Goal: Task Accomplishment & Management: Complete application form

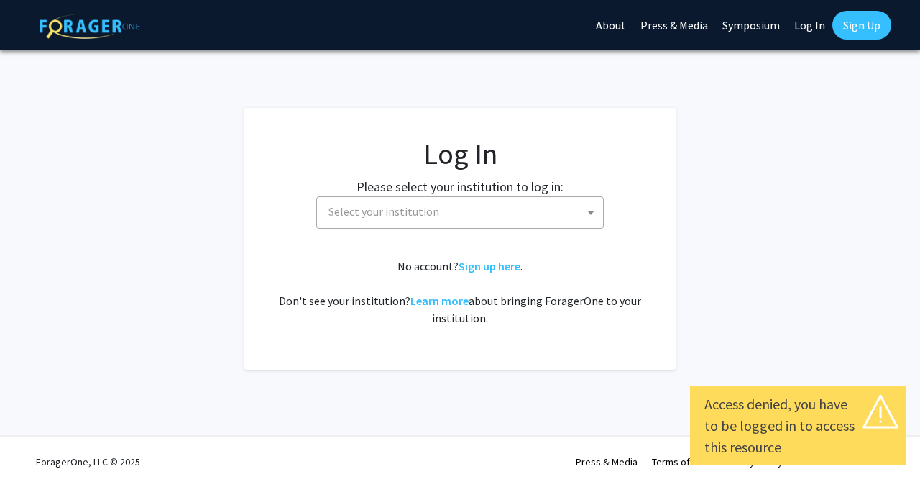
select select
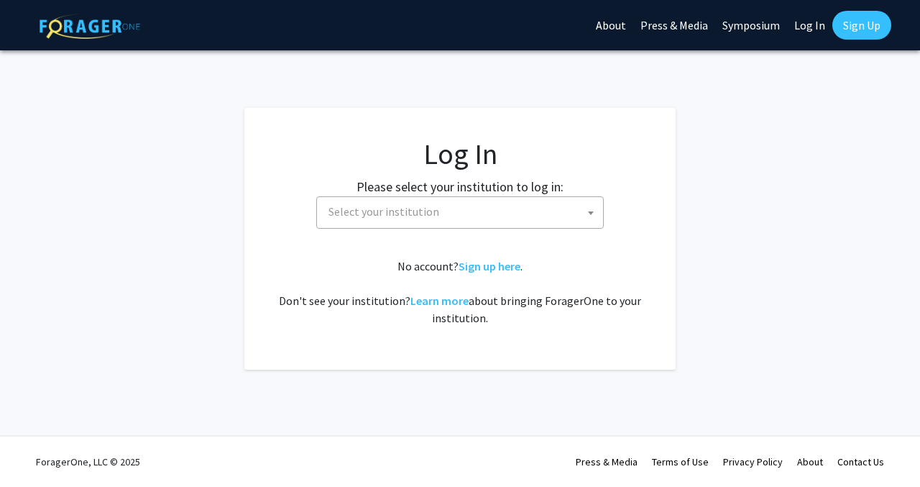
click at [521, 211] on span "Select your institution" at bounding box center [463, 211] width 280 height 29
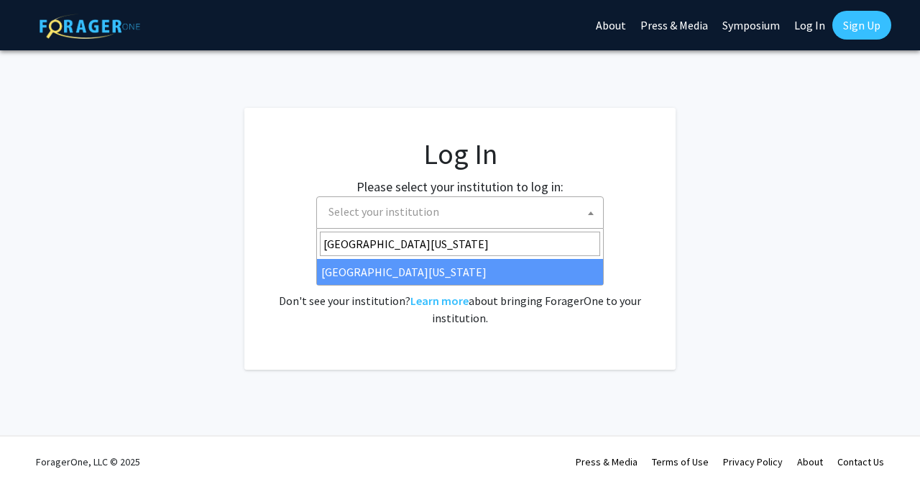
type input "university of missouri"
select select "33"
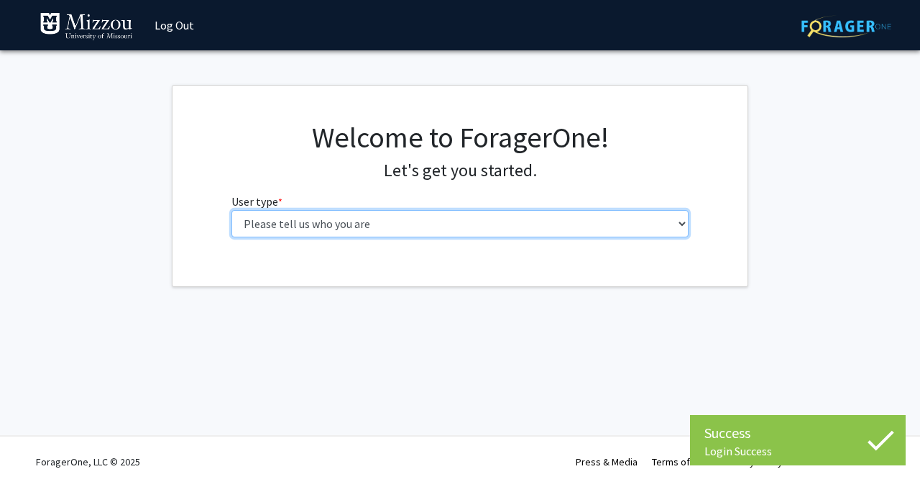
click at [430, 224] on select "Please tell us who you are Undergraduate Student Master's Student Doctoral Cand…" at bounding box center [460, 223] width 458 height 27
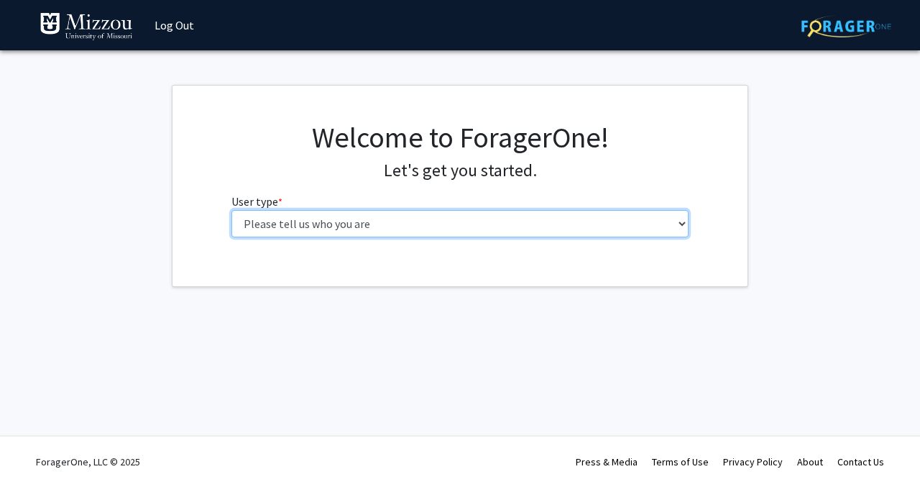
select select "1: undergrad"
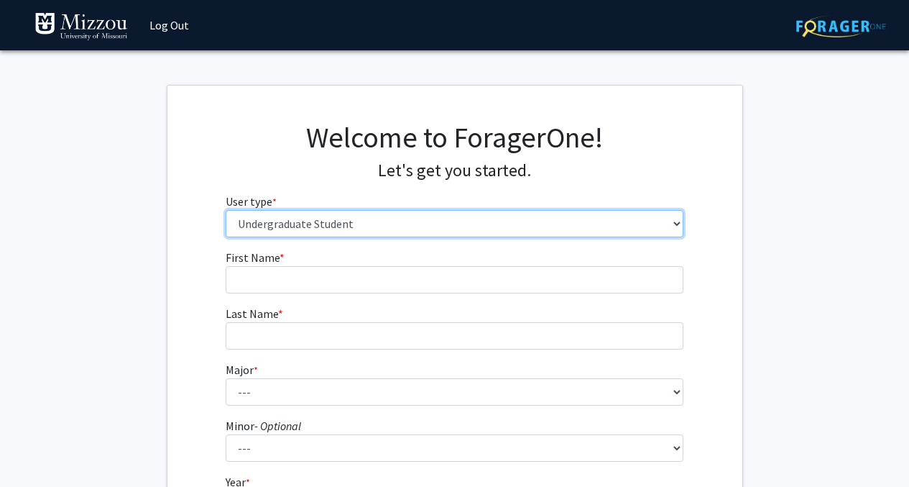
scroll to position [5, 0]
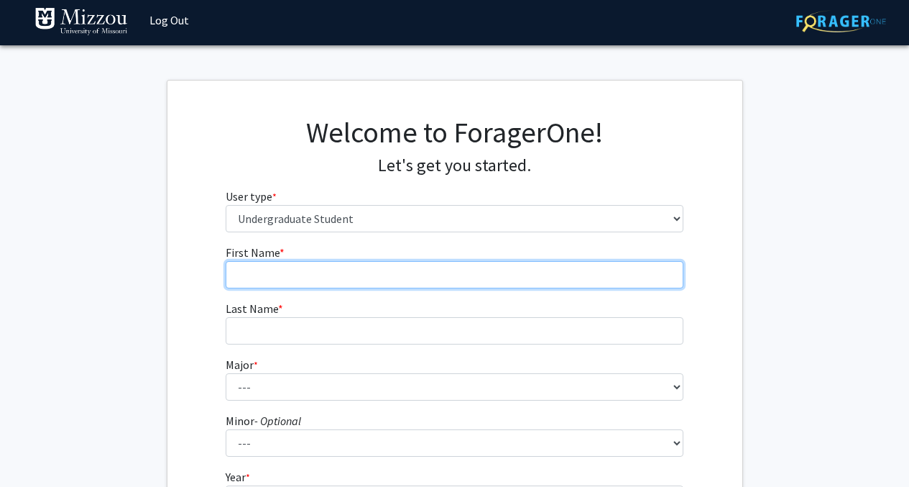
click at [513, 267] on input "First Name * required" at bounding box center [455, 274] width 458 height 27
type input "o"
type input "[PERSON_NAME]"
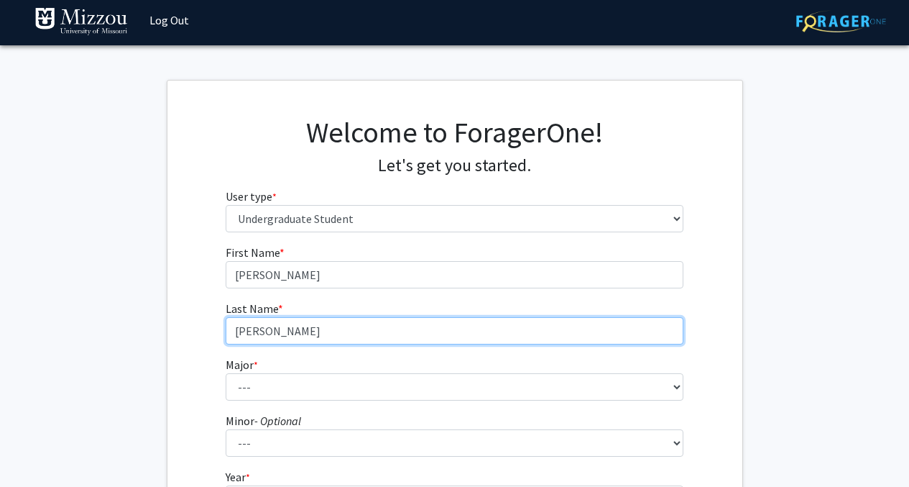
type input "[PERSON_NAME]"
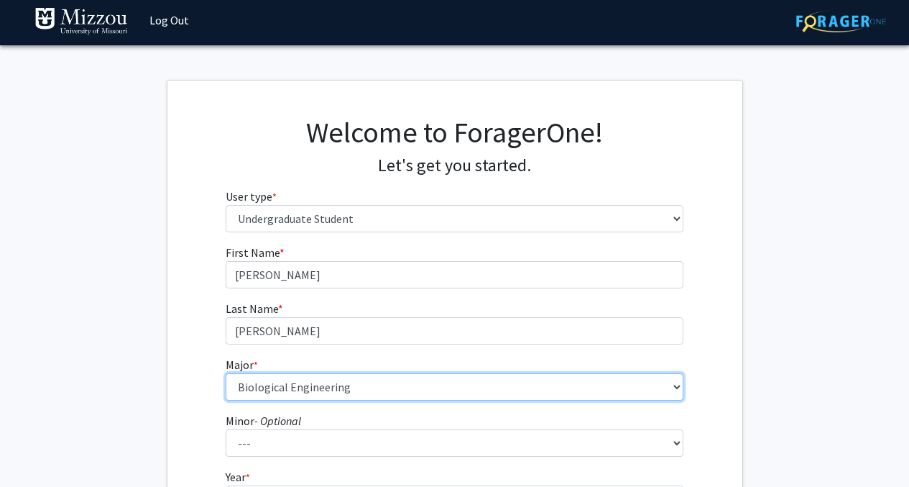
click at [460, 379] on select "--- Agribusiness Management Agricultural Education Agricultural Education: Comm…" at bounding box center [455, 386] width 458 height 27
select select "17: 2505"
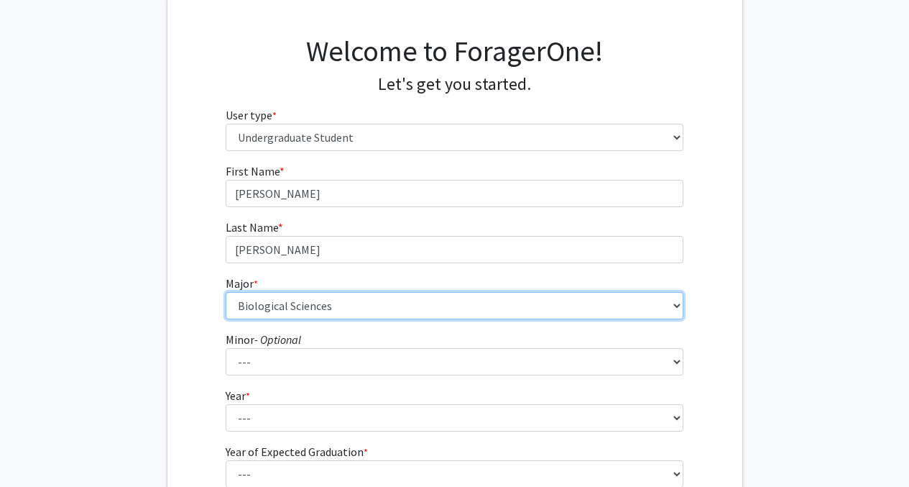
scroll to position [88, 0]
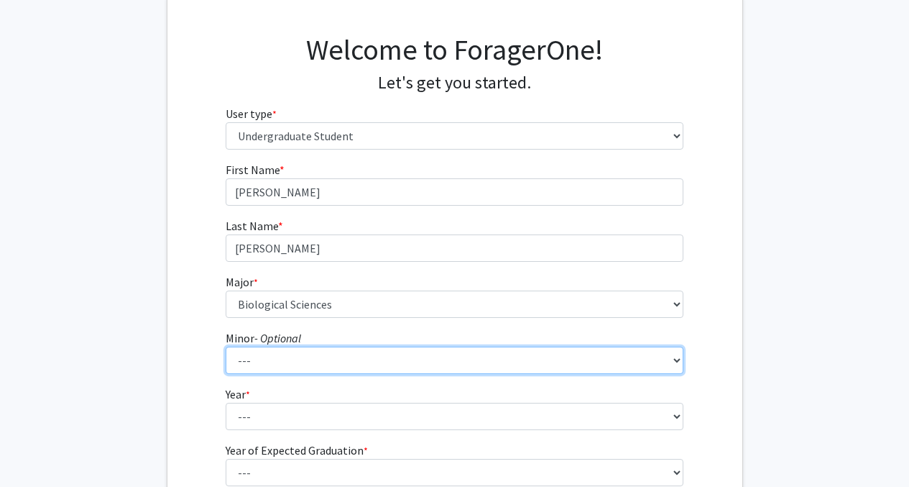
click at [458, 363] on select "--- Accountancy Aerospace Engineering Aerospace Studies Agribusiness Management…" at bounding box center [455, 359] width 458 height 27
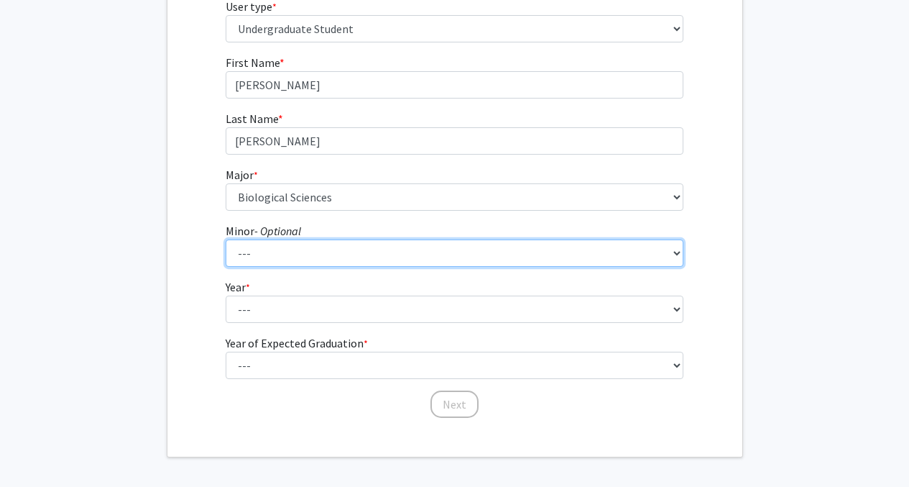
scroll to position [195, 0]
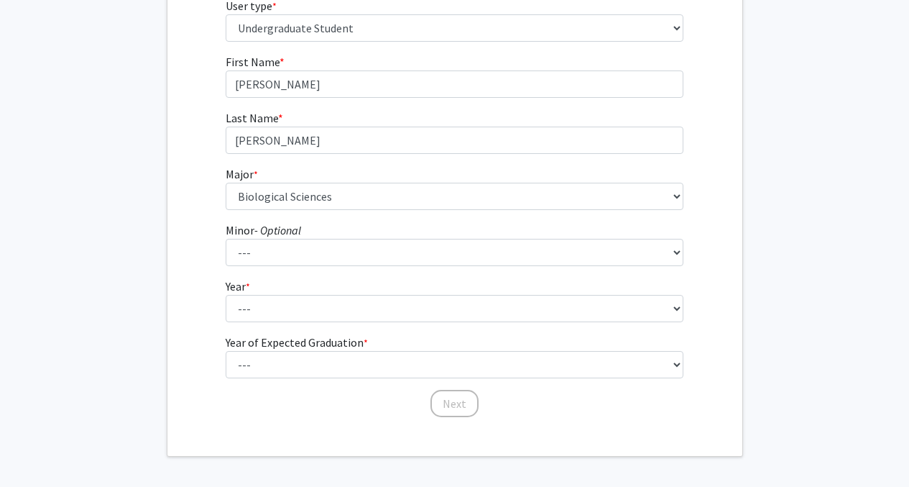
click at [477, 325] on form "First Name * required [PERSON_NAME] Last Name * required [PERSON_NAME] * requir…" at bounding box center [455, 228] width 458 height 351
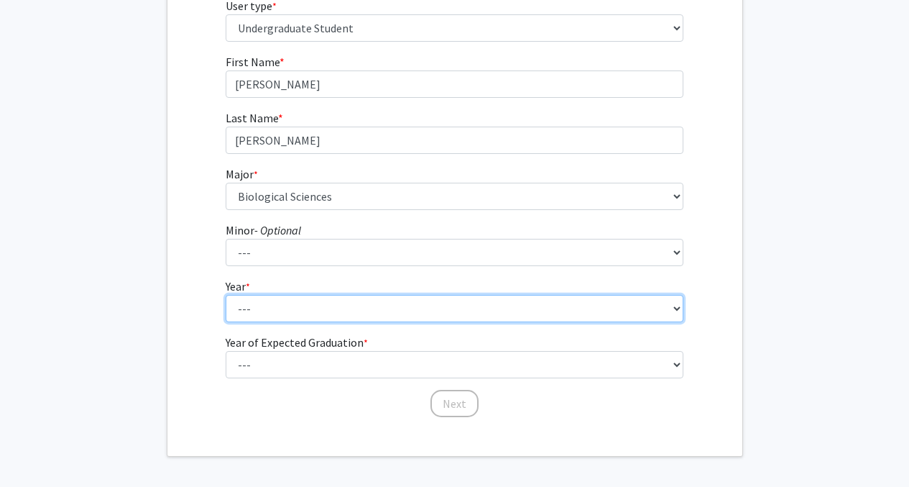
click at [478, 317] on select "--- First-year Sophomore Junior Senior Postbaccalaureate Certificate" at bounding box center [455, 308] width 458 height 27
select select "4: senior"
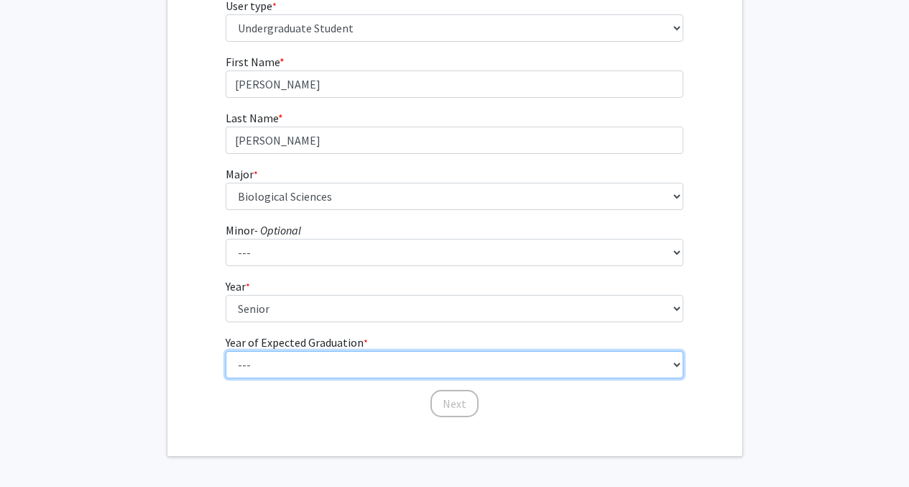
click at [453, 356] on select "--- 2025 2026 2027 2028 2029 2030 2031 2032 2033 2034" at bounding box center [455, 364] width 458 height 27
select select "2: 2026"
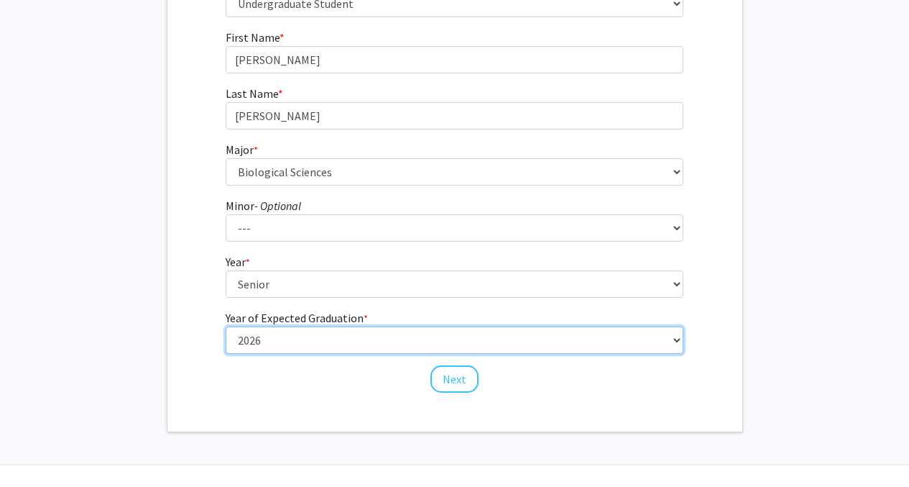
scroll to position [222, 0]
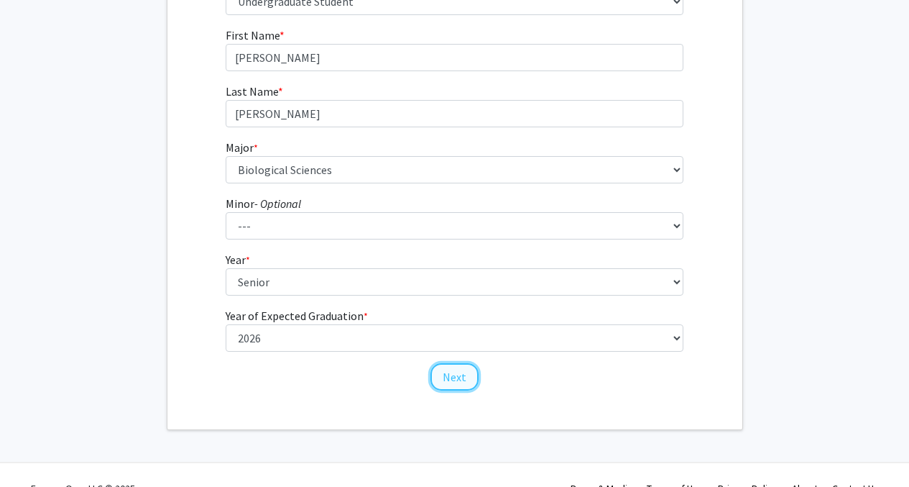
click at [464, 379] on button "Next" at bounding box center [454, 376] width 48 height 27
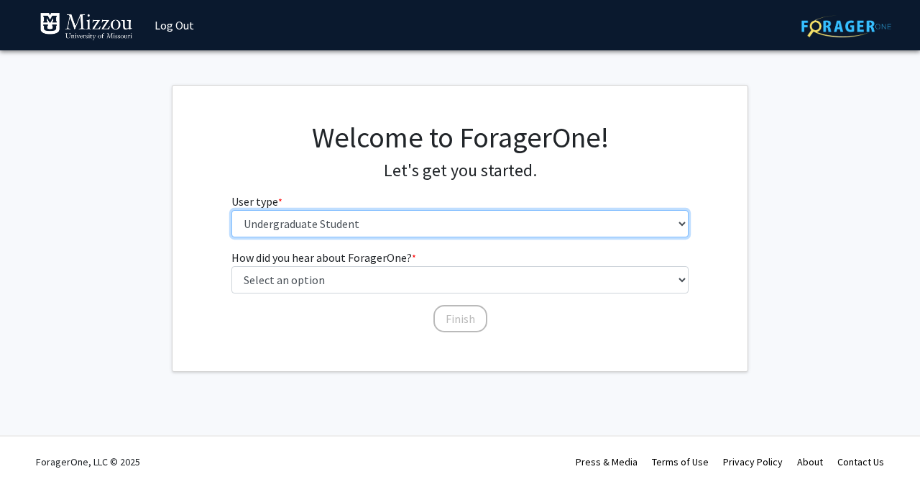
click at [506, 228] on select "Please tell us who you are Undergraduate Student Master's Student Doctoral Cand…" at bounding box center [460, 223] width 458 height 27
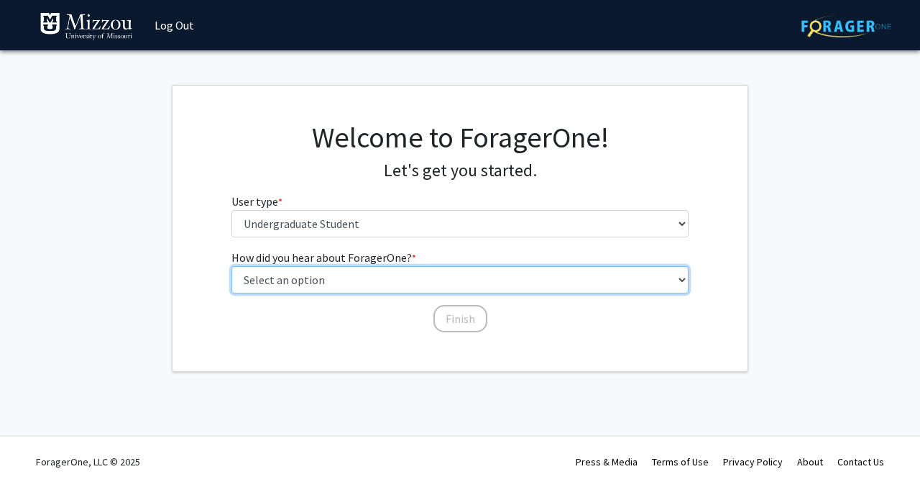
click at [502, 286] on select "Select an option Peer/student recommendation Faculty/staff recommendation Unive…" at bounding box center [460, 279] width 458 height 27
select select "2: faculty_recommendation"
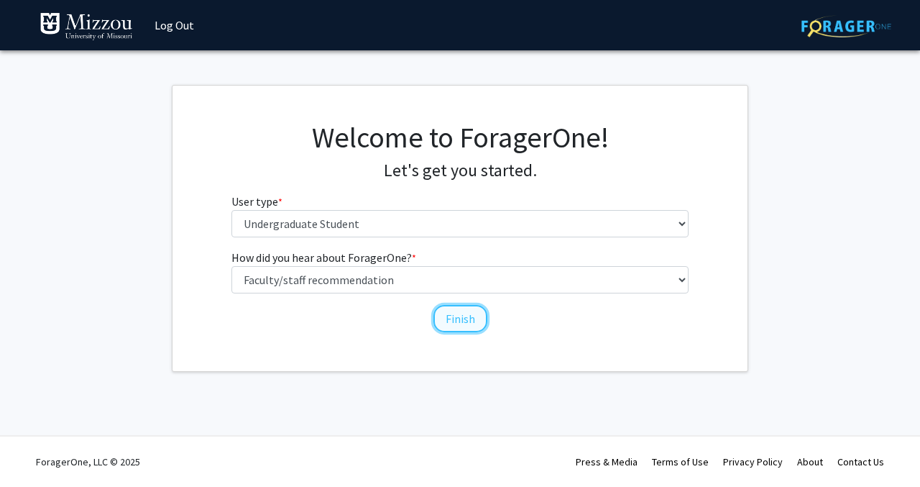
click at [464, 325] on button "Finish" at bounding box center [460, 318] width 54 height 27
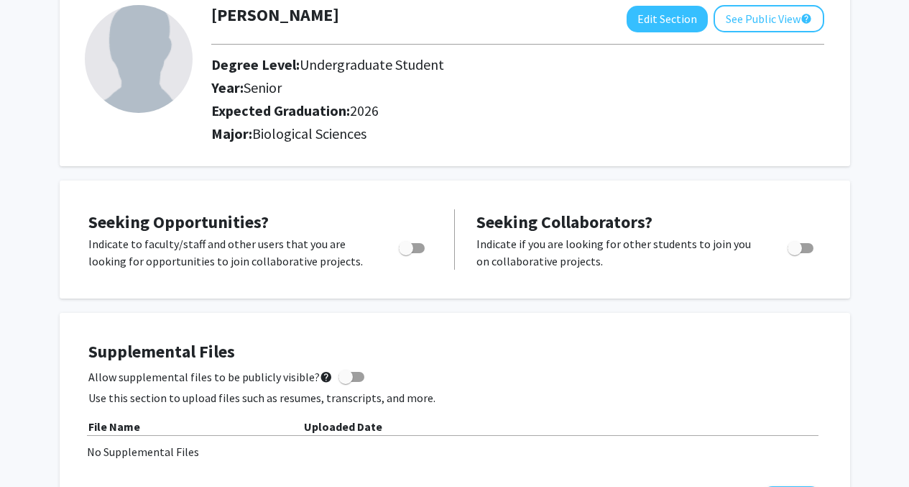
scroll to position [91, 0]
click at [414, 246] on span "Toggle" at bounding box center [412, 247] width 26 height 10
click at [406, 252] on input "Are you actively seeking opportunities?" at bounding box center [405, 252] width 1 height 1
checkbox input "true"
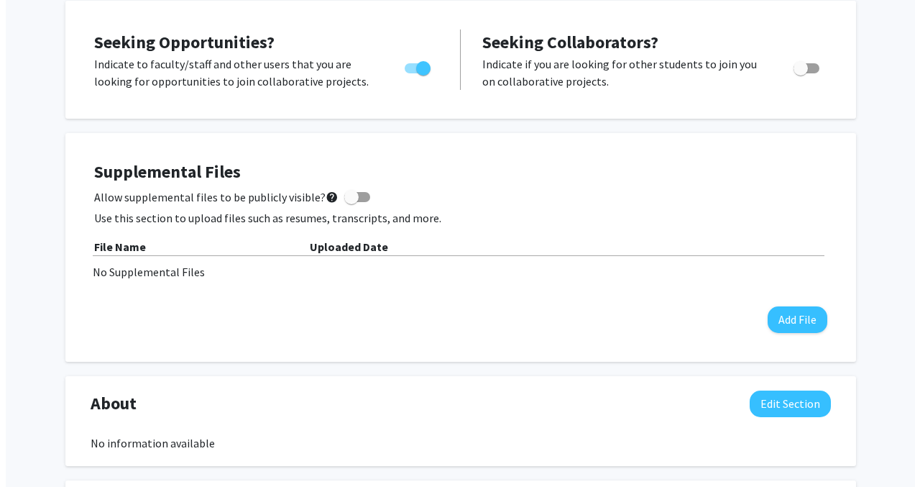
scroll to position [279, 0]
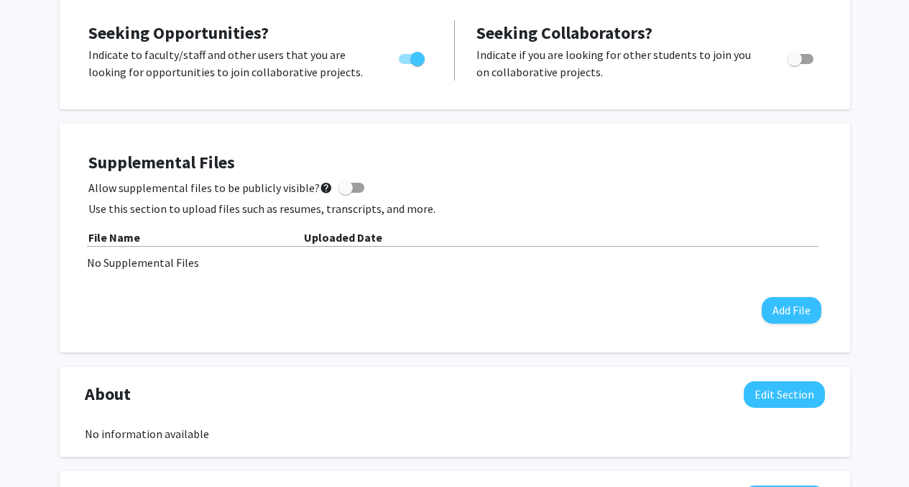
click at [343, 188] on span at bounding box center [345, 187] width 14 height 14
click at [345, 193] on input "Allow supplemental files to be publicly visible? help" at bounding box center [345, 193] width 1 height 1
checkbox input "true"
click at [811, 313] on button "Add File" at bounding box center [792, 310] width 60 height 27
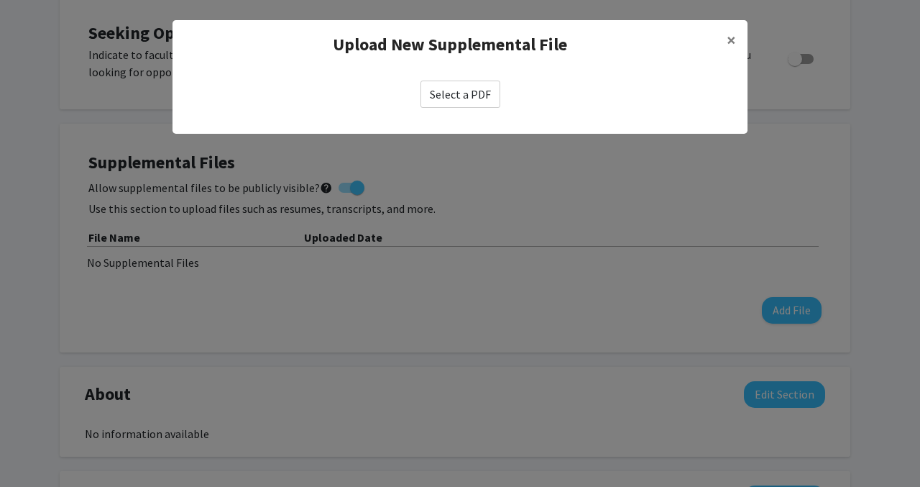
click at [460, 83] on label "Select a PDF" at bounding box center [460, 93] width 80 height 27
click at [0, 0] on input "Select a PDF" at bounding box center [0, 0] width 0 height 0
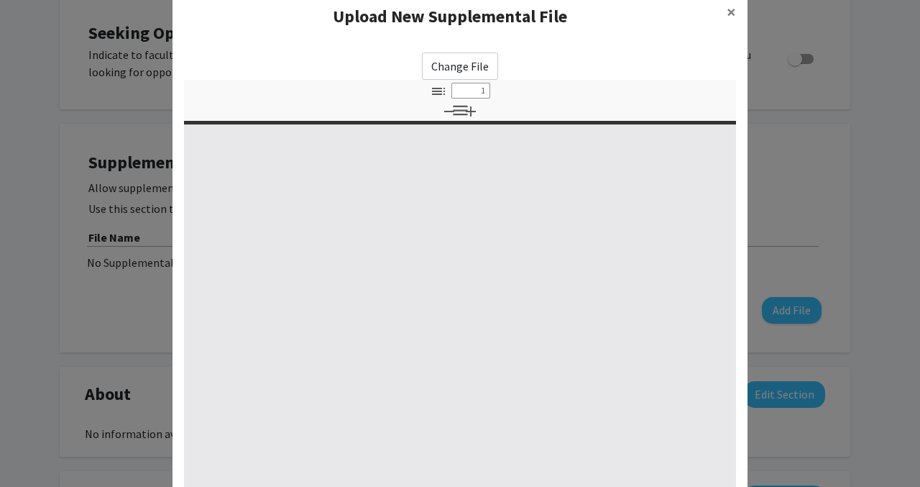
scroll to position [32, 0]
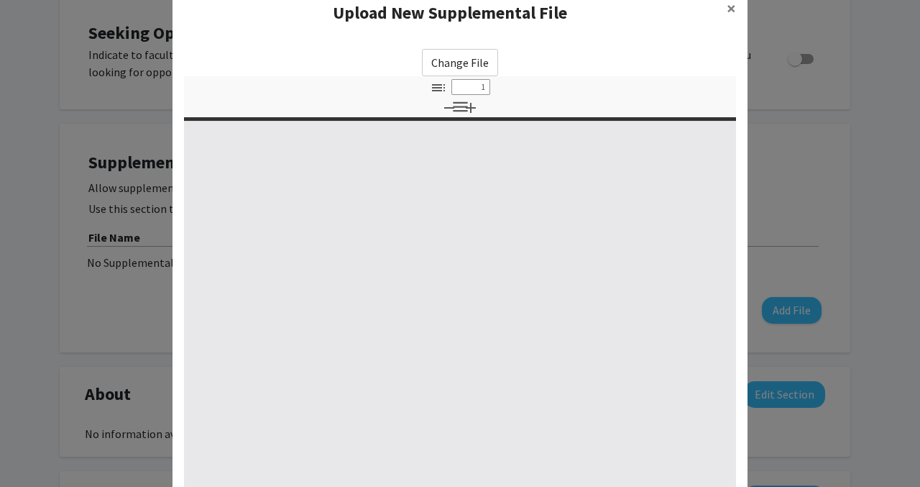
type input "0"
select select "custom"
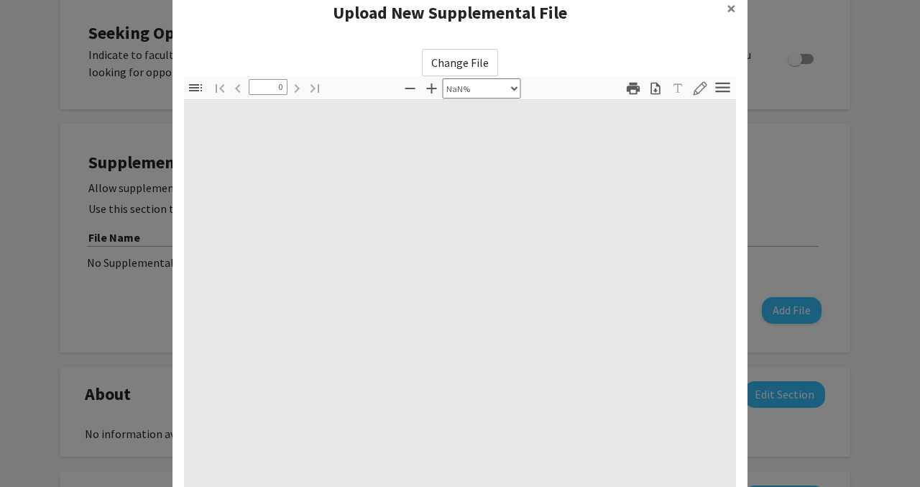
type input "1"
select select "auto"
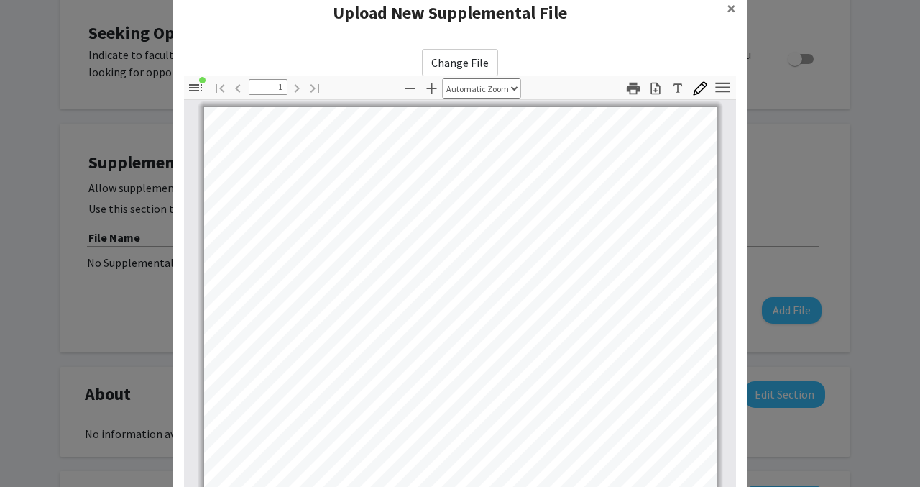
scroll to position [194, 0]
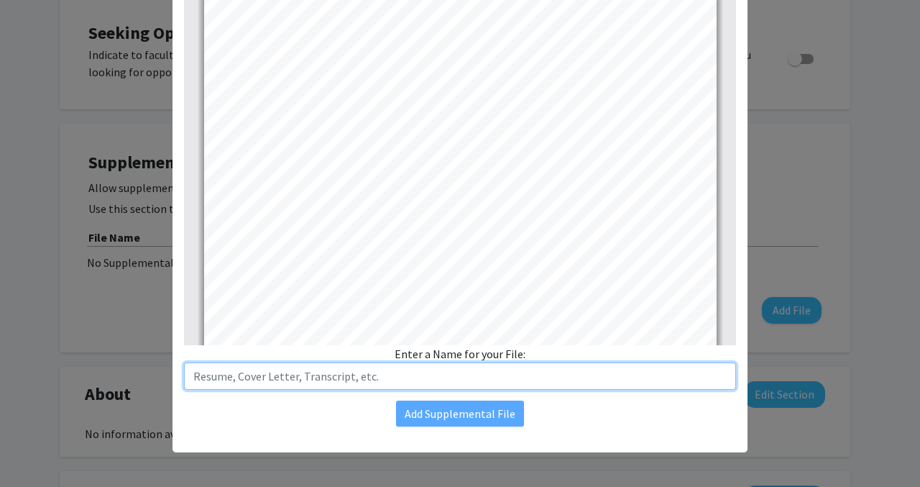
click at [474, 387] on input "text" at bounding box center [460, 375] width 552 height 27
type input "Resume"
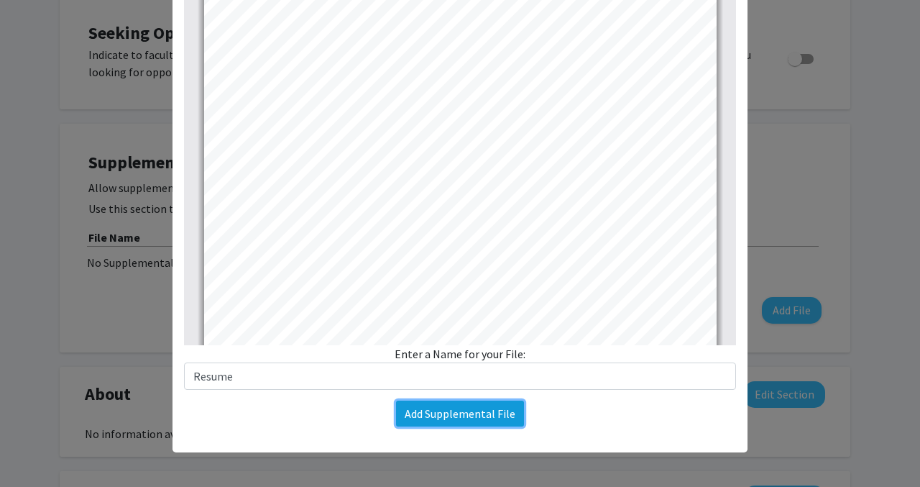
click at [428, 410] on button "Add Supplemental File" at bounding box center [460, 413] width 128 height 26
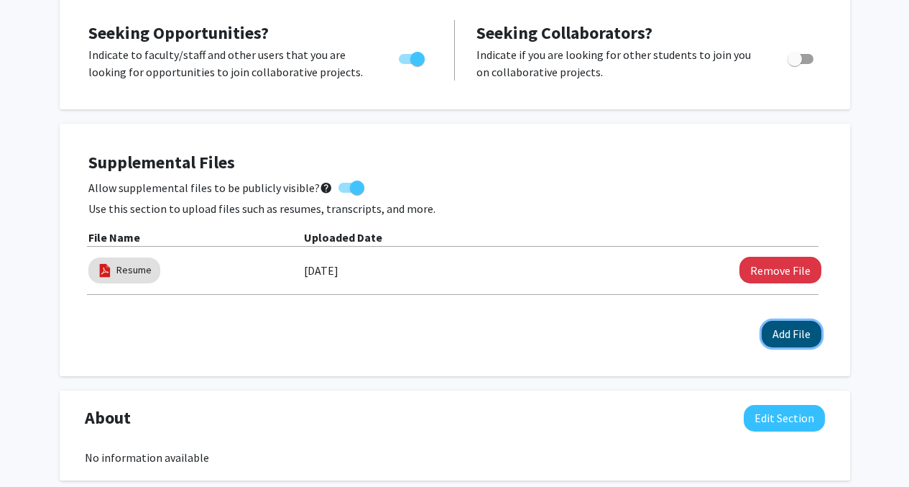
click at [810, 325] on button "Add File" at bounding box center [792, 334] width 60 height 27
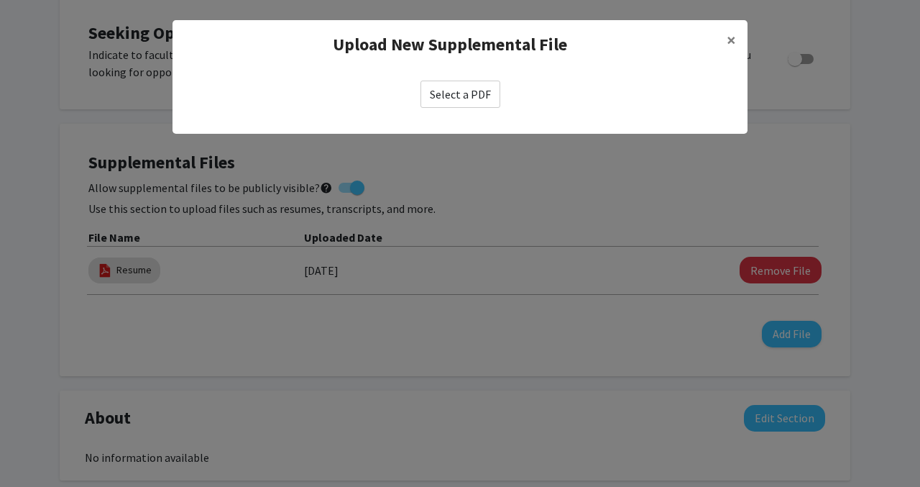
click at [444, 95] on label "Select a PDF" at bounding box center [460, 93] width 80 height 27
click at [0, 0] on input "Select a PDF" at bounding box center [0, 0] width 0 height 0
select select "custom"
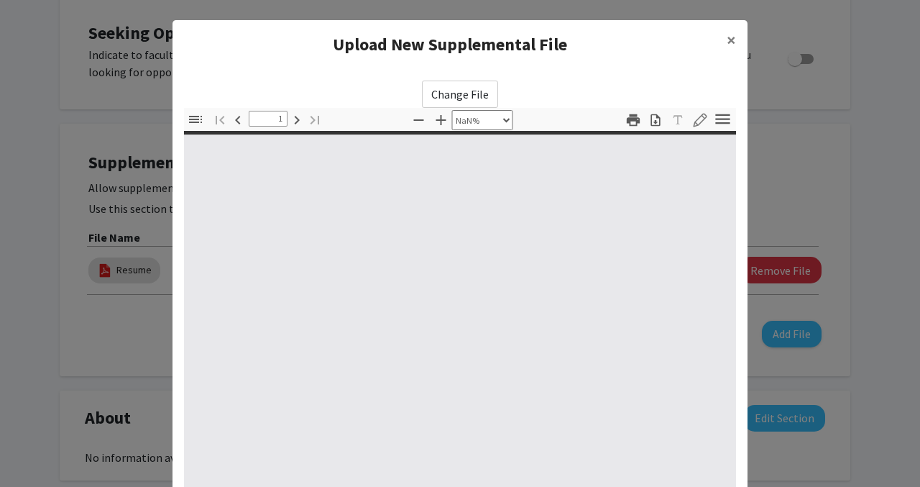
type input "0"
select select "custom"
type input "1"
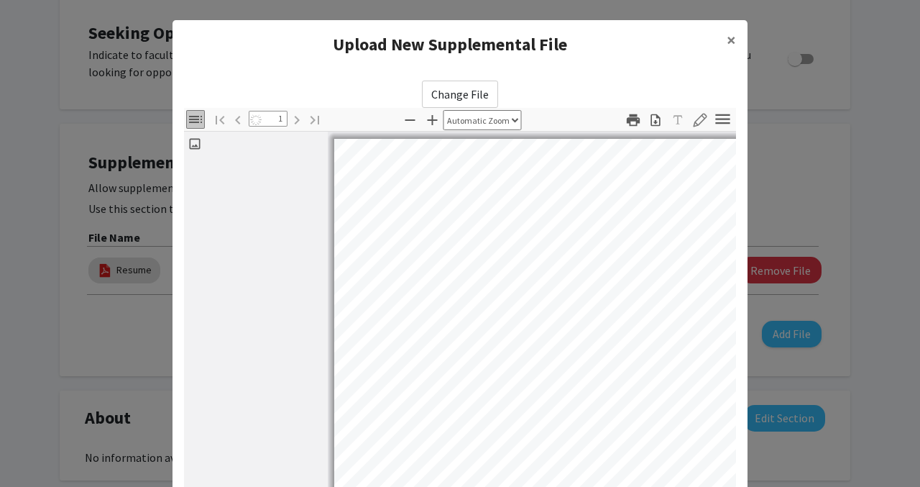
select select "auto"
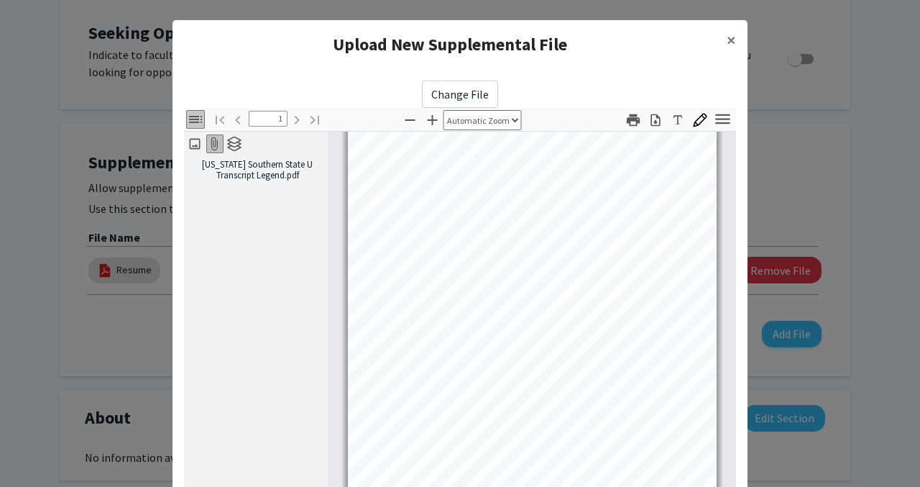
scroll to position [43, 0]
click at [466, 93] on label "Change File" at bounding box center [460, 93] width 76 height 27
click at [0, 0] on input "Change File" at bounding box center [0, 0] width 0 height 0
type input "0"
select select "custom"
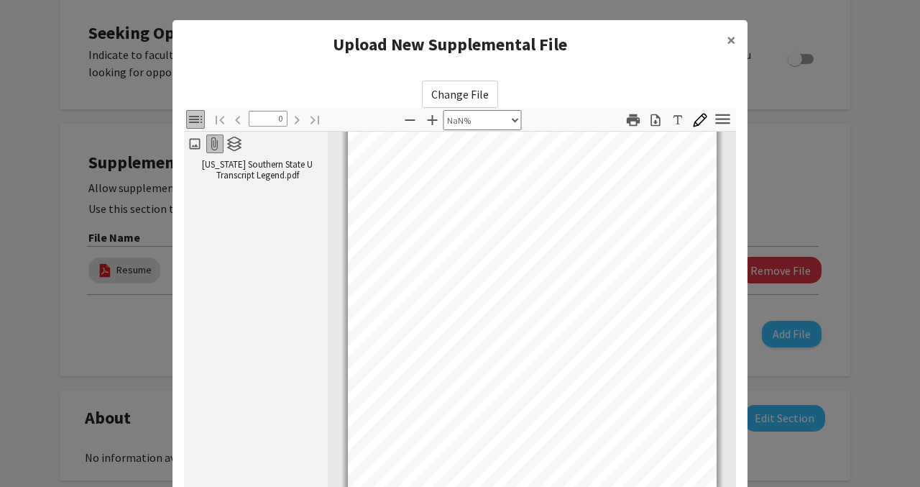
type input "1"
select select "auto"
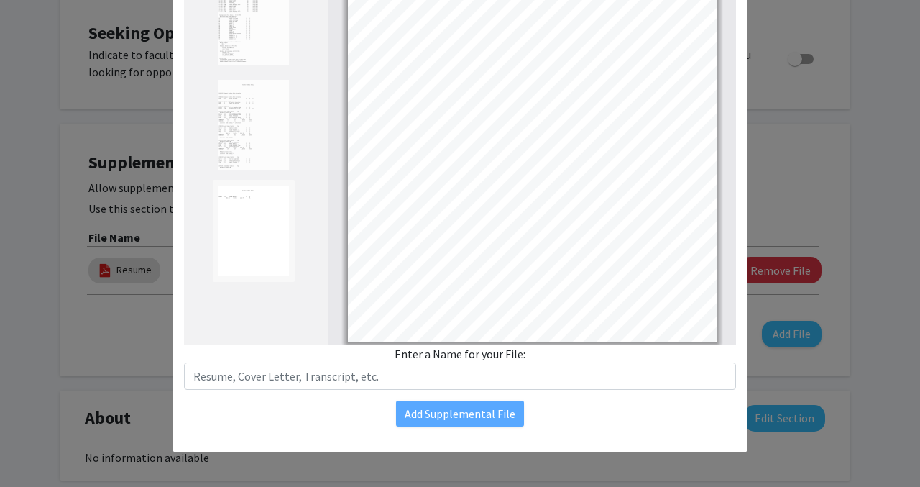
scroll to position [1053, 0]
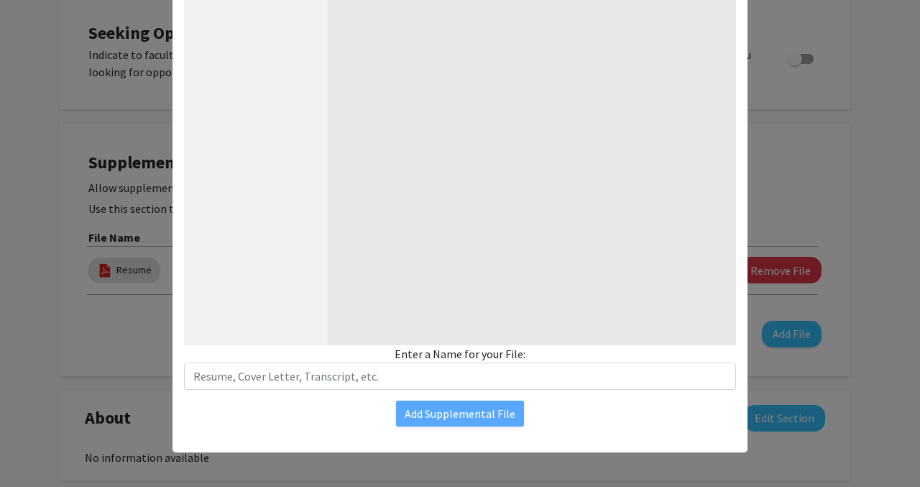
type input "1"
select select "auto"
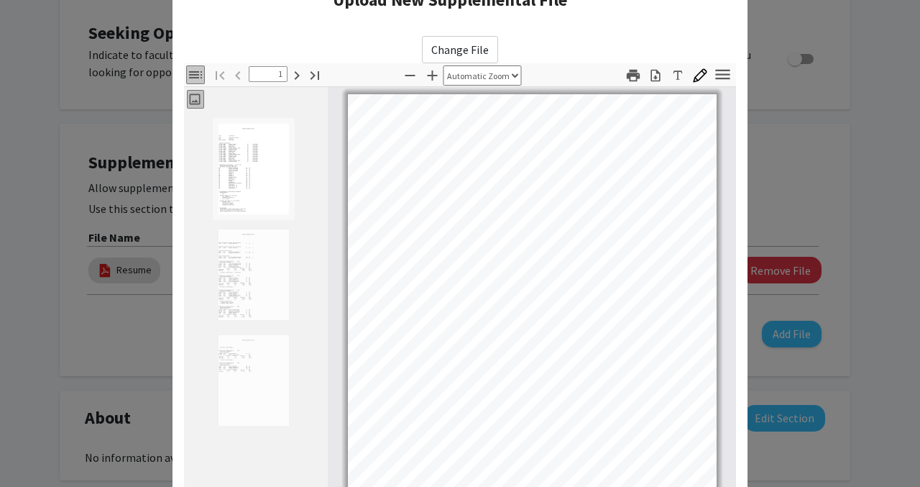
scroll to position [0, 0]
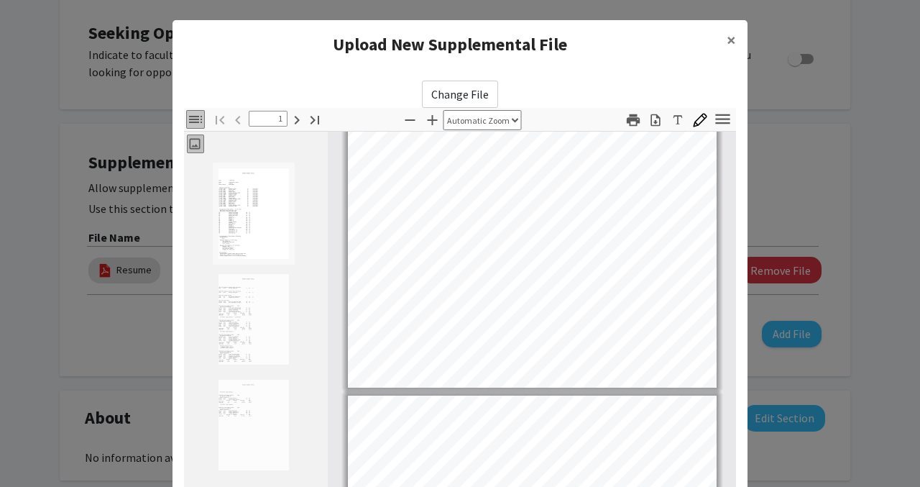
type input "2"
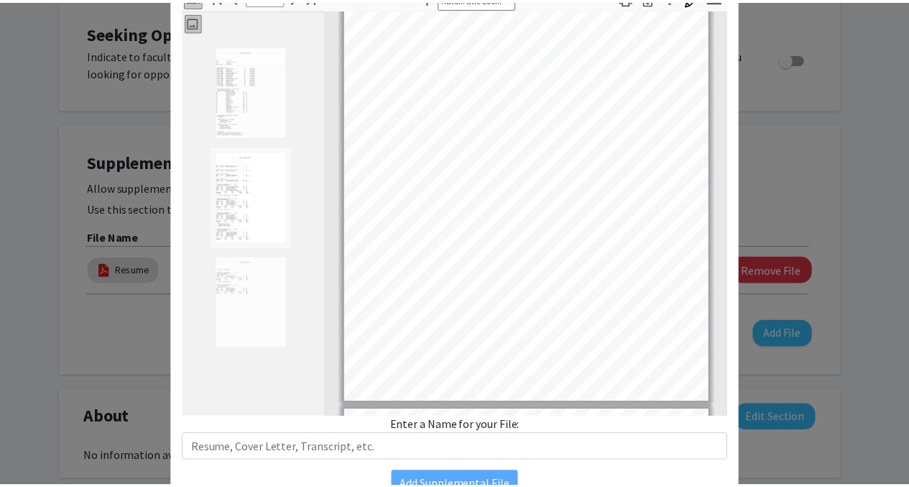
scroll to position [194, 0]
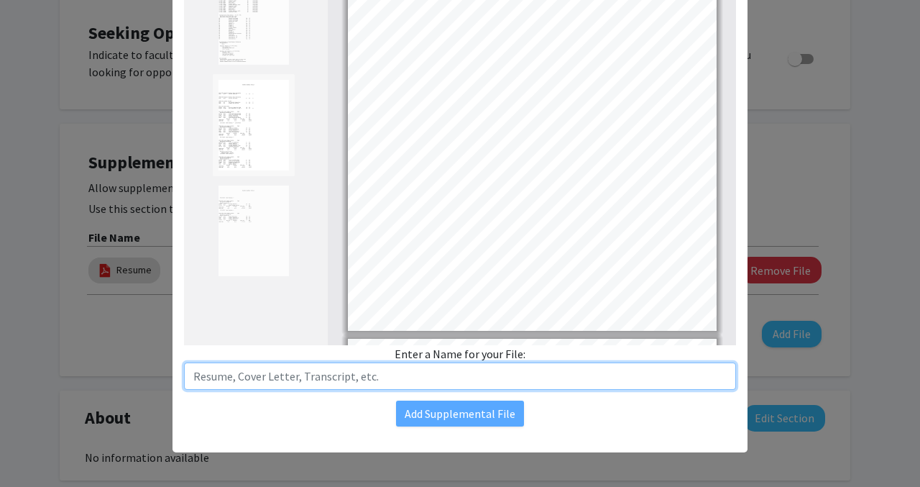
click at [264, 383] on input "text" at bounding box center [460, 375] width 552 height 27
type input "Transcript"
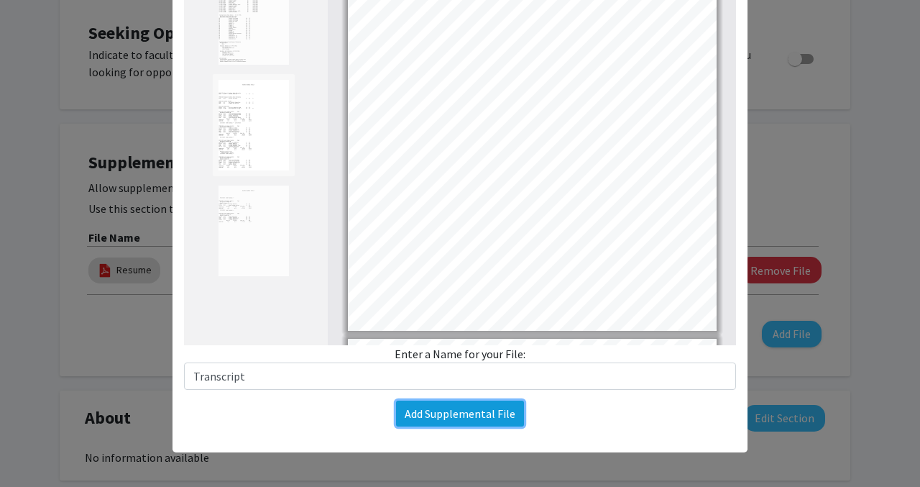
click at [425, 402] on button "Add Supplemental File" at bounding box center [460, 413] width 128 height 26
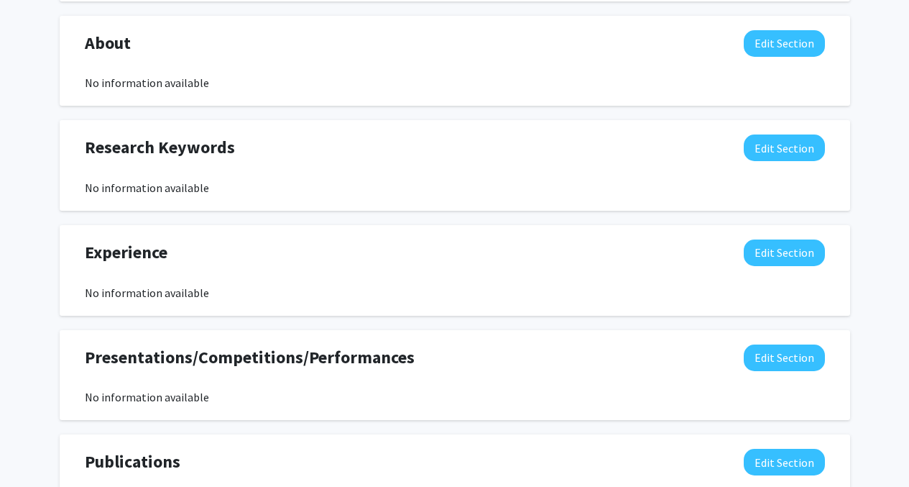
scroll to position [713, 0]
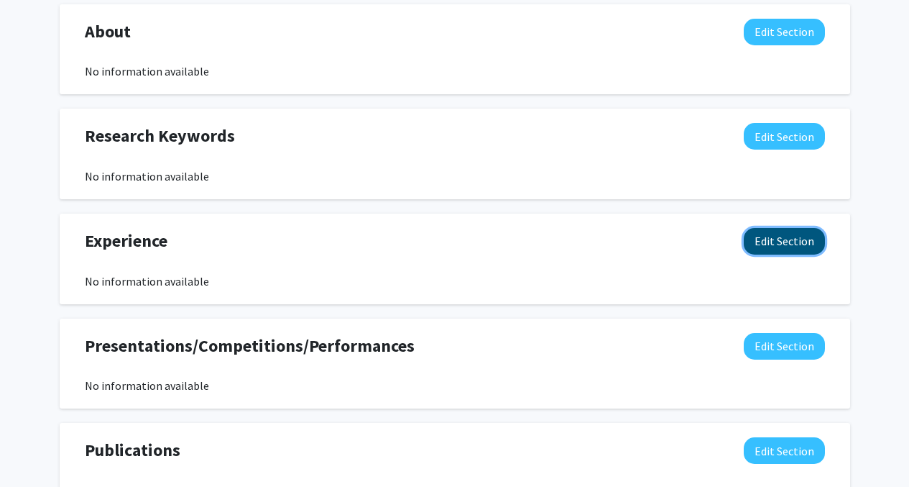
click at [788, 252] on button "Edit Section" at bounding box center [784, 241] width 81 height 27
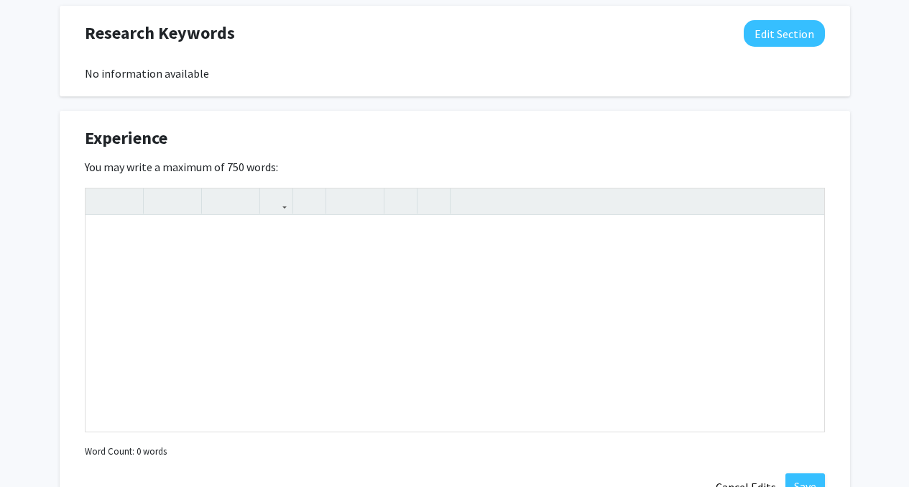
scroll to position [819, 0]
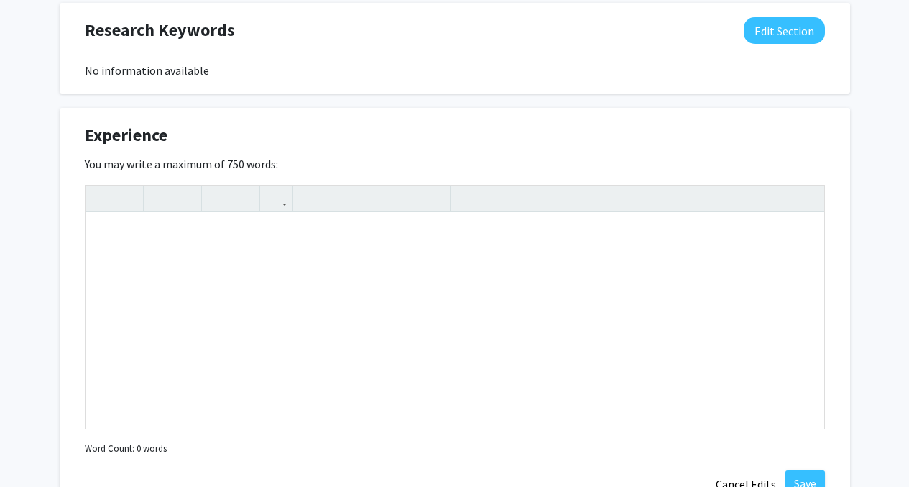
click at [593, 131] on div "Experience Edit Section" at bounding box center [455, 138] width 762 height 33
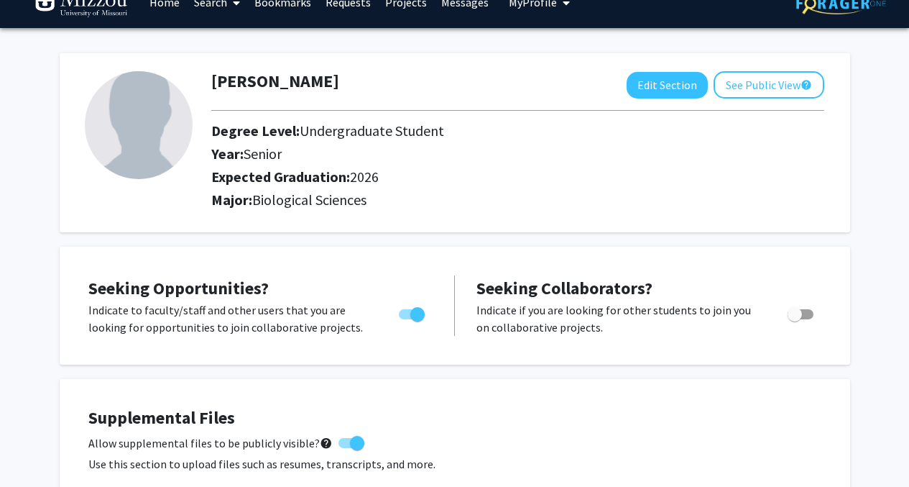
scroll to position [13, 0]
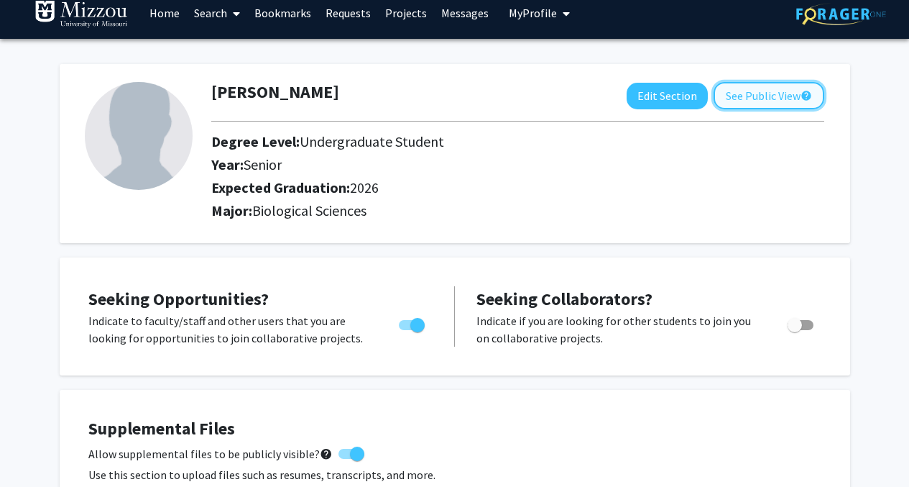
click at [744, 94] on button "See Public View help" at bounding box center [769, 95] width 111 height 27
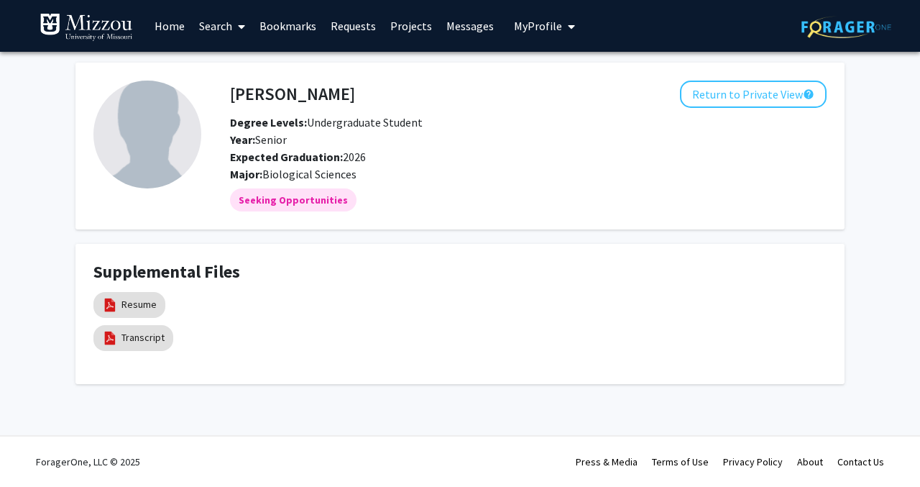
click at [211, 25] on link "Search" at bounding box center [222, 26] width 60 height 50
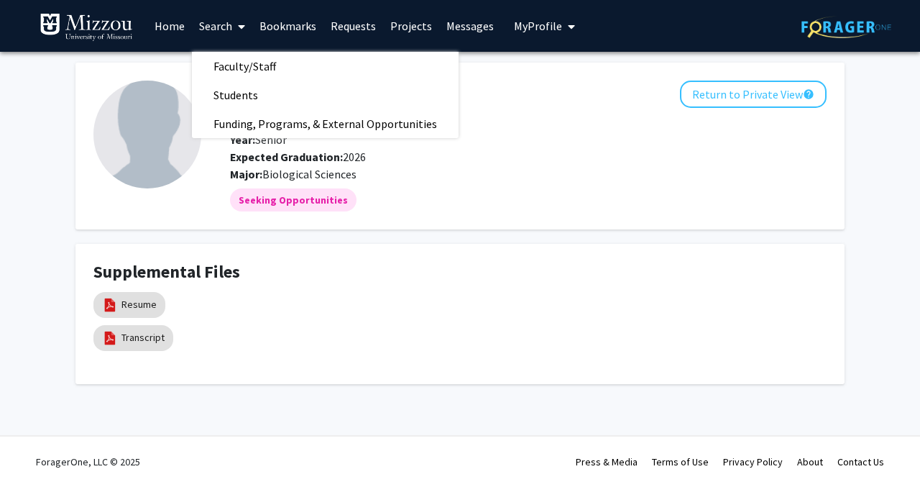
click at [402, 24] on link "Projects" at bounding box center [411, 26] width 56 height 50
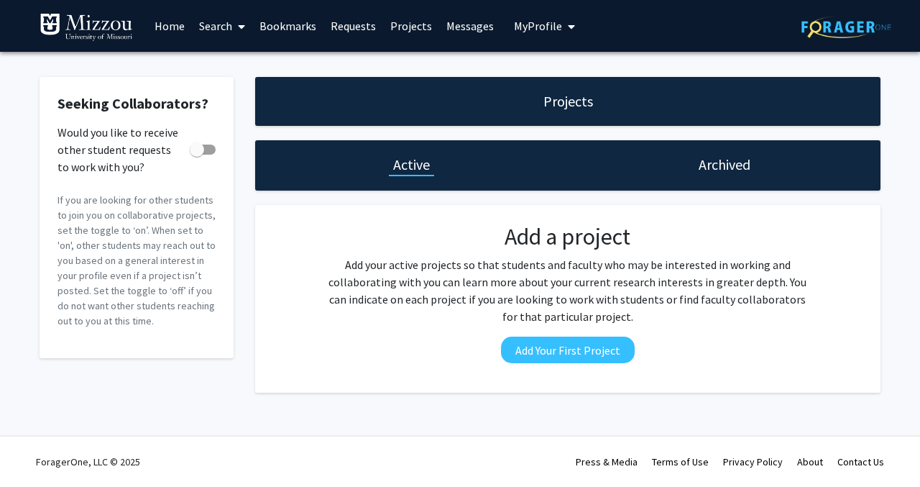
click at [446, 22] on link "Messages" at bounding box center [470, 26] width 62 height 50
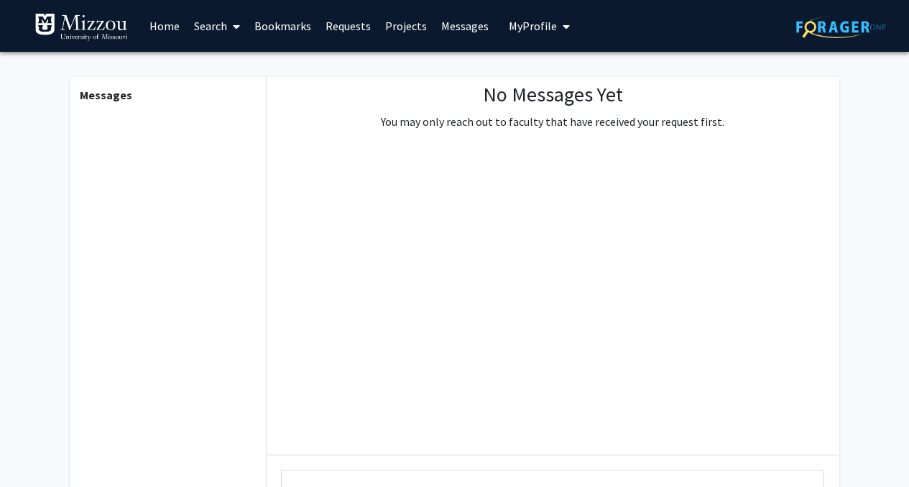
click at [165, 32] on link "Home" at bounding box center [164, 26] width 45 height 50
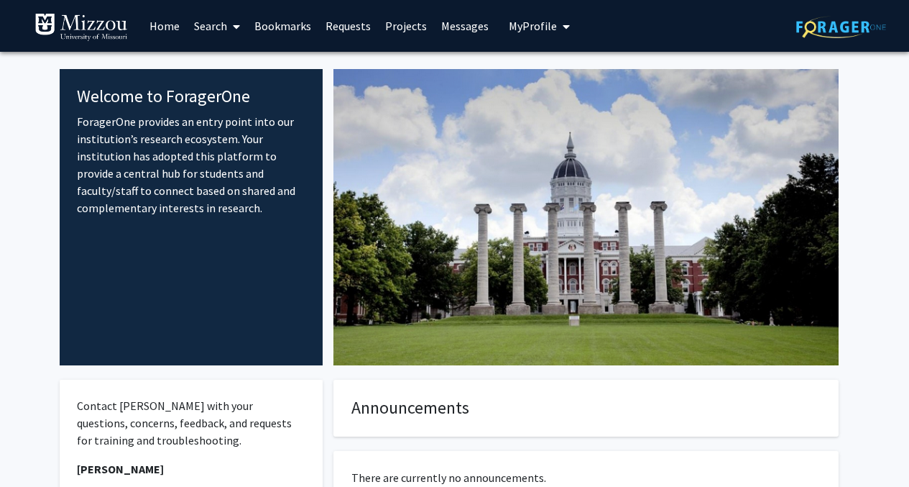
click at [222, 27] on link "Search" at bounding box center [217, 26] width 60 height 50
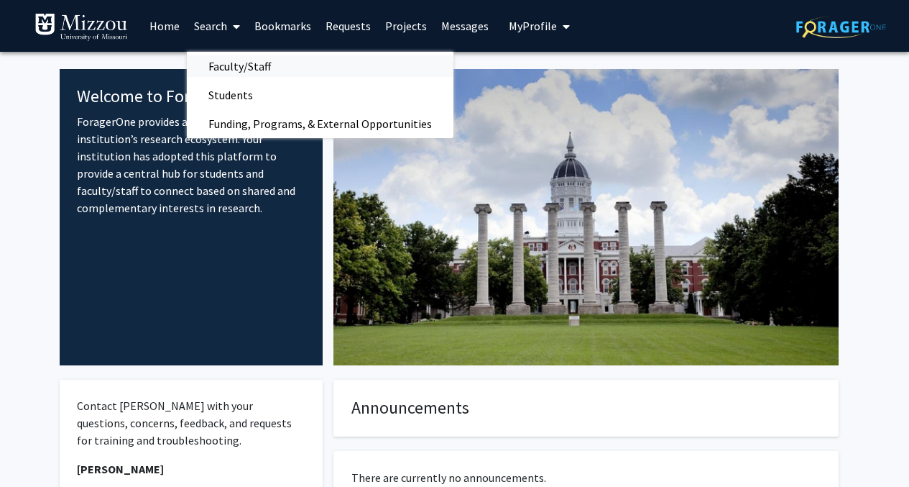
click at [236, 64] on span "Faculty/Staff" at bounding box center [240, 66] width 106 height 29
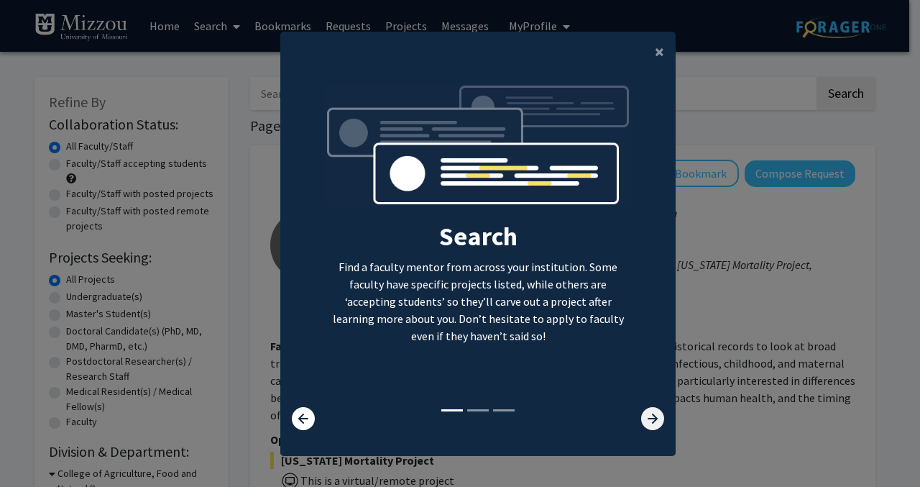
click at [642, 424] on icon at bounding box center [652, 418] width 23 height 23
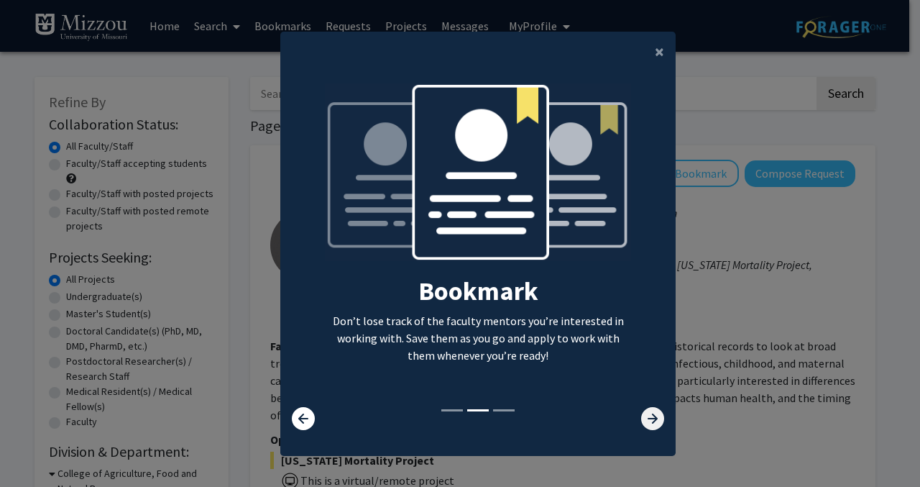
click at [642, 424] on icon at bounding box center [652, 418] width 23 height 23
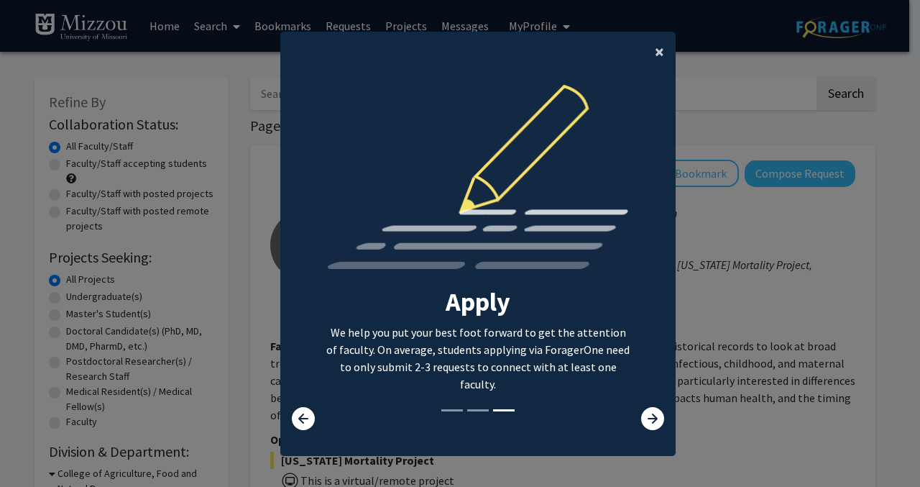
click at [645, 50] on button "×" at bounding box center [659, 52] width 32 height 40
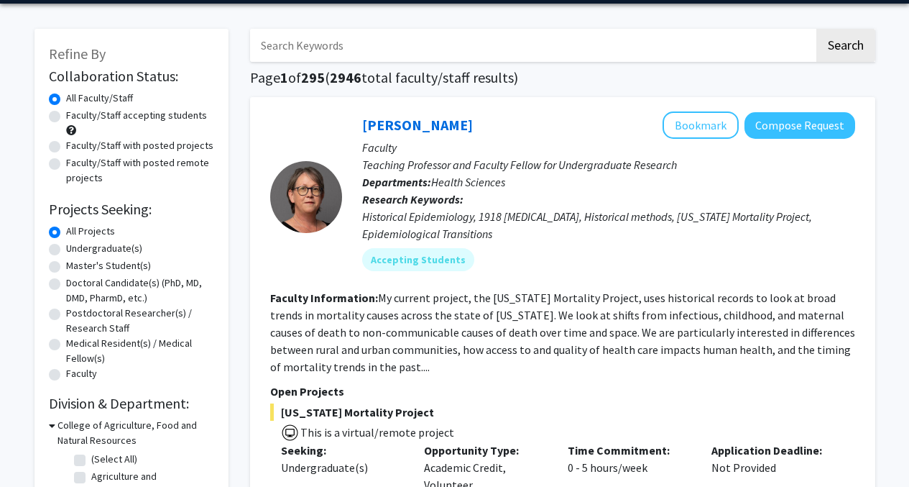
scroll to position [39, 0]
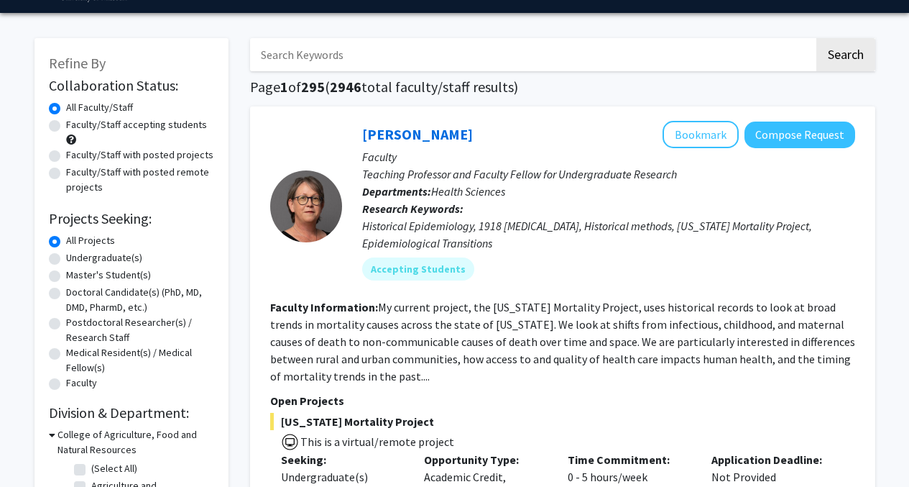
click at [349, 52] on input "Search Keywords" at bounding box center [532, 54] width 564 height 33
click at [816, 38] on button "Search" at bounding box center [845, 54] width 59 height 33
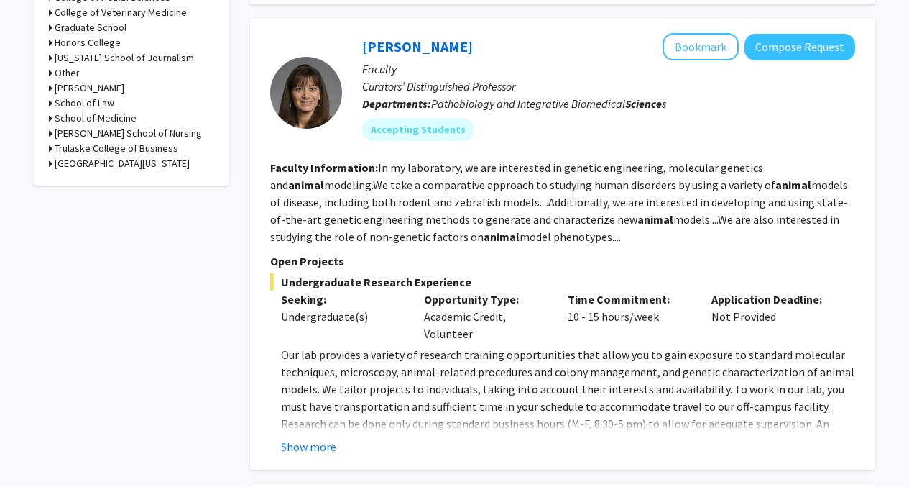
scroll to position [711, 0]
drag, startPoint x: 558, startPoint y: 293, endPoint x: 658, endPoint y: 324, distance: 104.6
click at [658, 324] on div "Undergraduate Research Experience Seeking: Undergraduate(s) Opportunity Type: A…" at bounding box center [562, 363] width 585 height 182
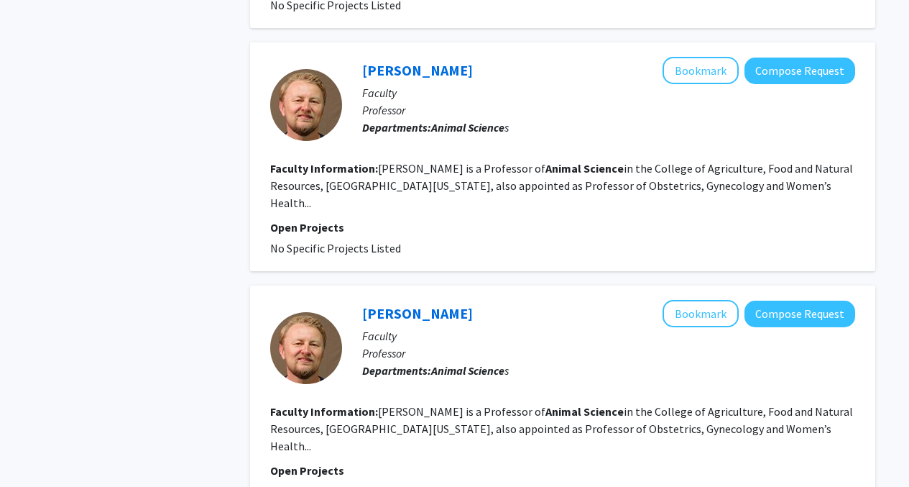
scroll to position [2791, 0]
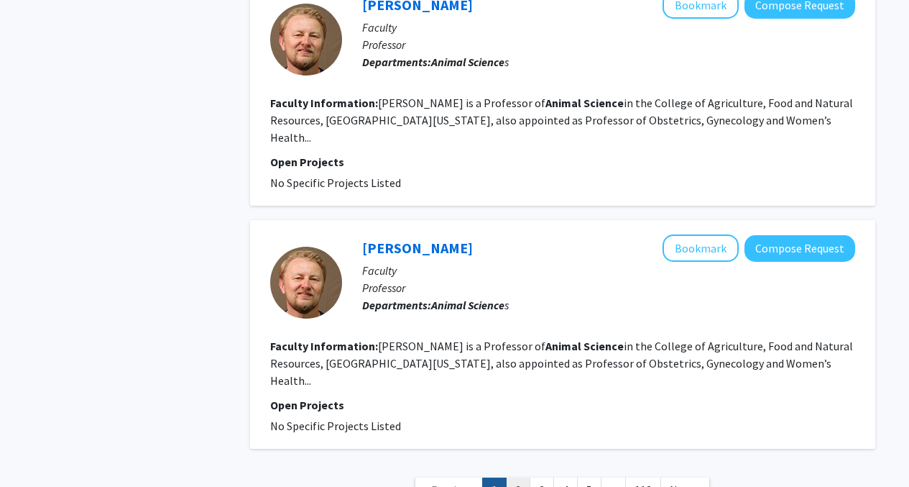
click at [525, 477] on link "2" at bounding box center [518, 489] width 24 height 25
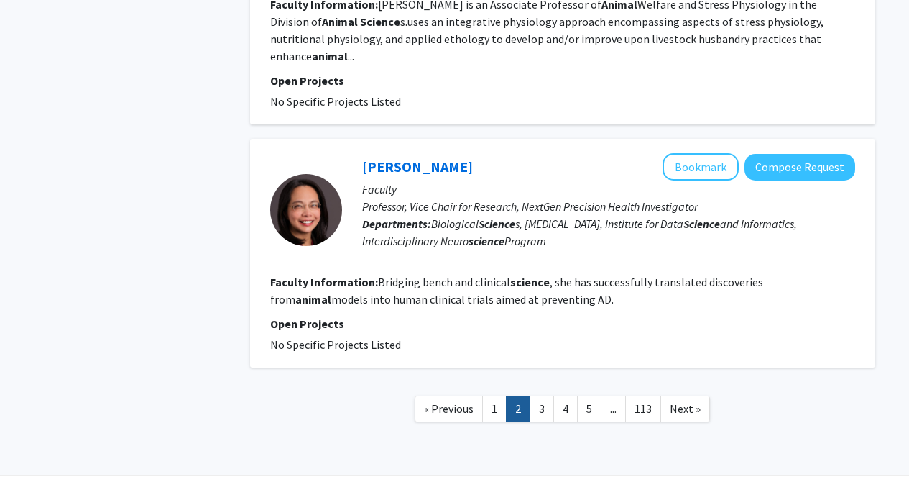
scroll to position [2525, 0]
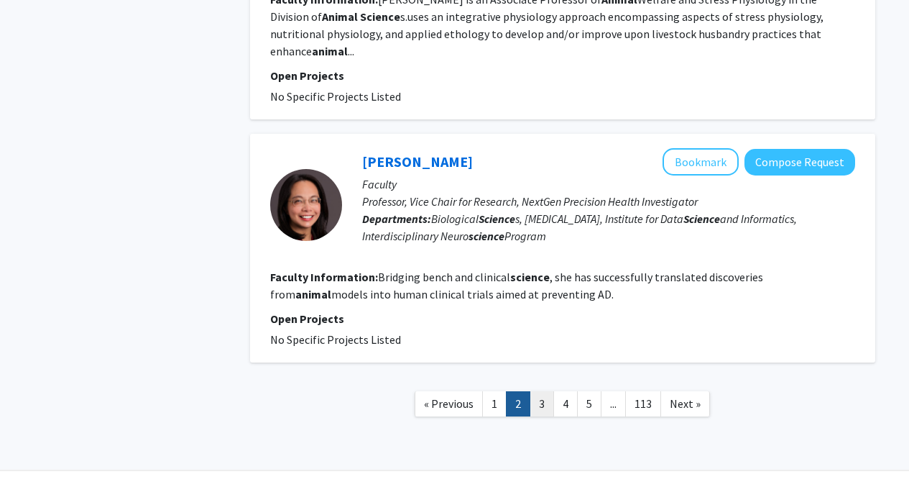
click at [541, 391] on link "3" at bounding box center [542, 403] width 24 height 25
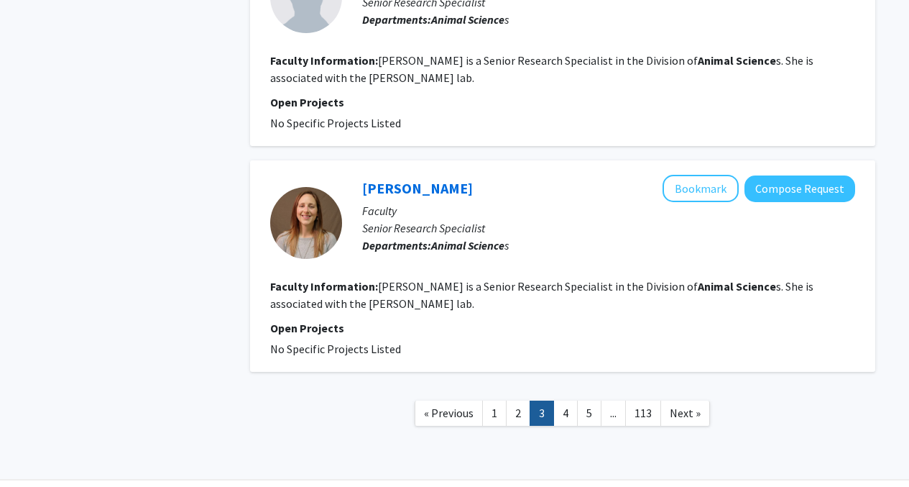
scroll to position [2324, 0]
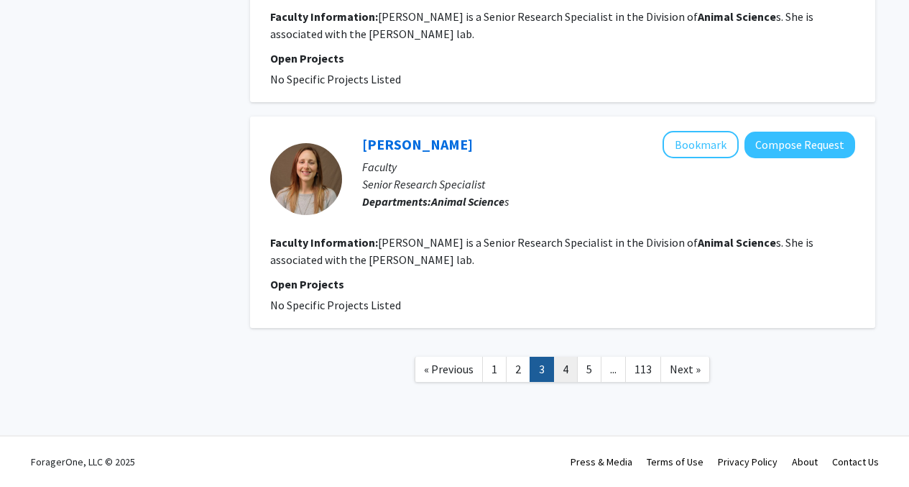
click at [566, 361] on link "4" at bounding box center [565, 368] width 24 height 25
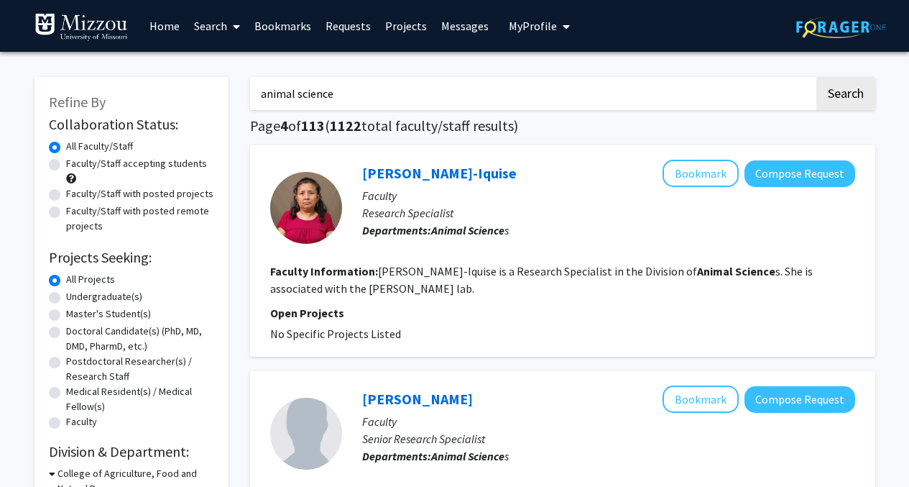
drag, startPoint x: 357, startPoint y: 101, endPoint x: 203, endPoint y: 76, distance: 156.5
click at [816, 77] on button "Search" at bounding box center [845, 93] width 59 height 33
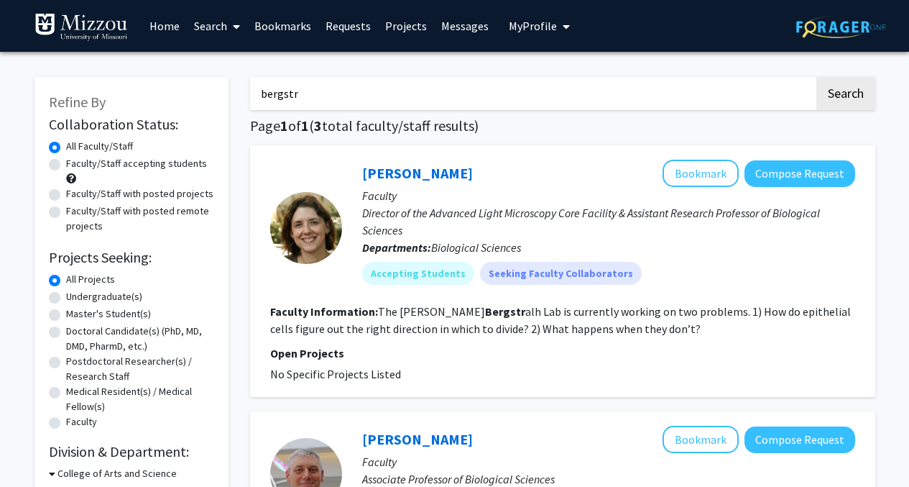
drag, startPoint x: 315, startPoint y: 87, endPoint x: 246, endPoint y: 87, distance: 69.7
type input "animal science"
click at [816, 77] on button "Search" at bounding box center [845, 93] width 59 height 33
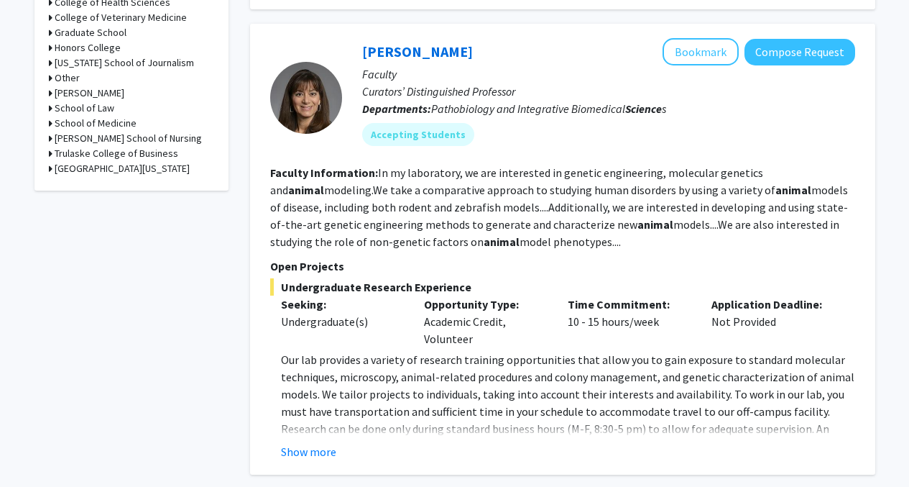
scroll to position [706, 0]
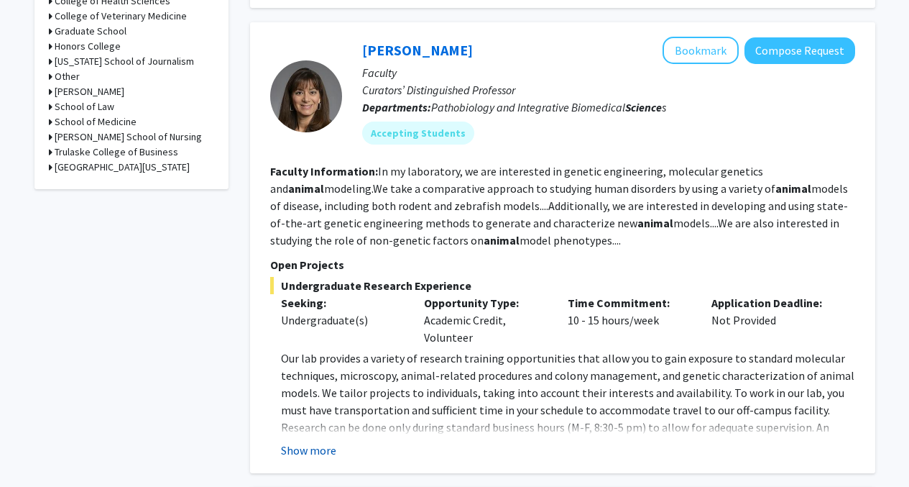
click at [316, 441] on button "Show more" at bounding box center [308, 449] width 55 height 17
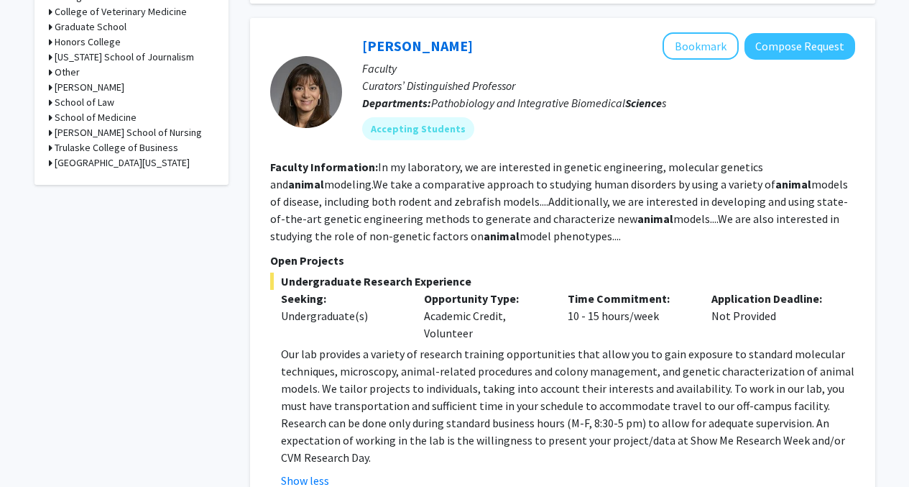
scroll to position [711, 0]
click at [547, 219] on fg-read-more "In my laboratory, we are interested in genetic engineering, molecular genetics …" at bounding box center [559, 200] width 578 height 83
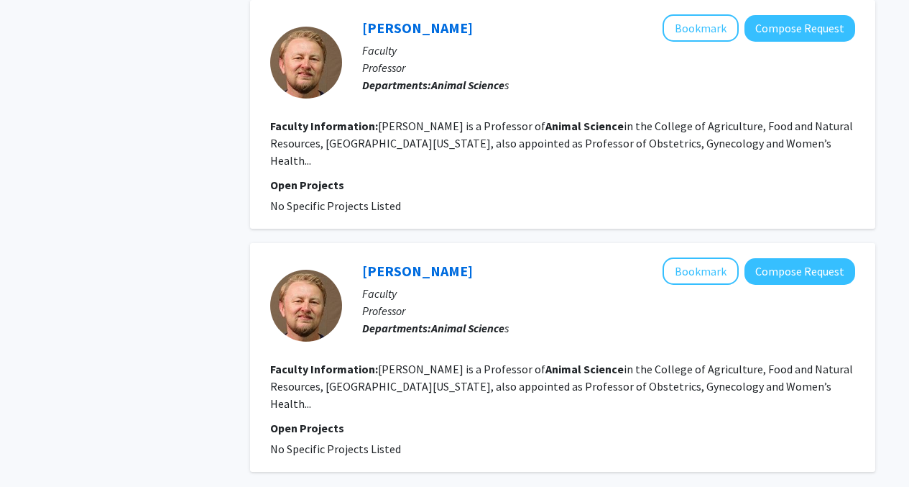
scroll to position [2809, 0]
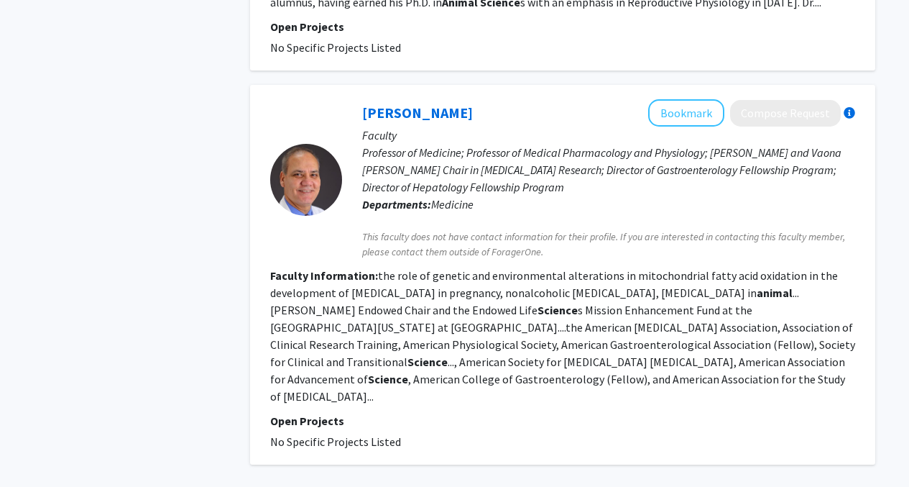
scroll to position [2228, 0]
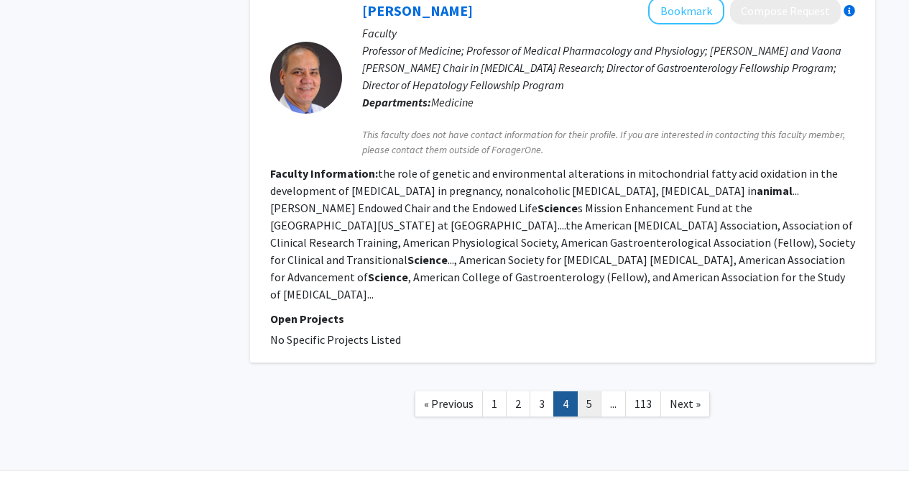
click at [591, 391] on link "5" at bounding box center [589, 403] width 24 height 25
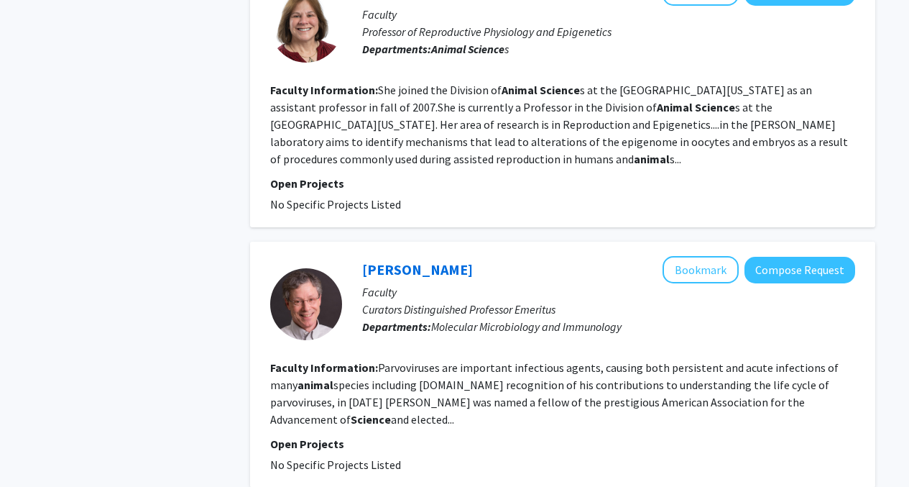
scroll to position [2514, 0]
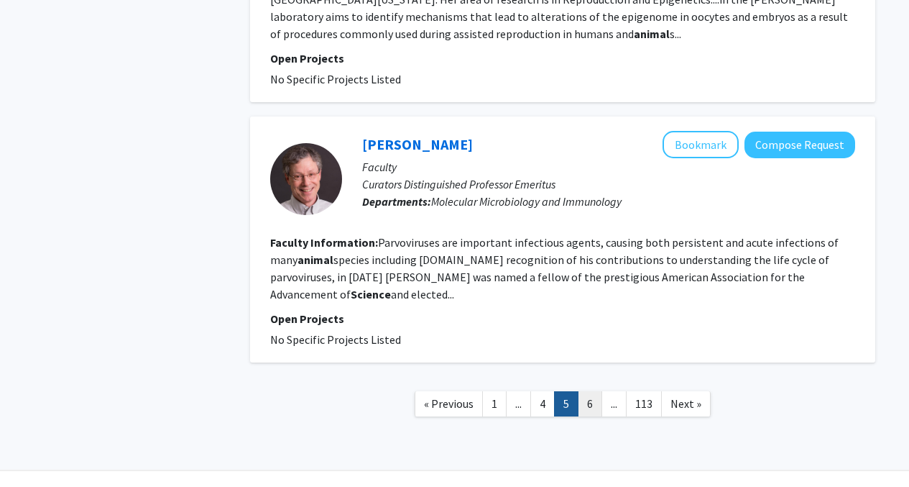
click at [585, 391] on link "6" at bounding box center [590, 403] width 24 height 25
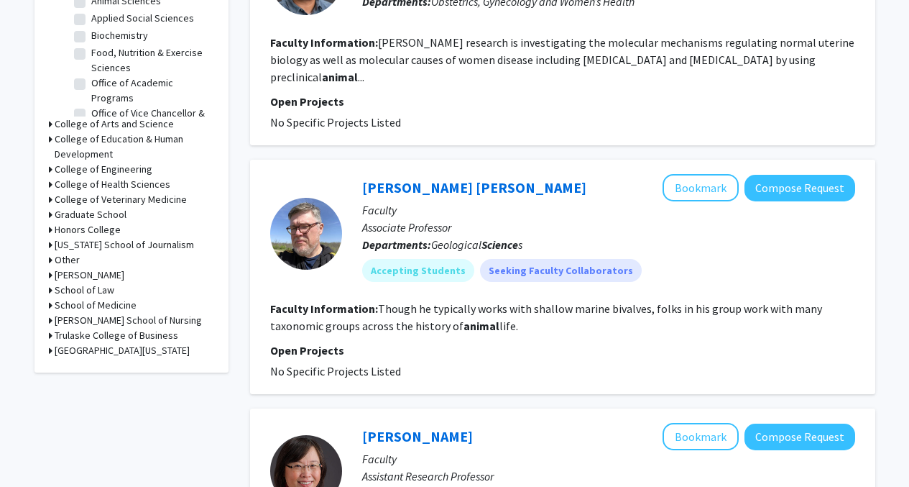
scroll to position [574, 0]
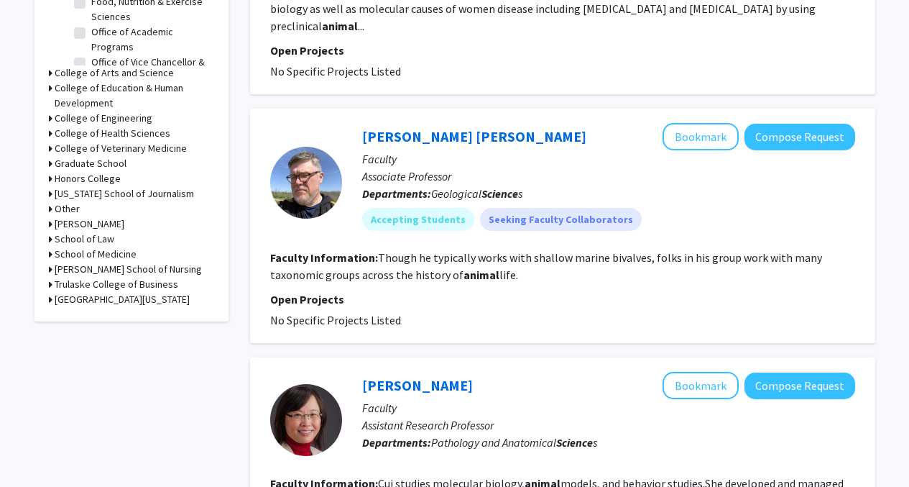
click at [434, 290] on p "Open Projects" at bounding box center [562, 298] width 585 height 17
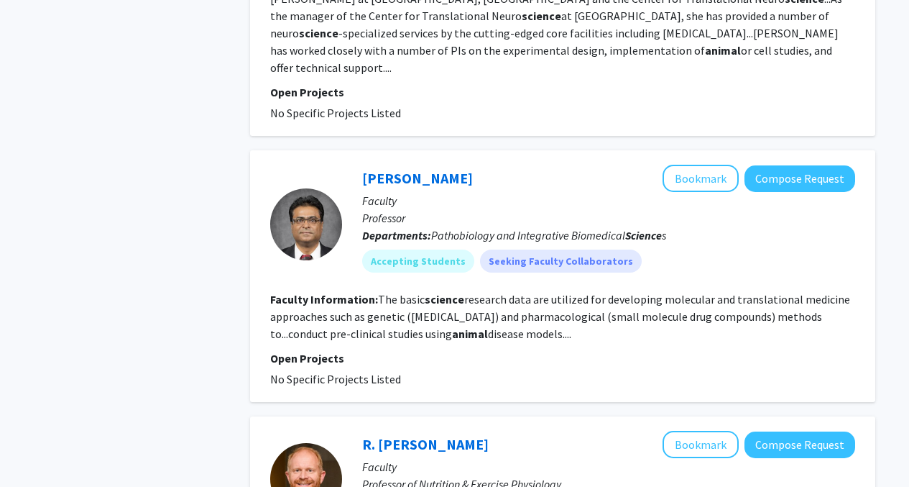
scroll to position [1095, 0]
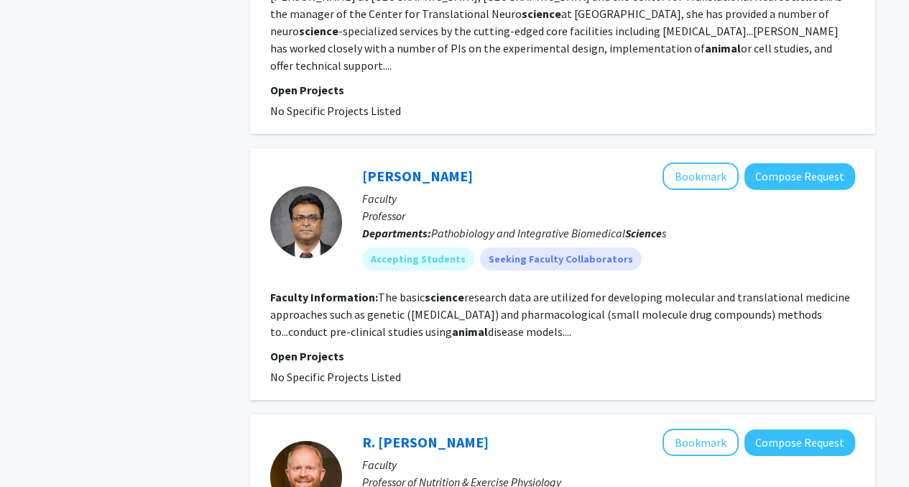
click at [496, 300] on fg-read-more "The basic science research data are utilized for developing molecular and trans…" at bounding box center [560, 314] width 580 height 49
click at [517, 300] on section "Faculty Information: The basic science research data are utilized for developin…" at bounding box center [562, 314] width 585 height 52
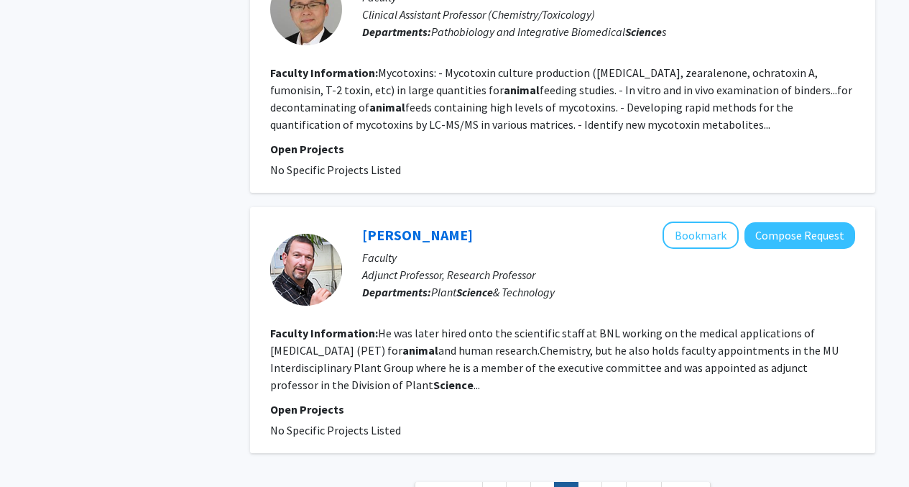
scroll to position [2456, 0]
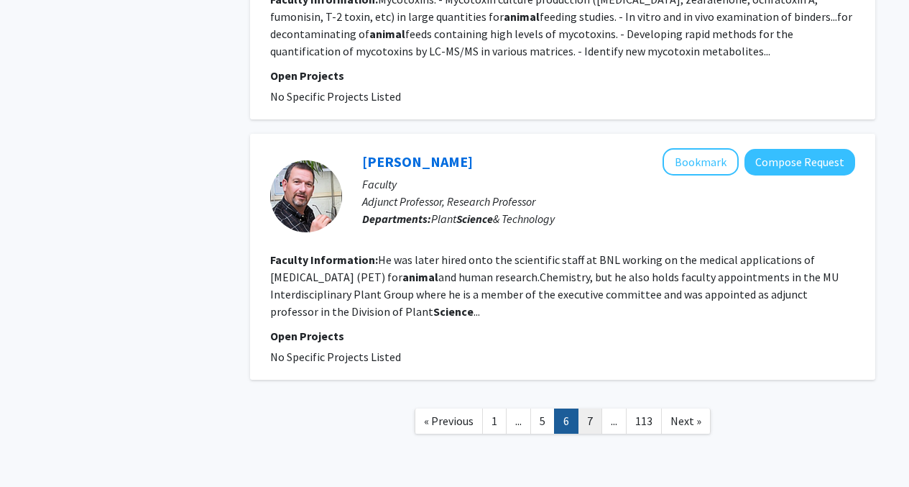
click at [584, 408] on link "7" at bounding box center [590, 420] width 24 height 25
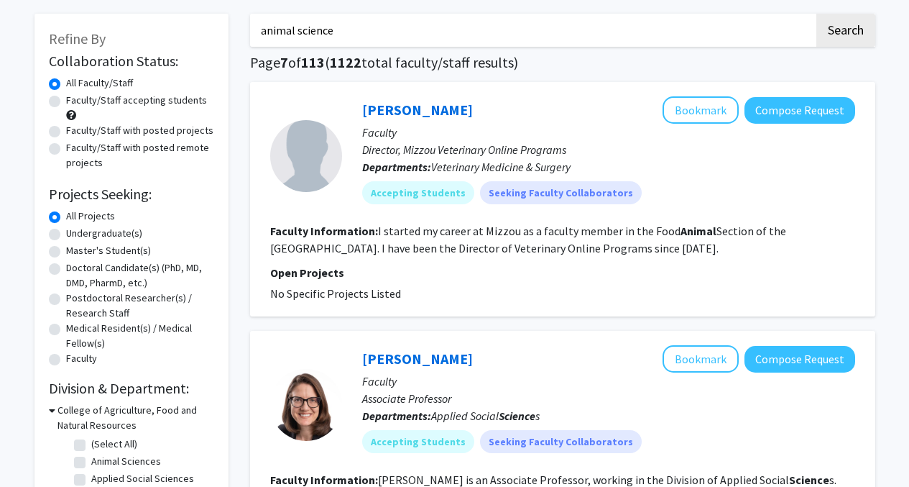
scroll to position [73, 0]
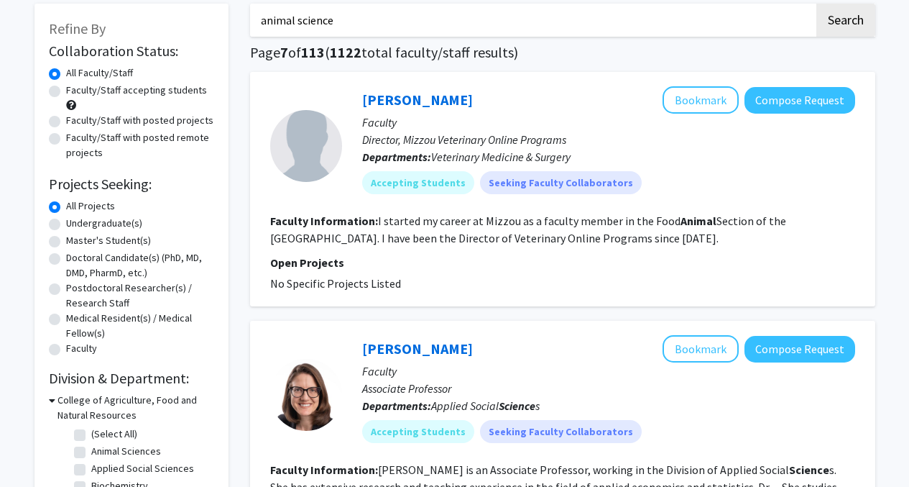
click at [66, 221] on label "Undergraduate(s)" at bounding box center [104, 223] width 76 height 15
click at [66, 221] on input "Undergraduate(s)" at bounding box center [70, 220] width 9 height 9
radio input "true"
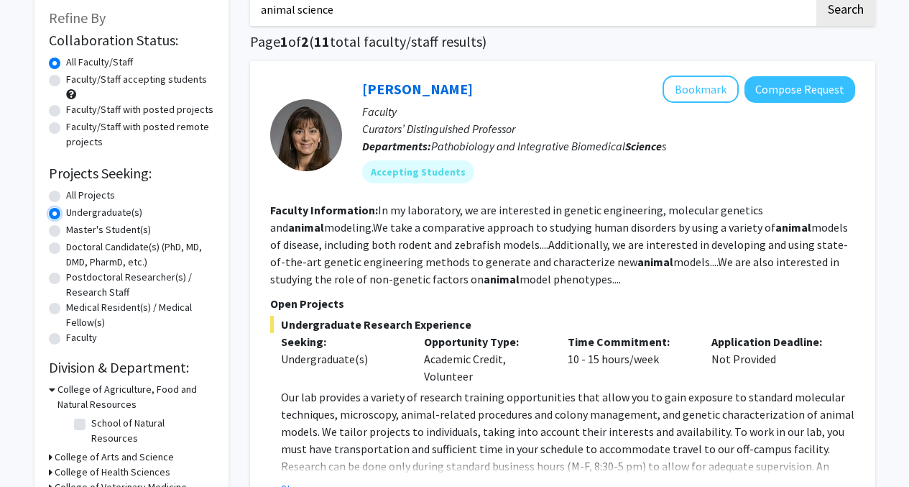
scroll to position [87, 0]
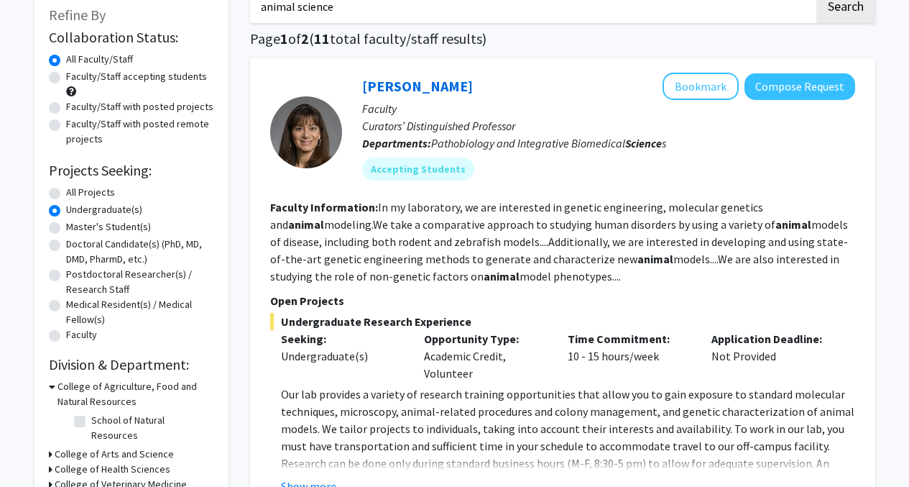
click at [66, 73] on label "Faculty/Staff accepting students" at bounding box center [136, 76] width 141 height 15
click at [66, 73] on input "Faculty/Staff accepting students" at bounding box center [70, 73] width 9 height 9
radio input "true"
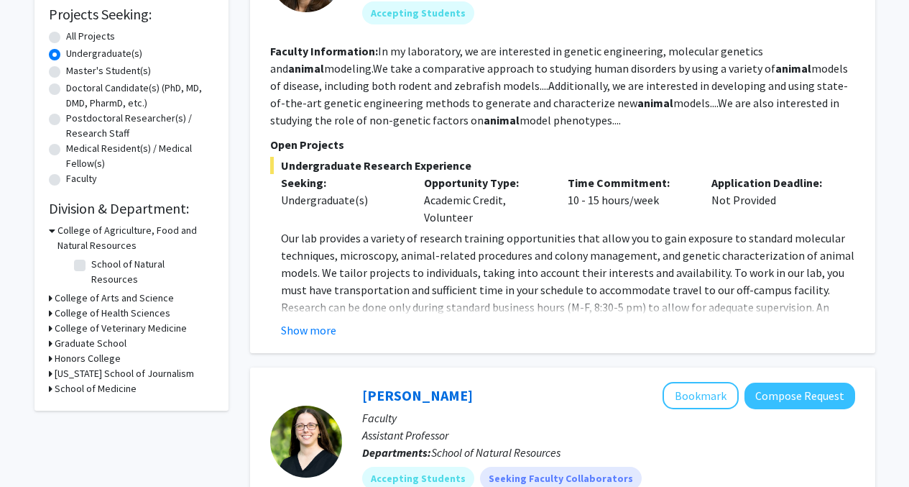
scroll to position [249, 0]
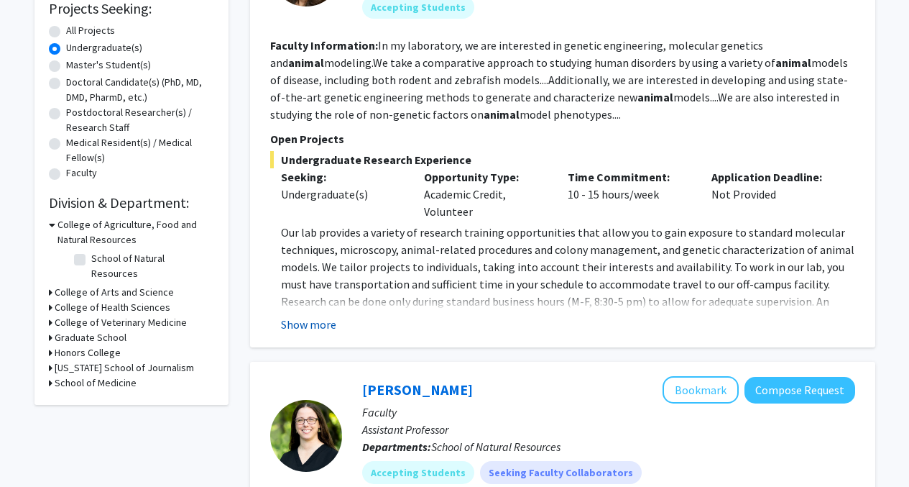
click at [326, 322] on button "Show more" at bounding box center [308, 323] width 55 height 17
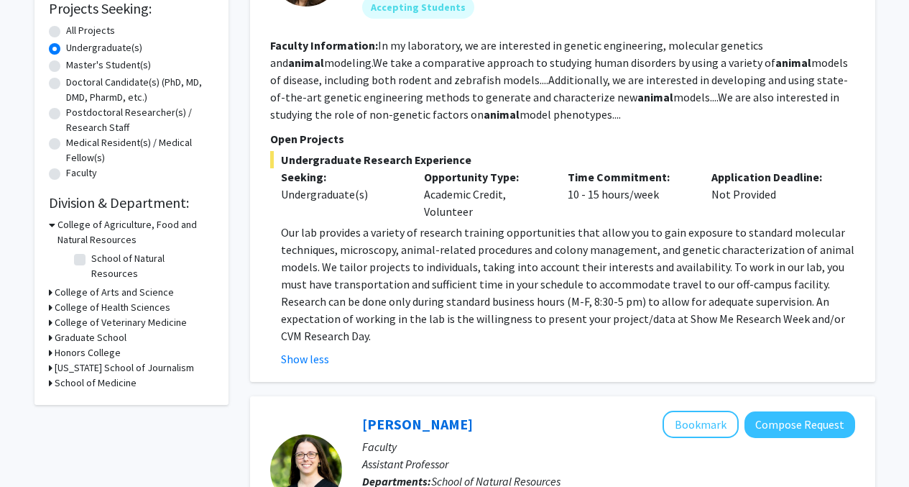
click at [432, 271] on p "Our lab provides a variety of research training opportunities that allow you to…" at bounding box center [568, 284] width 574 height 121
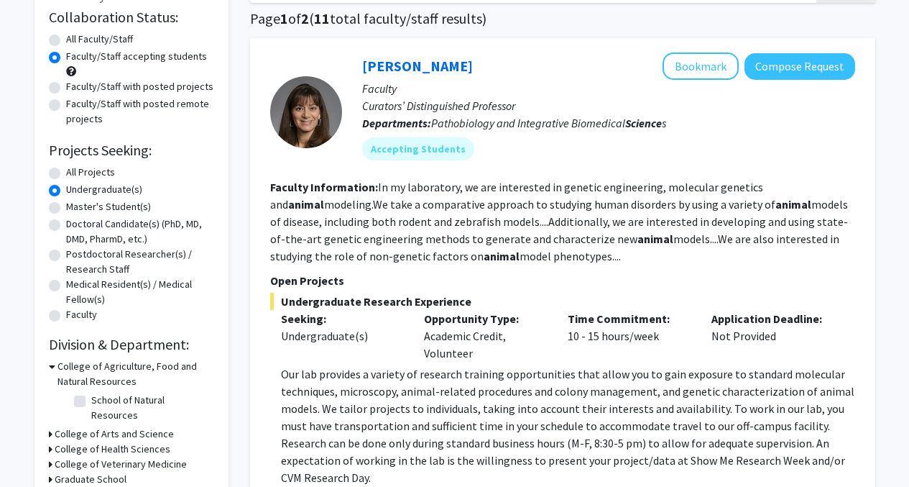
scroll to position [144, 0]
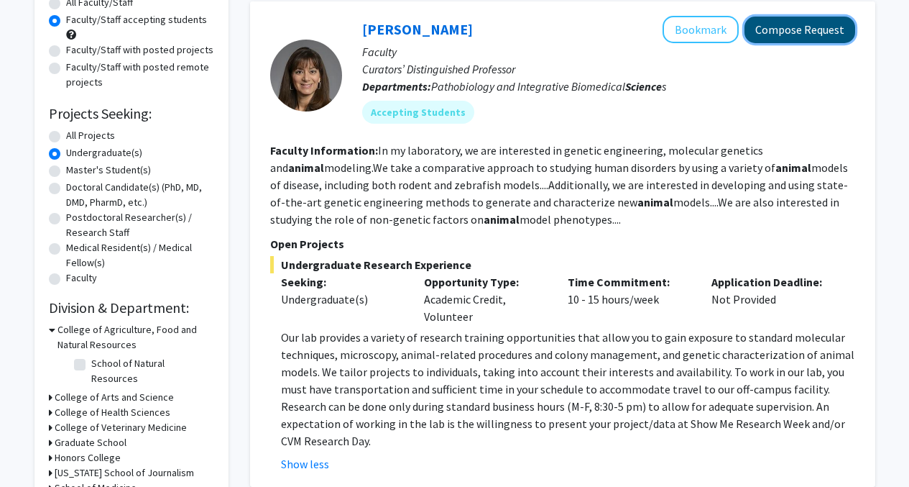
click at [789, 37] on button "Compose Request" at bounding box center [800, 30] width 111 height 27
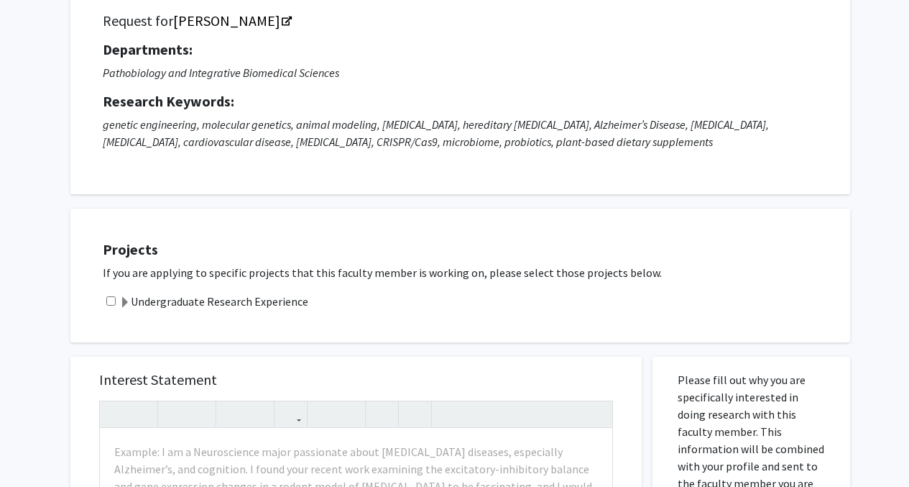
scroll to position [114, 0]
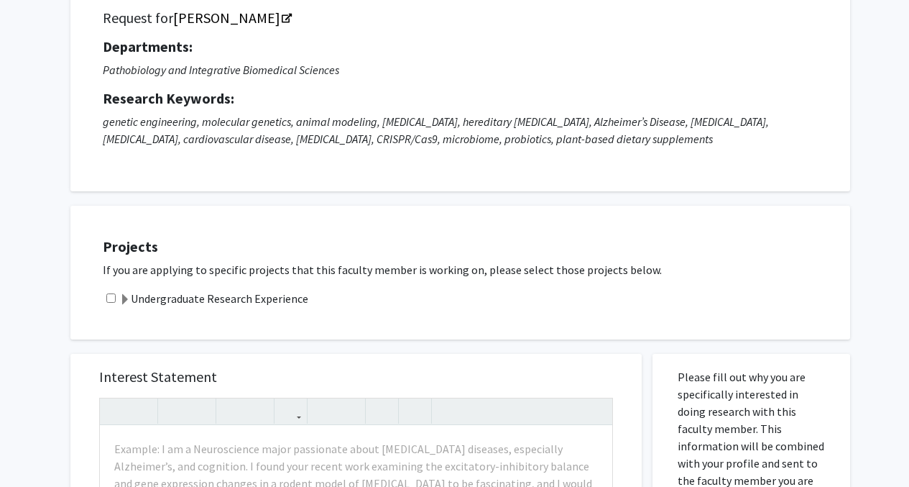
click at [243, 292] on label "Undergraduate Research Experience" at bounding box center [213, 298] width 189 height 17
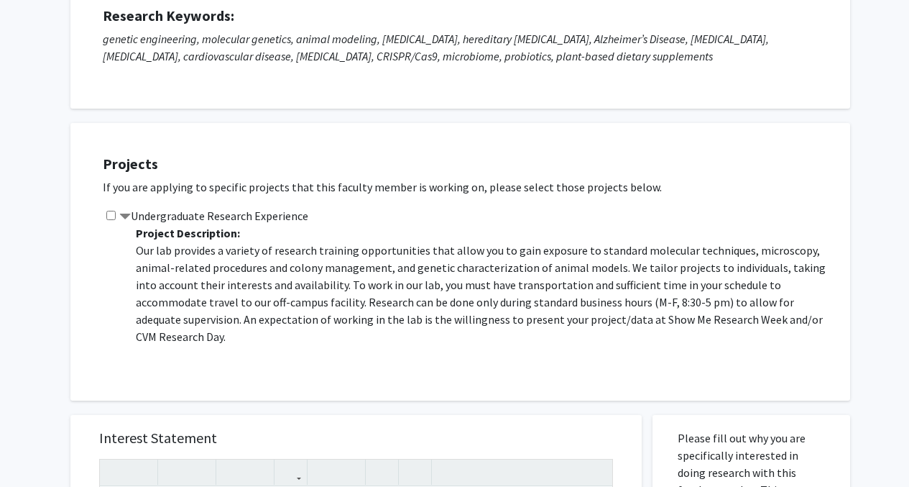
scroll to position [197, 0]
click at [109, 211] on input "checkbox" at bounding box center [110, 214] width 9 height 9
checkbox input "true"
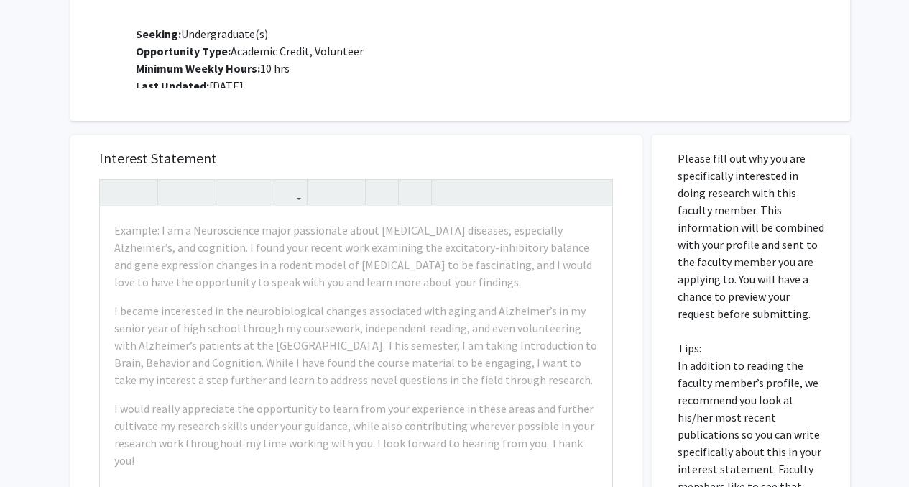
scroll to position [479, 0]
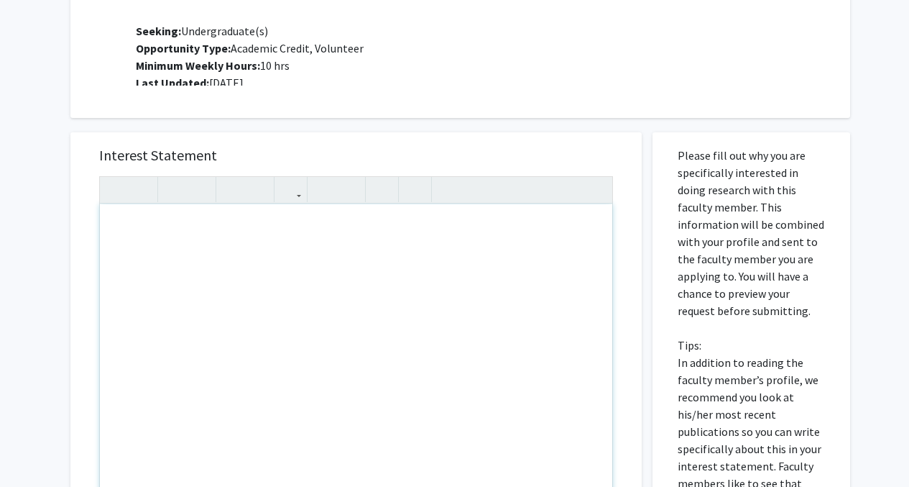
click at [353, 264] on div "Note to users with screen readers: Please press Alt+0 or Option+0 to deactivate…" at bounding box center [356, 368] width 512 height 329
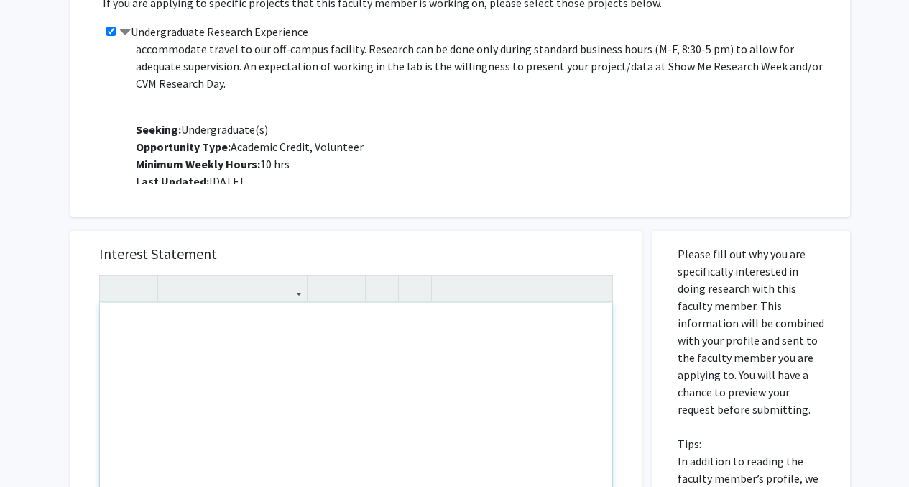
scroll to position [382, 0]
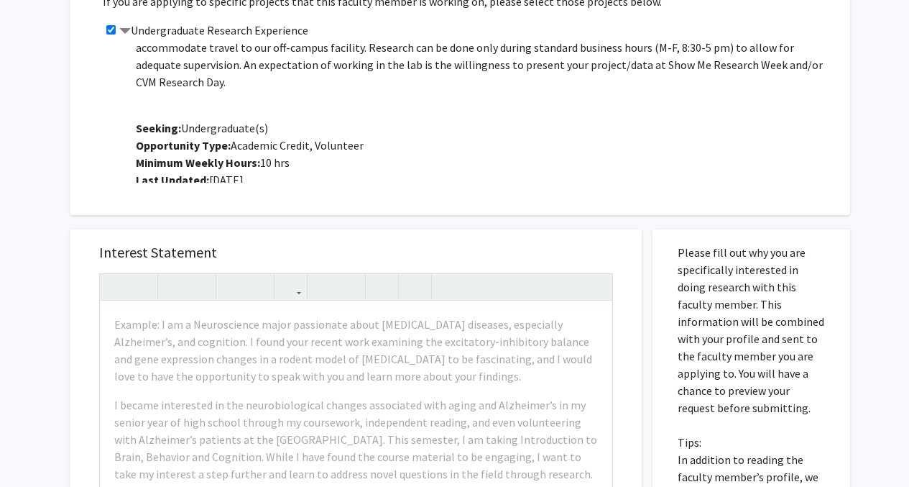
click at [400, 231] on div "Interest Statement Example: I am a Neuroscience major passionate about [MEDICAL…" at bounding box center [356, 443] width 543 height 428
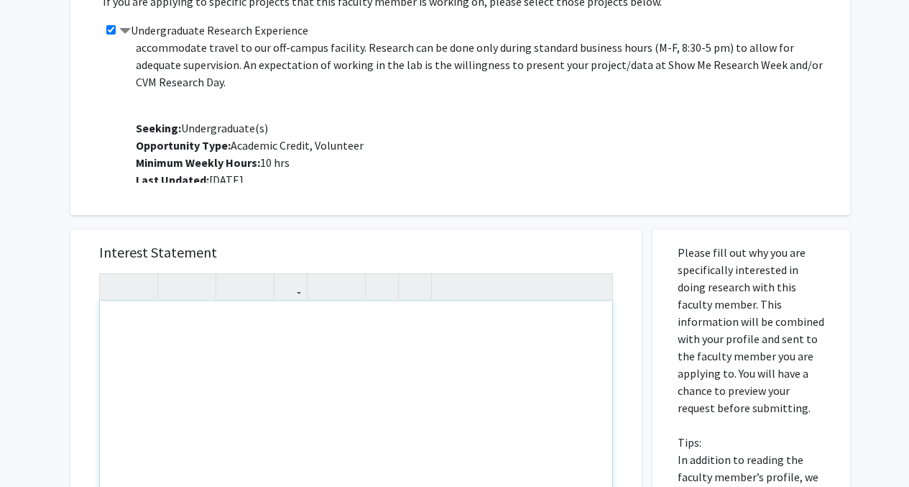
click at [404, 356] on div "Note to users with screen readers: Please press Alt+0 or Option+0 to deactivate…" at bounding box center [356, 465] width 512 height 329
click at [280, 327] on div "My name is [PERSON_NAME], and I am a Biological Sciences major," at bounding box center [356, 465] width 512 height 329
click at [287, 324] on div "My name is [PERSON_NAME], and I am a Biological Sciences major," at bounding box center [356, 465] width 512 height 329
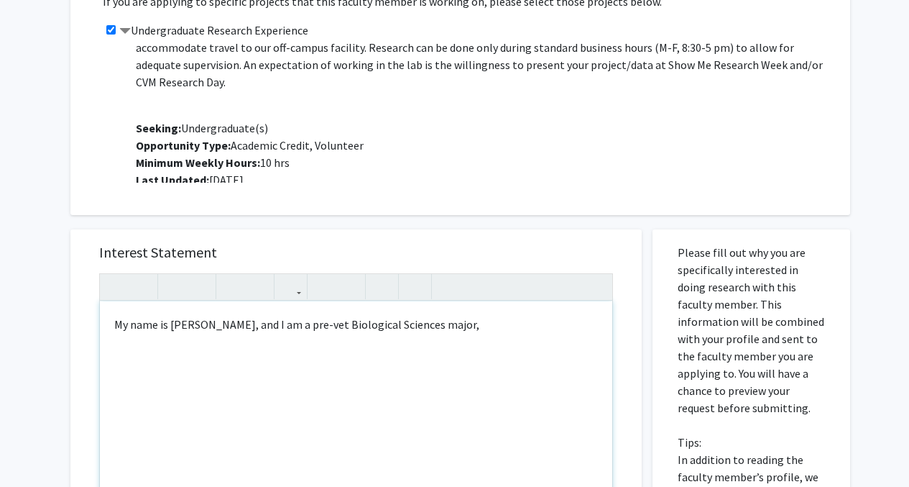
click at [478, 341] on div "My name is [PERSON_NAME], and I am a pre-vet Biological Sciences major," at bounding box center [356, 465] width 512 height 329
click at [388, 359] on div "My name is [PERSON_NAME], and I am a pre-vet Biological Sciences major, with a …" at bounding box center [356, 465] width 512 height 329
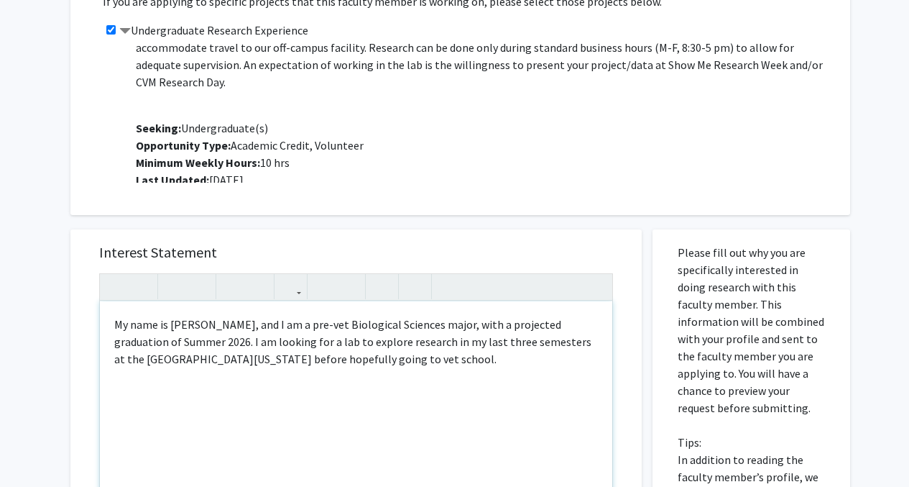
click at [267, 367] on div "My name is [PERSON_NAME], and I am a pre-vet Biological Sciences major, with a …" at bounding box center [356, 465] width 512 height 329
click at [267, 359] on div "My name is [PERSON_NAME], and I am a pre-vet Biological Sciences major, with a …" at bounding box center [356, 465] width 512 height 329
click at [390, 364] on div "My name is [PERSON_NAME], and I am a pre-vet Biological Sciences major, with a …" at bounding box center [356, 465] width 512 height 329
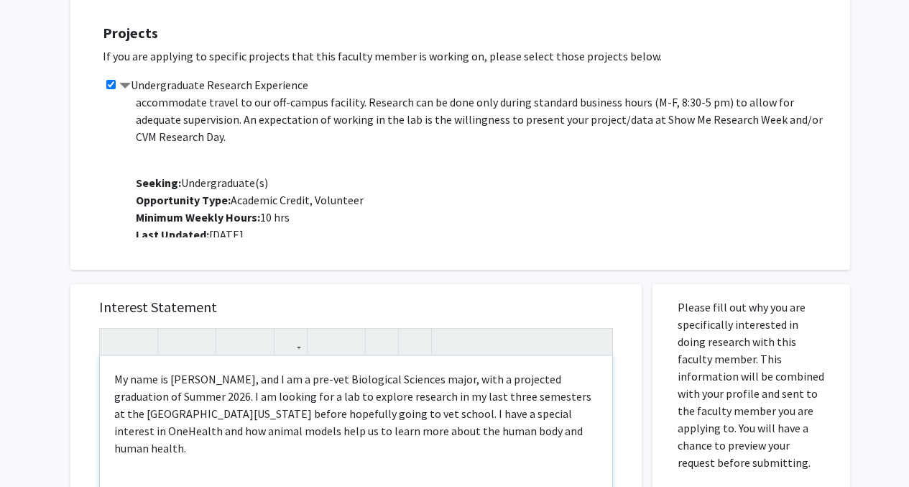
scroll to position [328, 0]
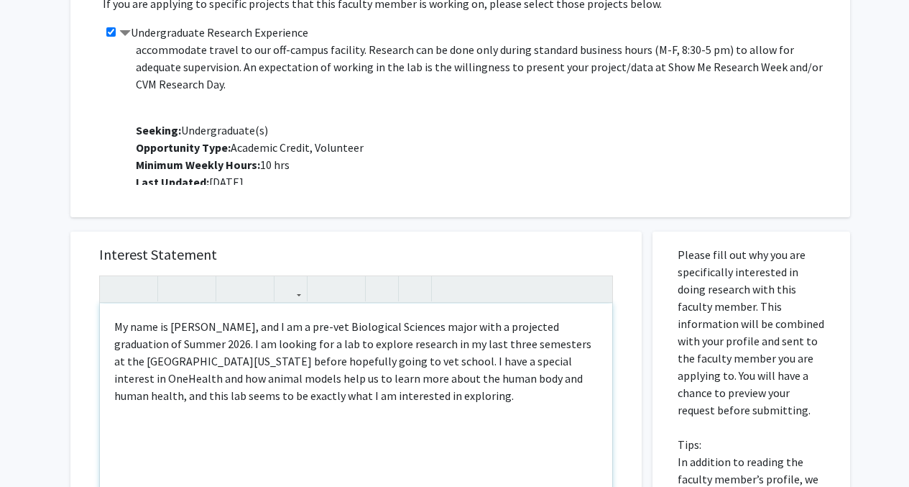
scroll to position [380, 0]
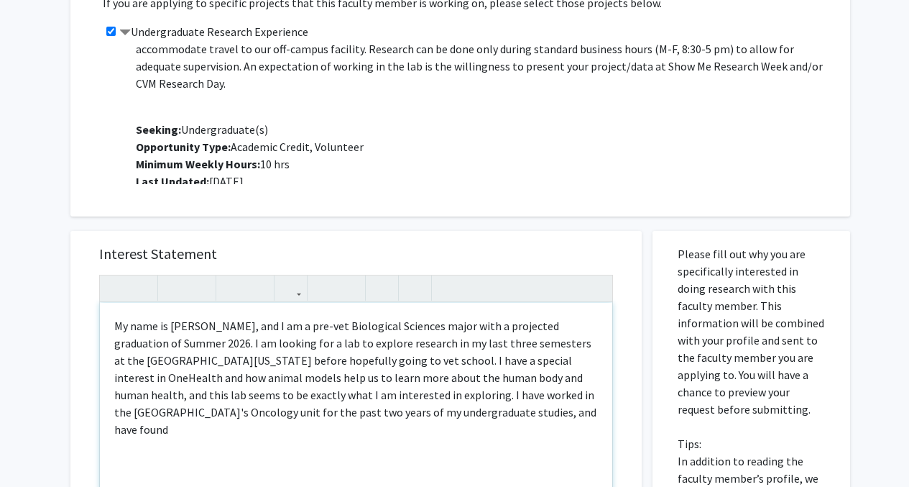
type textarea "My name is [PERSON_NAME], and I am a pre-vet Biological Sciences major with a p…"
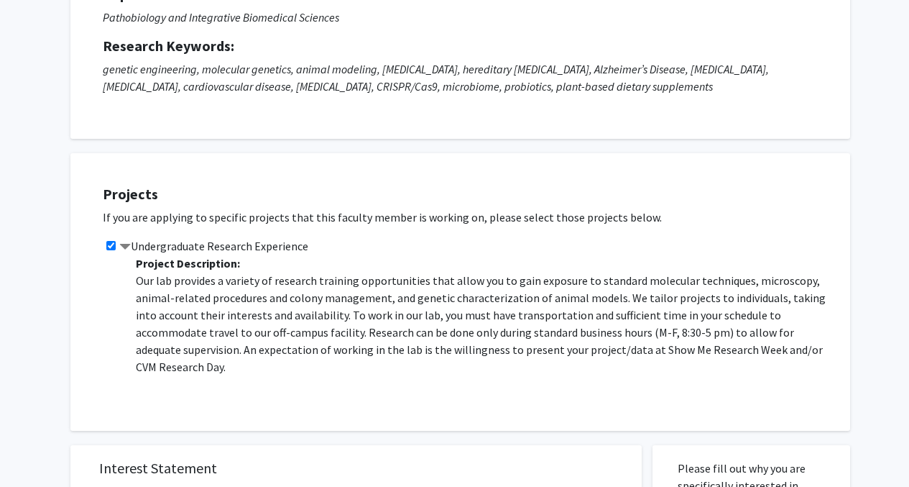
scroll to position [162, 0]
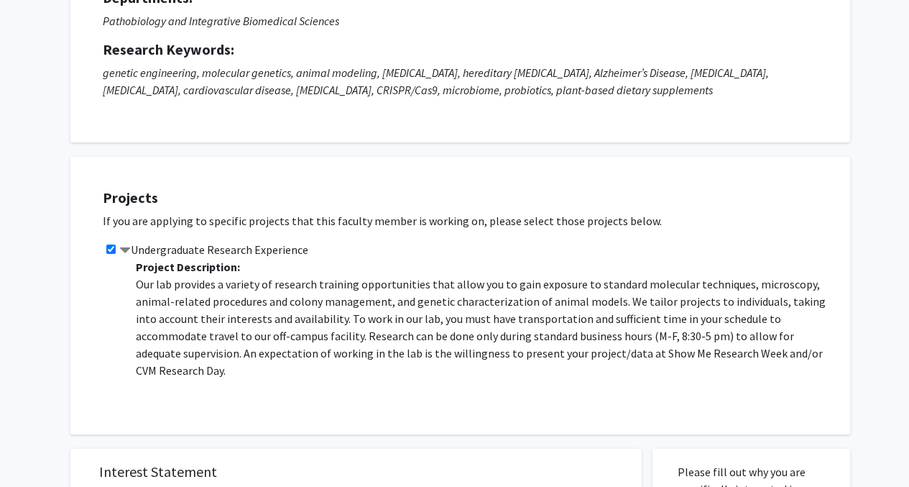
scroll to position [69, 0]
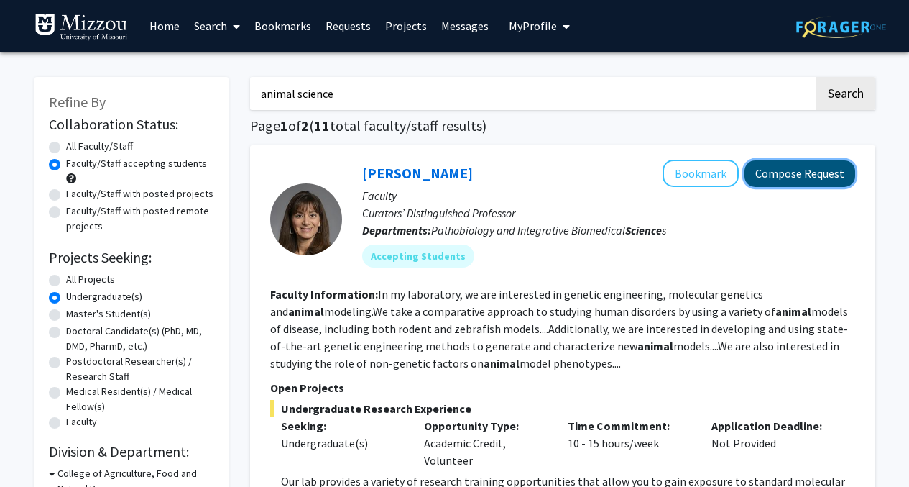
click at [814, 173] on button "Compose Request" at bounding box center [800, 173] width 111 height 27
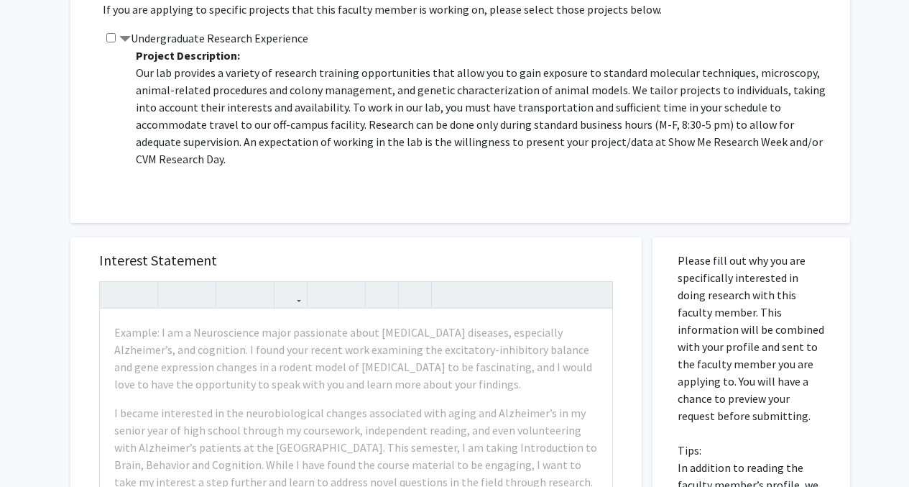
scroll to position [367, 0]
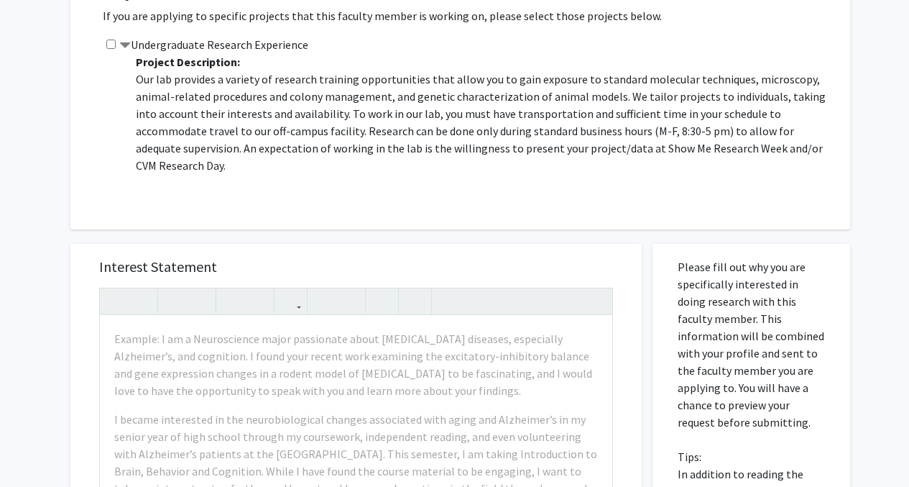
click at [107, 40] on input "checkbox" at bounding box center [110, 44] width 9 height 9
checkbox input "true"
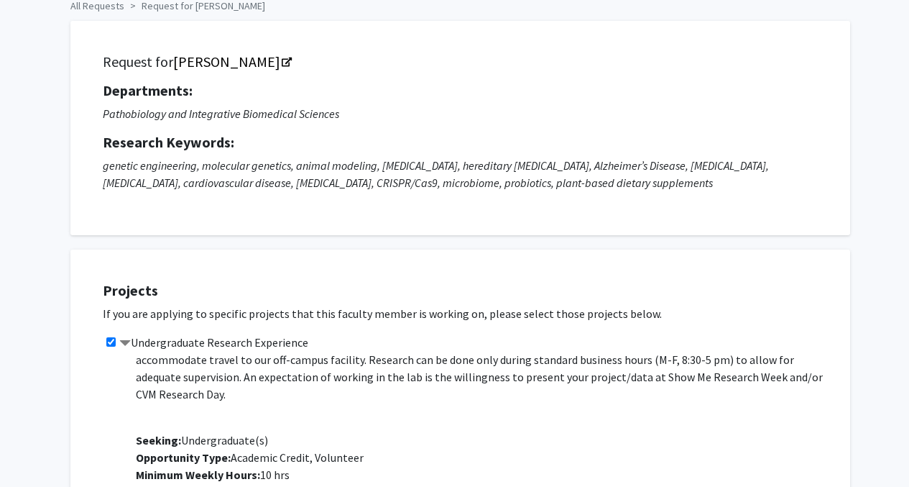
scroll to position [0, 0]
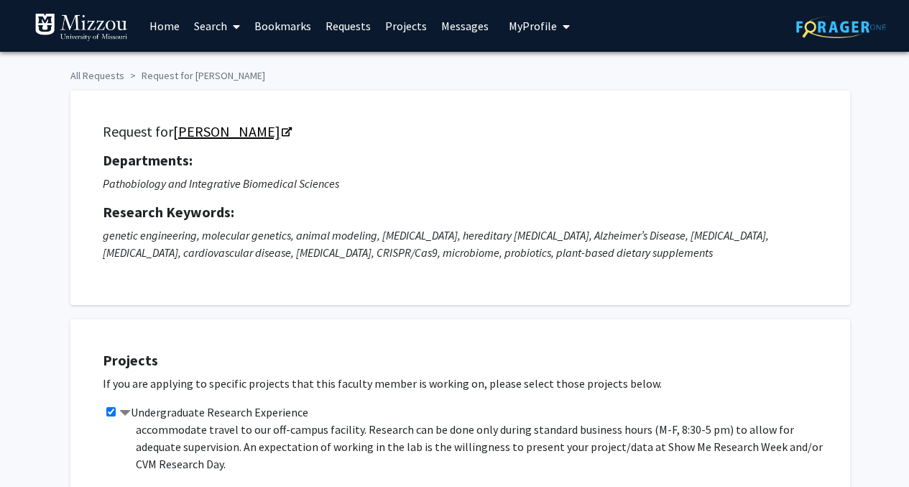
click at [248, 133] on link "[PERSON_NAME]" at bounding box center [231, 131] width 117 height 18
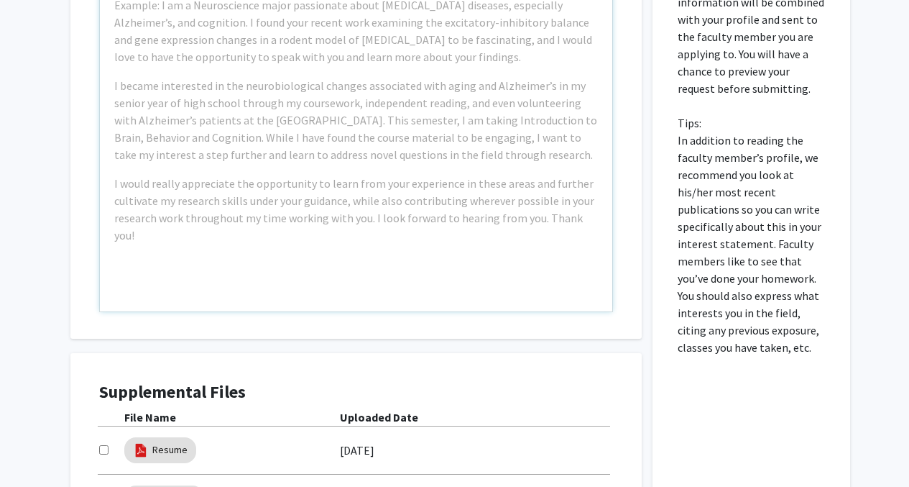
scroll to position [698, 0]
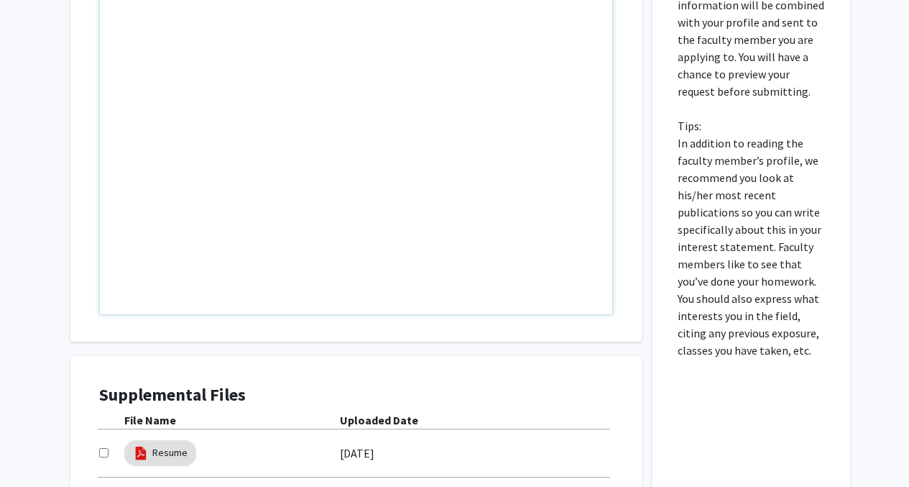
paste div "Note to users with screen readers: Please press Alt+0 or Option+0 to deactivate…"
type textarea "<l>Ip dolo si Ametco Adipis, eli S do e tem-inc Utlaboreet Dolorema aliqu enim …"
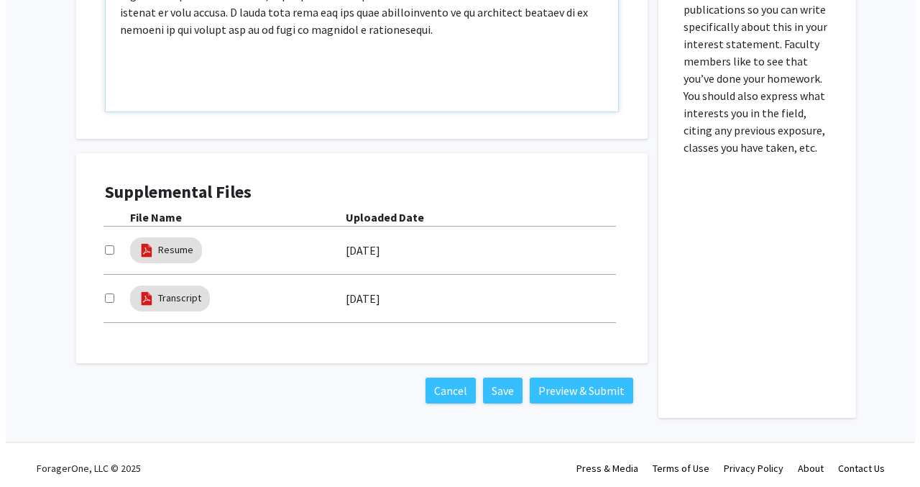
scroll to position [907, 0]
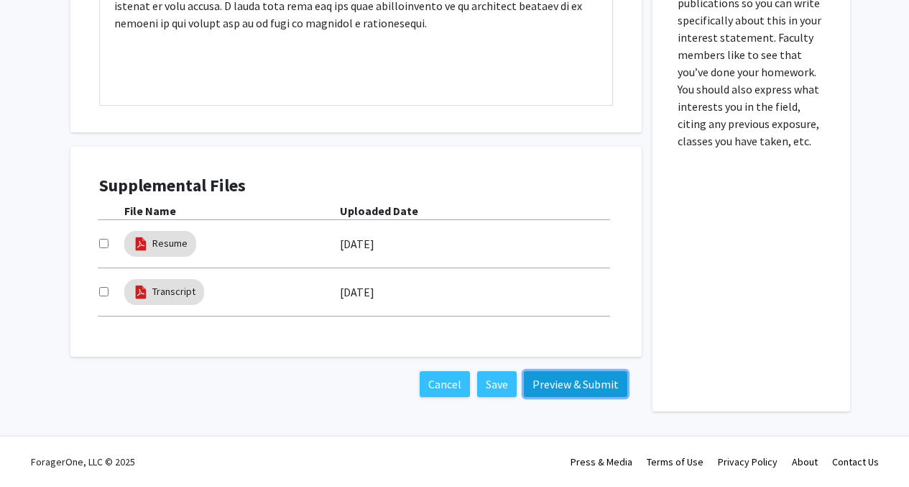
click at [573, 379] on button "Preview & Submit" at bounding box center [575, 384] width 103 height 26
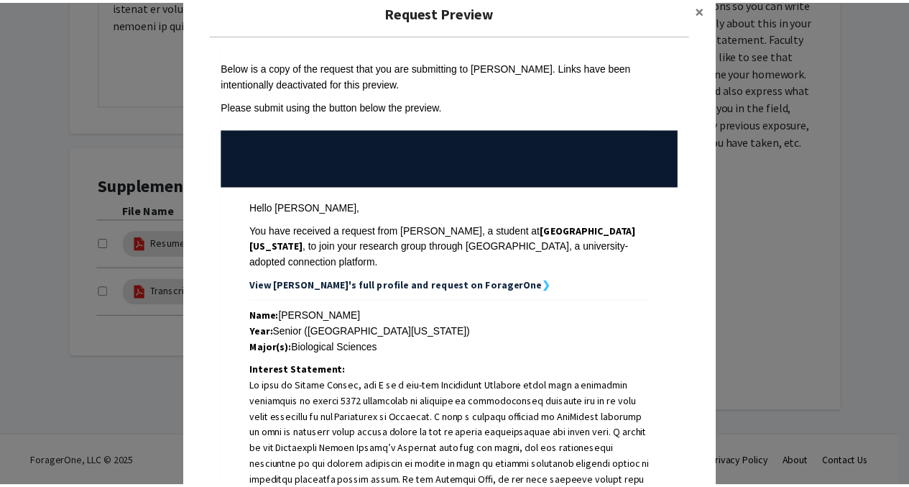
scroll to position [0, 0]
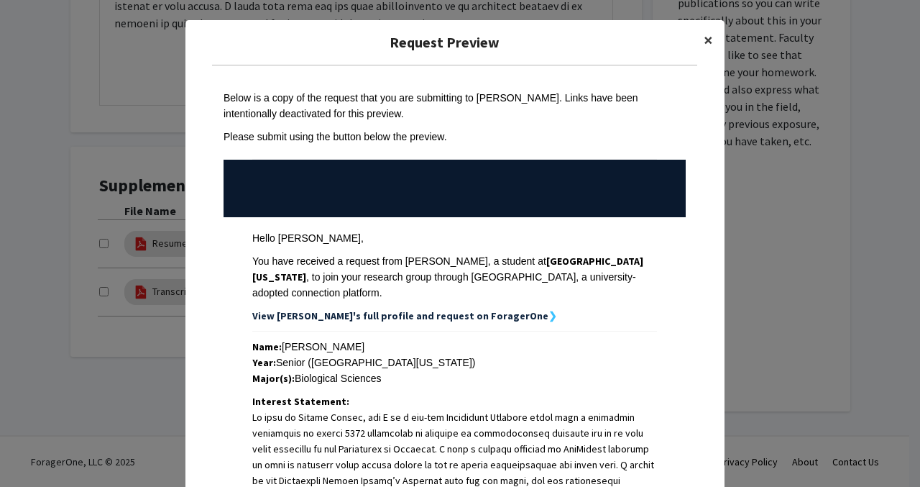
click at [704, 40] on span "×" at bounding box center [708, 40] width 9 height 22
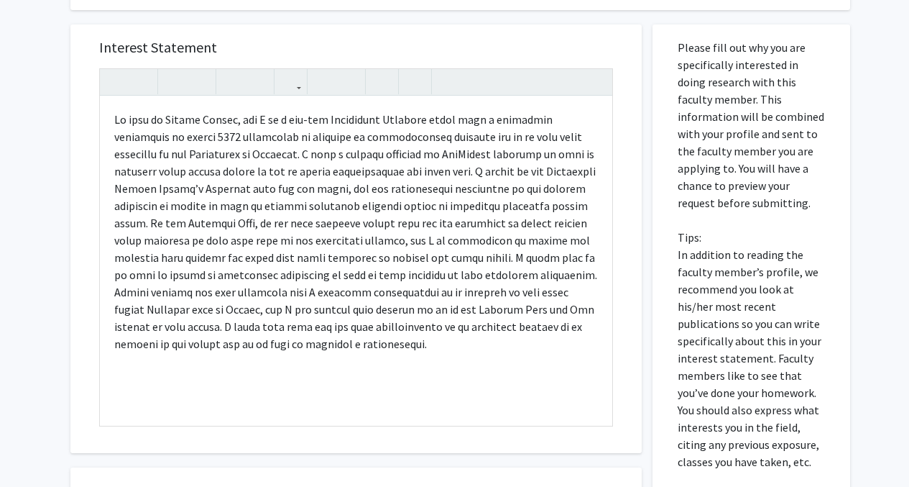
scroll to position [585, 0]
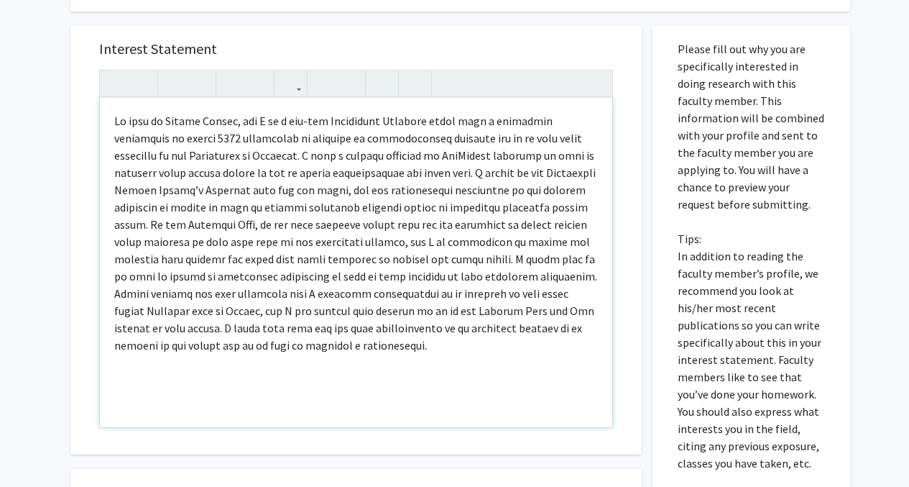
click at [507, 190] on p "Note to users with screen readers: Please press Alt+0 or Option+0 to deactivate…" at bounding box center [356, 232] width 484 height 241
click at [581, 194] on p "Note to users with screen readers: Please press Alt+0 or Option+0 to deactivate…" at bounding box center [356, 232] width 484 height 241
type textarea "<l>Ip dolo si Ametco Adipis, eli S do e tem-inc Utlaboreet Dolorema aliqu enim …"
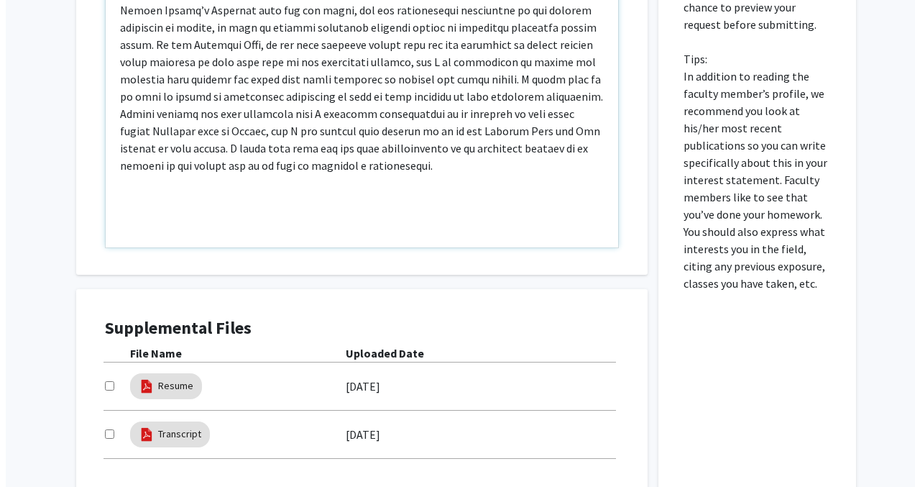
scroll to position [907, 0]
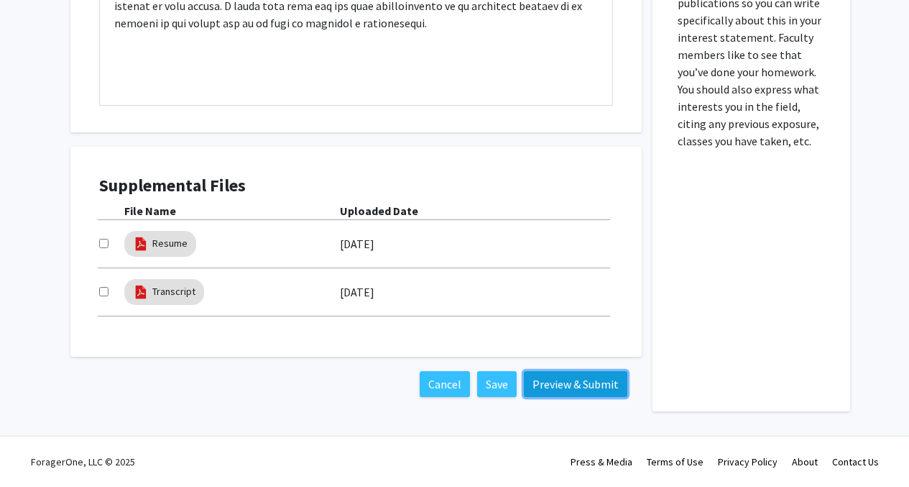
click at [579, 384] on button "Preview & Submit" at bounding box center [575, 384] width 103 height 26
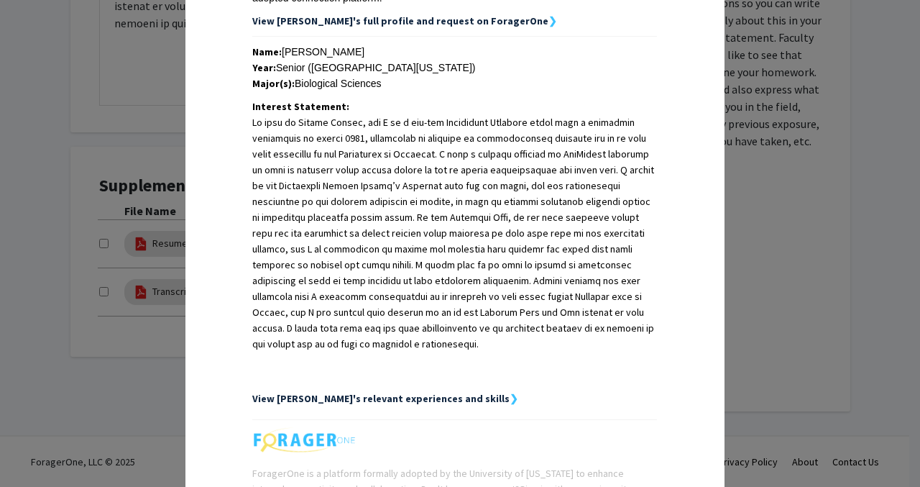
scroll to position [418, 0]
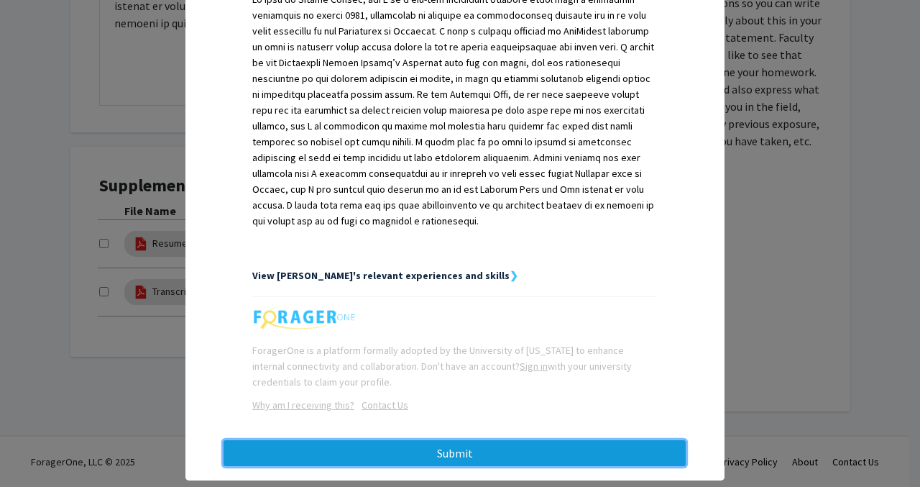
click at [580, 440] on button "Submit" at bounding box center [455, 453] width 462 height 26
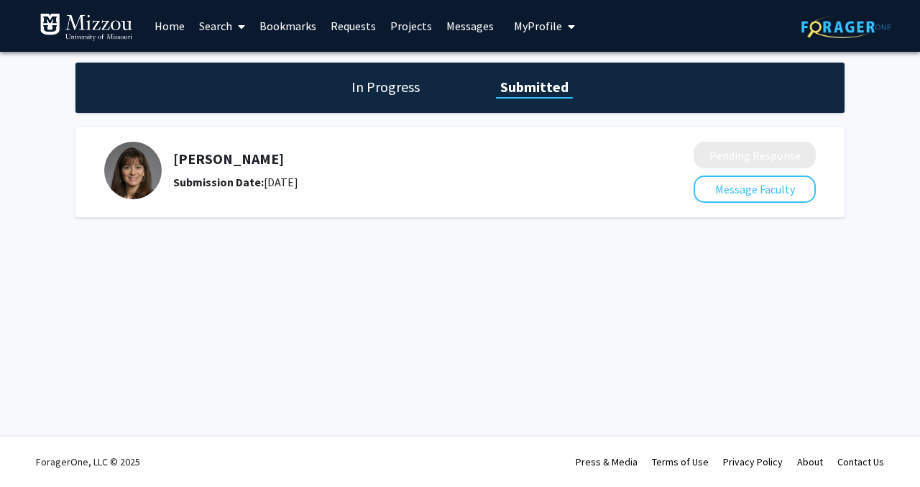
click at [385, 84] on h1 "In Progress" at bounding box center [385, 87] width 77 height 20
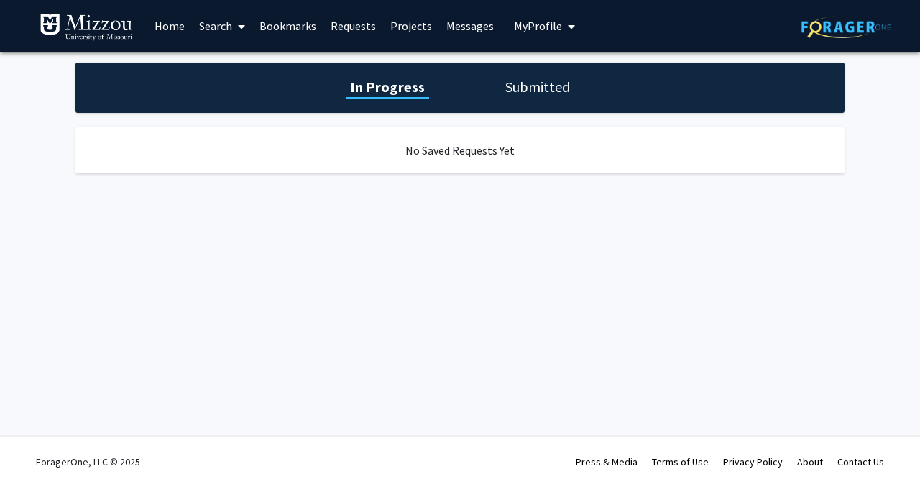
click at [371, 24] on link "Requests" at bounding box center [353, 26] width 60 height 50
click at [354, 29] on link "Requests" at bounding box center [353, 26] width 60 height 50
click at [353, 29] on link "Requests" at bounding box center [353, 26] width 60 height 50
click at [212, 24] on link "Search" at bounding box center [222, 26] width 60 height 50
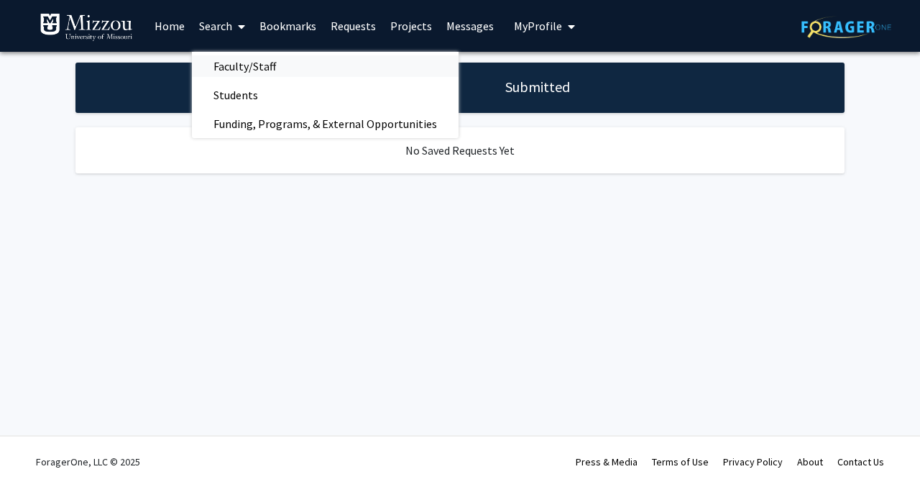
click at [227, 67] on span "Faculty/Staff" at bounding box center [245, 66] width 106 height 29
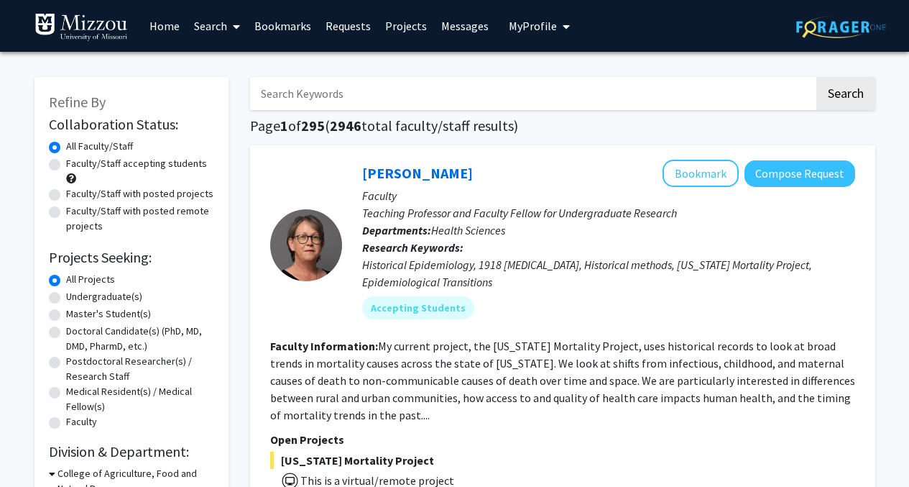
click at [66, 166] on label "Faculty/Staff accepting students" at bounding box center [136, 163] width 141 height 15
click at [66, 165] on input "Faculty/Staff accepting students" at bounding box center [70, 160] width 9 height 9
radio input "true"
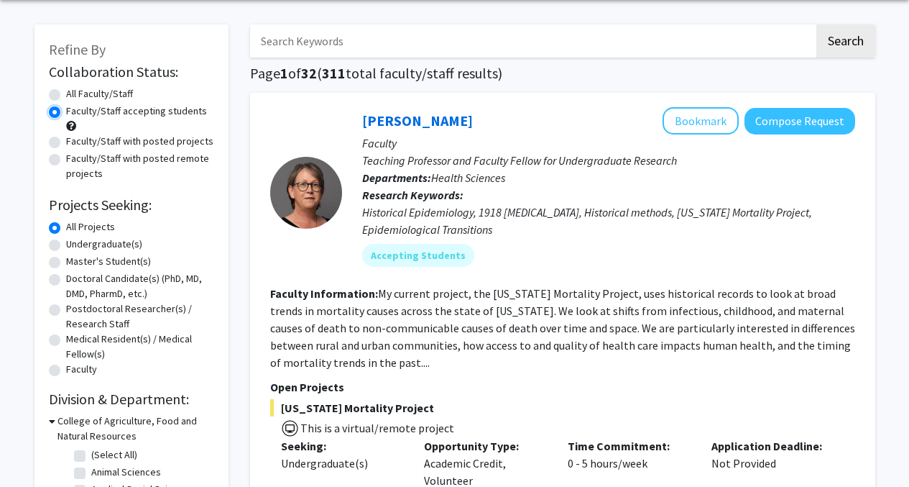
scroll to position [55, 0]
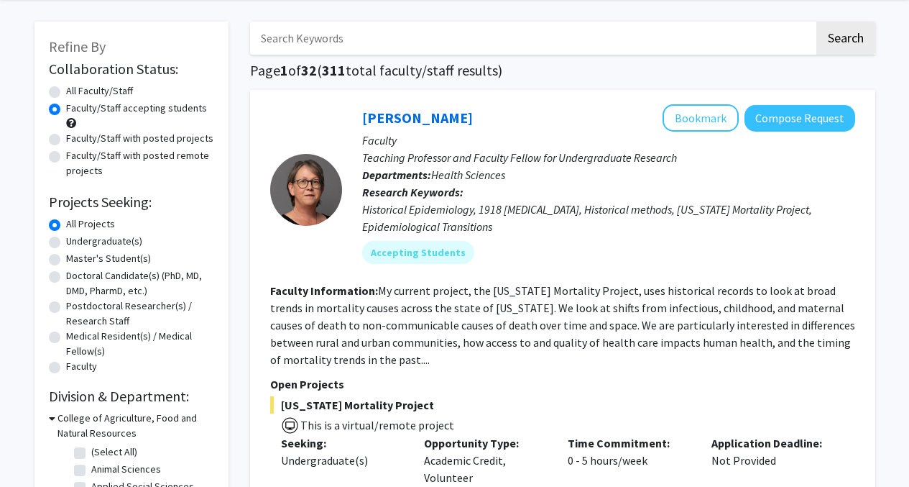
click at [66, 239] on label "Undergraduate(s)" at bounding box center [104, 241] width 76 height 15
click at [66, 239] on input "Undergraduate(s)" at bounding box center [70, 238] width 9 height 9
radio input "true"
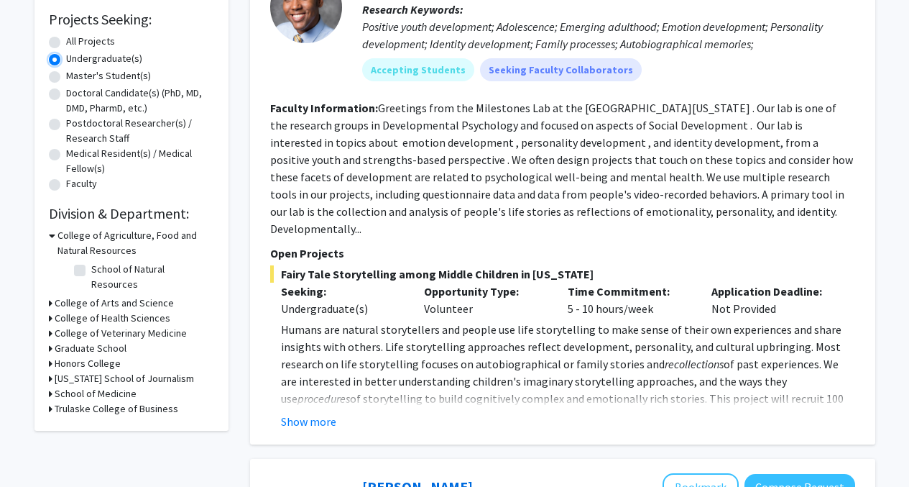
scroll to position [249, 0]
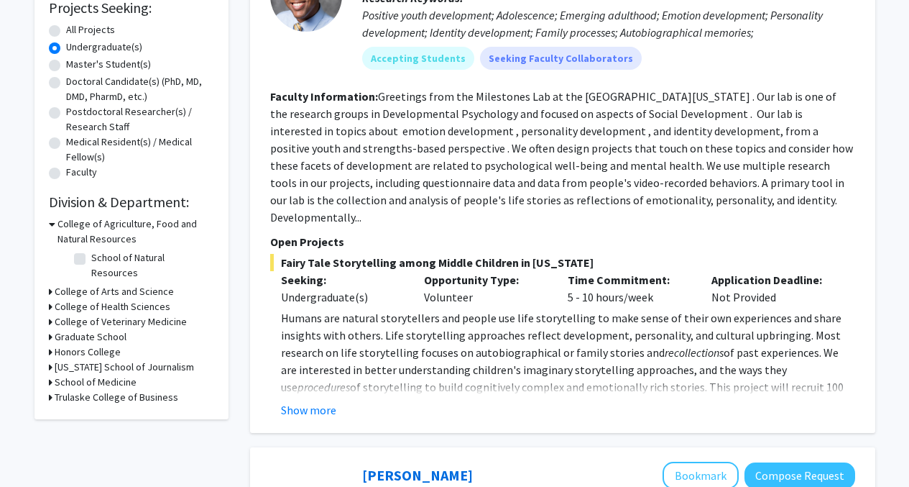
click at [57, 284] on h3 "College of Arts and Science" at bounding box center [114, 291] width 119 height 15
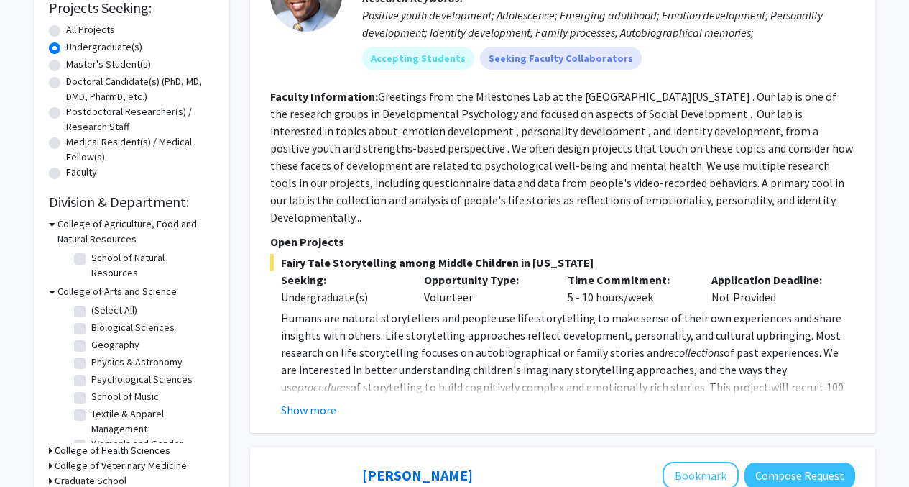
click at [91, 320] on label "Biological Sciences" at bounding box center [132, 327] width 83 height 15
click at [91, 320] on input "Biological Sciences" at bounding box center [95, 324] width 9 height 9
checkbox input "true"
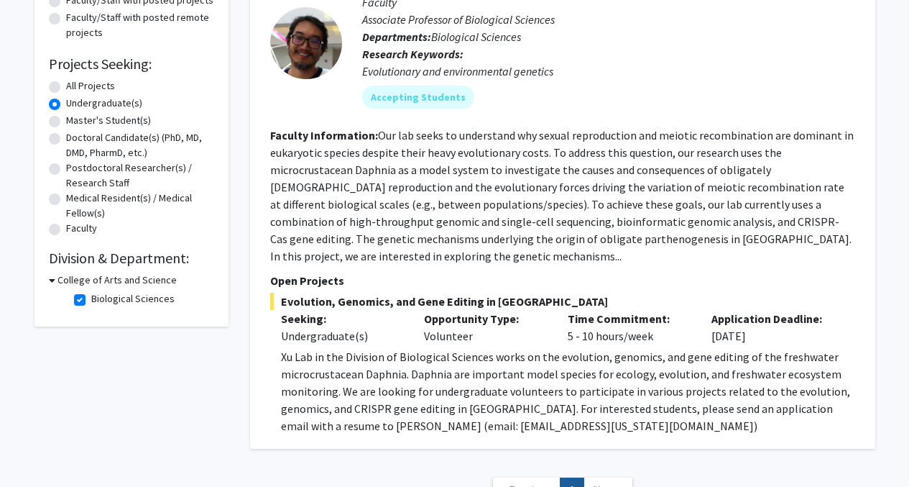
scroll to position [194, 0]
click at [91, 300] on label "Biological Sciences" at bounding box center [132, 297] width 83 height 15
click at [91, 300] on input "Biological Sciences" at bounding box center [95, 294] width 9 height 9
checkbox input "false"
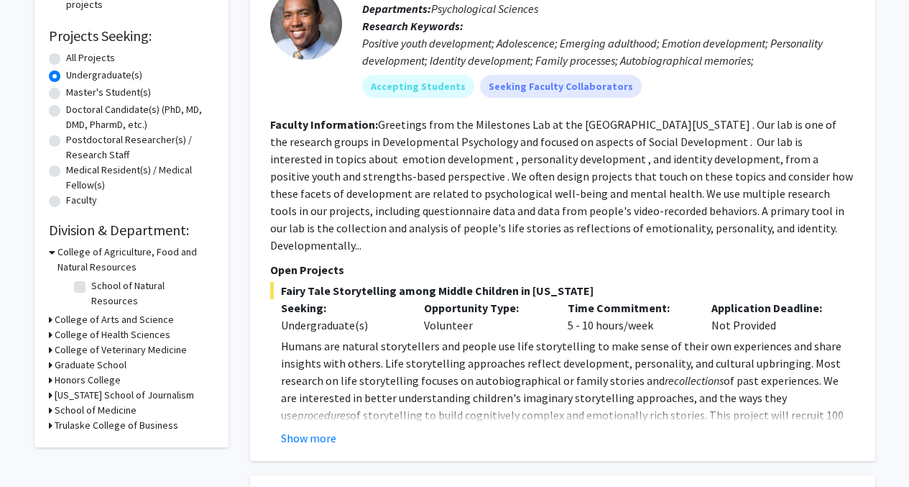
scroll to position [313, 0]
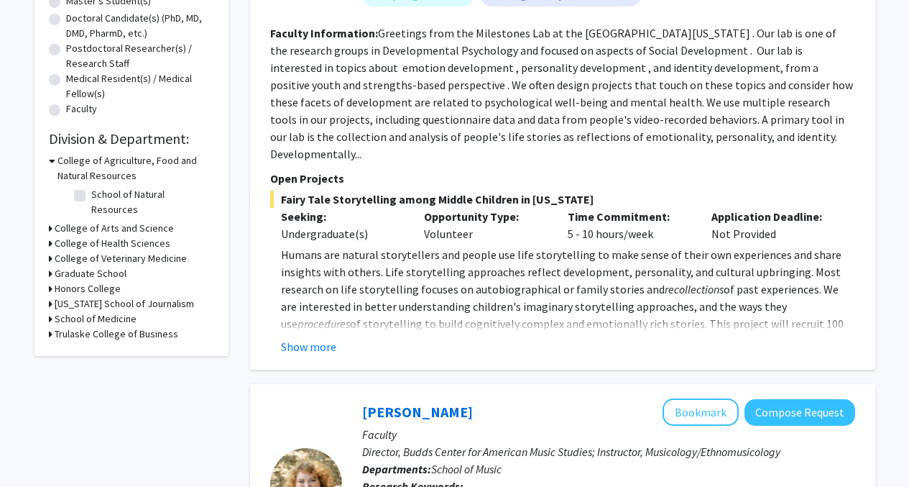
click at [72, 221] on h3 "College of Arts and Science" at bounding box center [114, 228] width 119 height 15
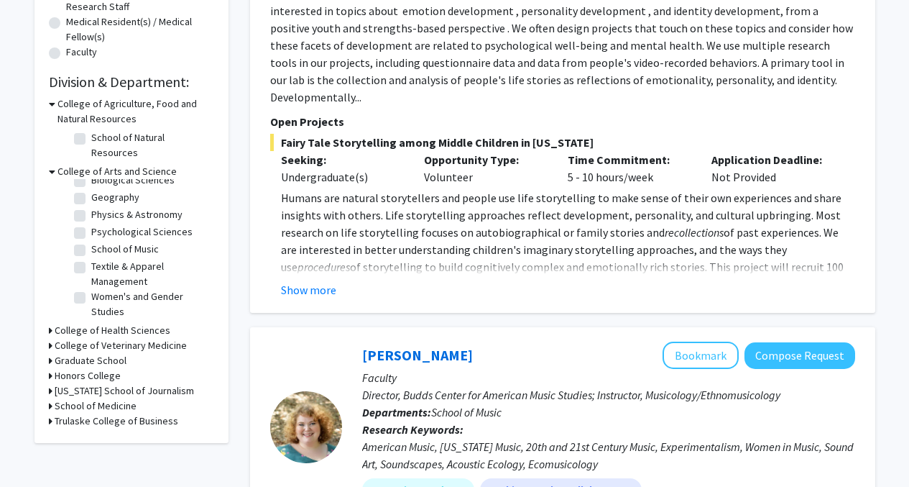
scroll to position [371, 0]
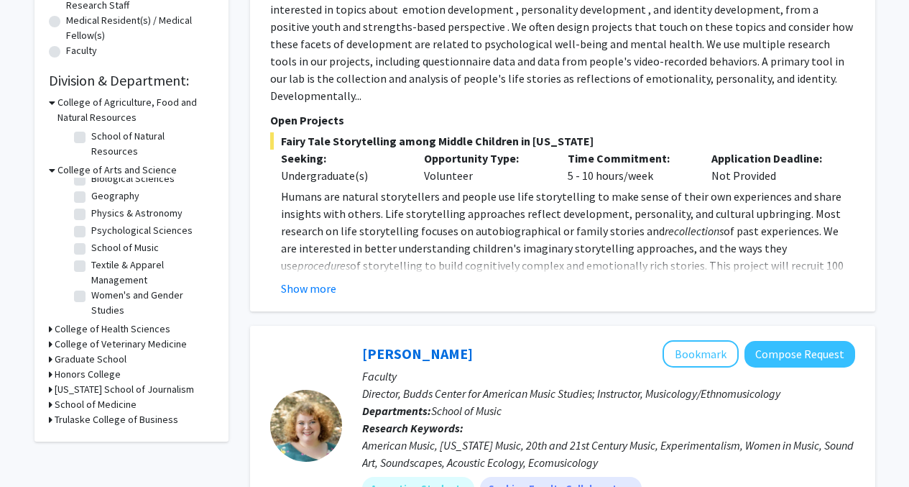
click at [94, 336] on h3 "College of Veterinary Medicine" at bounding box center [121, 343] width 132 height 15
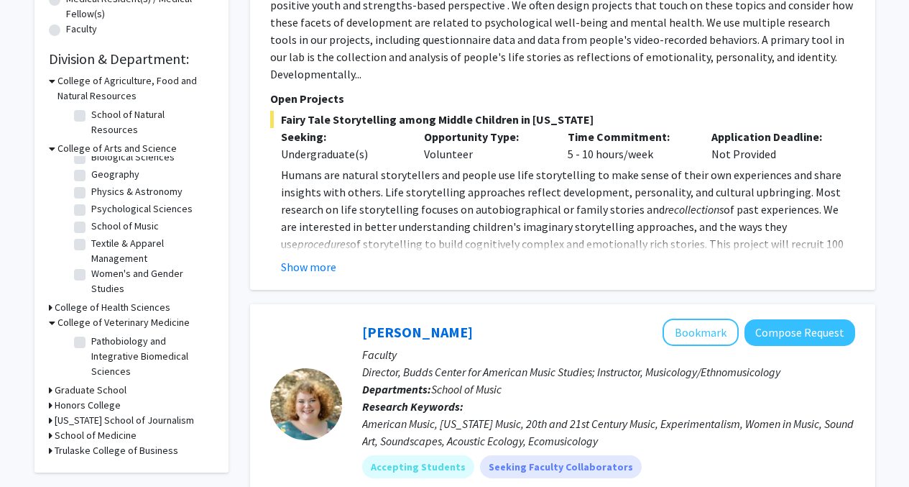
scroll to position [394, 0]
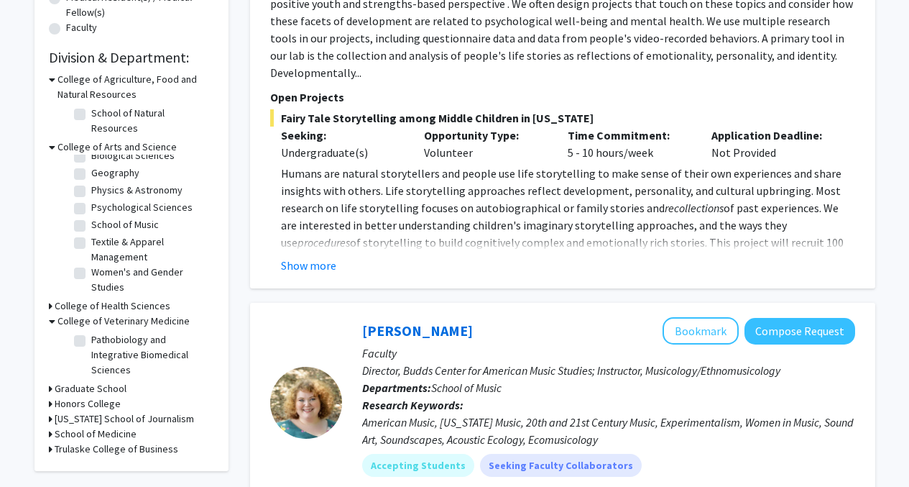
click at [91, 332] on label "Pathobiology and Integrative Biomedical Sciences" at bounding box center [150, 354] width 119 height 45
click at [91, 332] on input "Pathobiology and Integrative Biomedical Sciences" at bounding box center [95, 336] width 9 height 9
checkbox input "true"
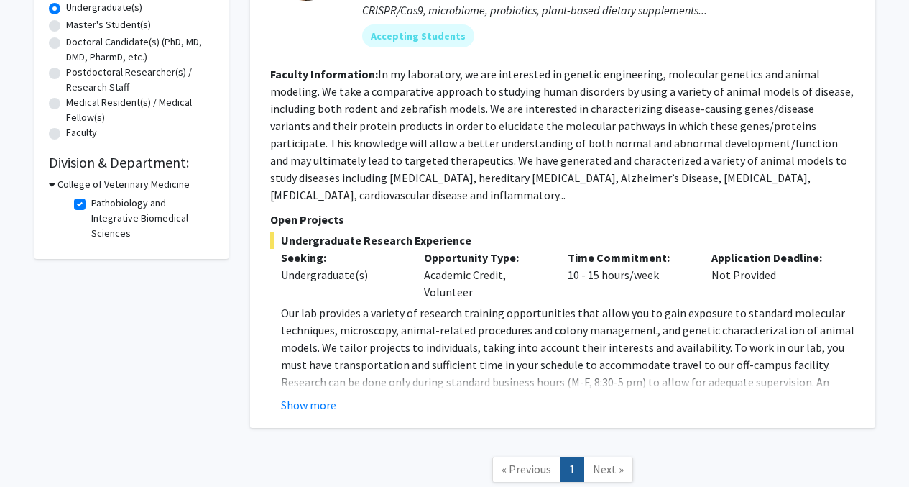
scroll to position [285, 0]
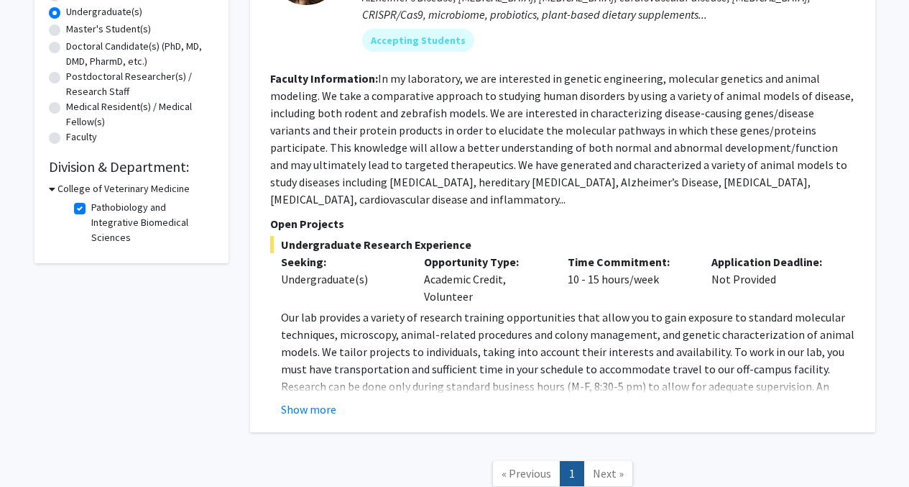
click at [91, 208] on label "Pathobiology and Integrative Biomedical Sciences" at bounding box center [150, 222] width 119 height 45
click at [91, 208] on input "Pathobiology and Integrative Biomedical Sciences" at bounding box center [95, 204] width 9 height 9
checkbox input "false"
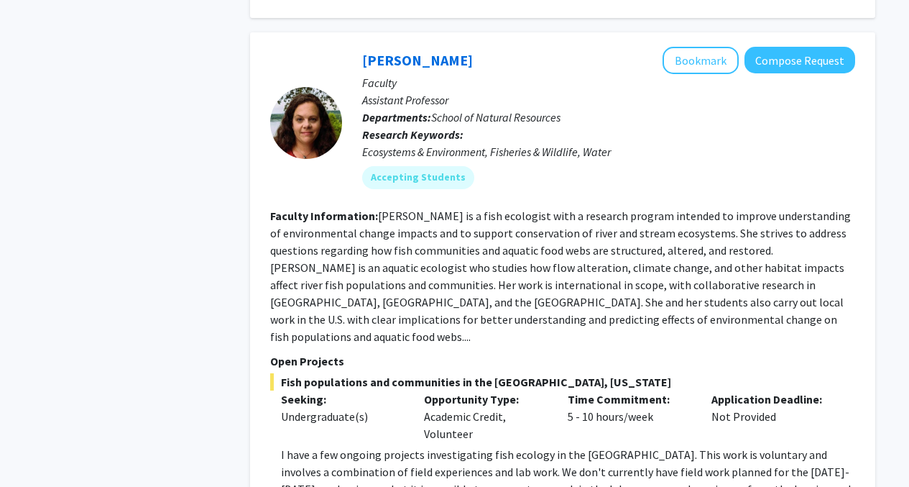
scroll to position [6385, 0]
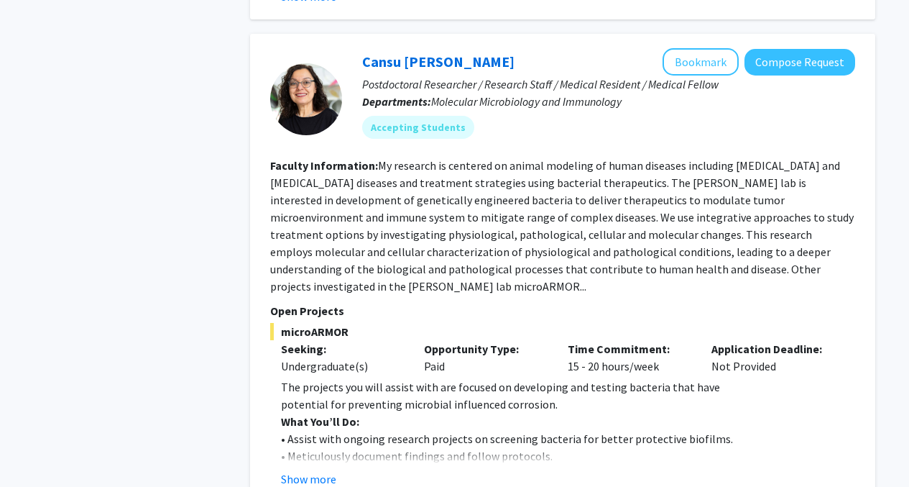
scroll to position [2843, 0]
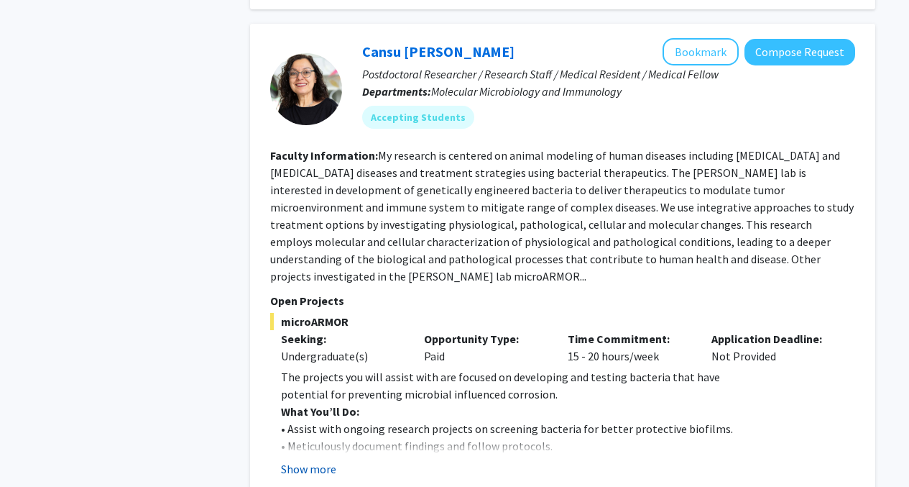
click at [315, 460] on button "Show more" at bounding box center [308, 468] width 55 height 17
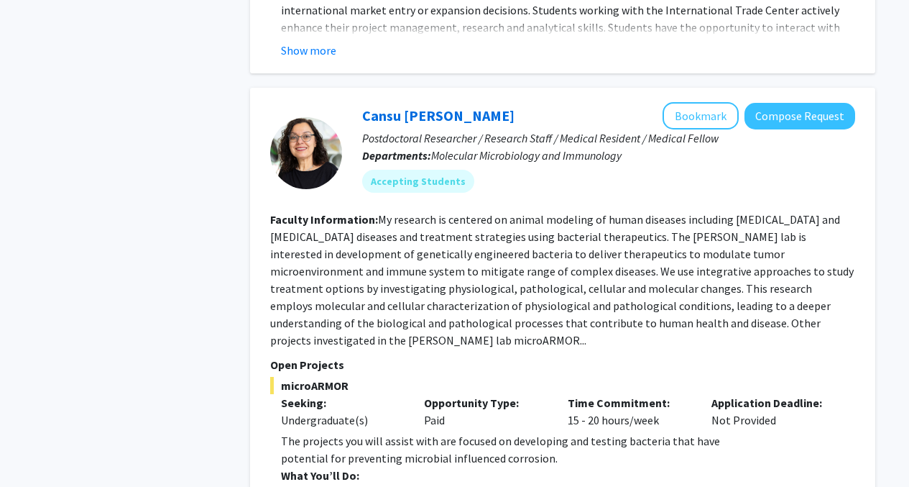
scroll to position [2794, 0]
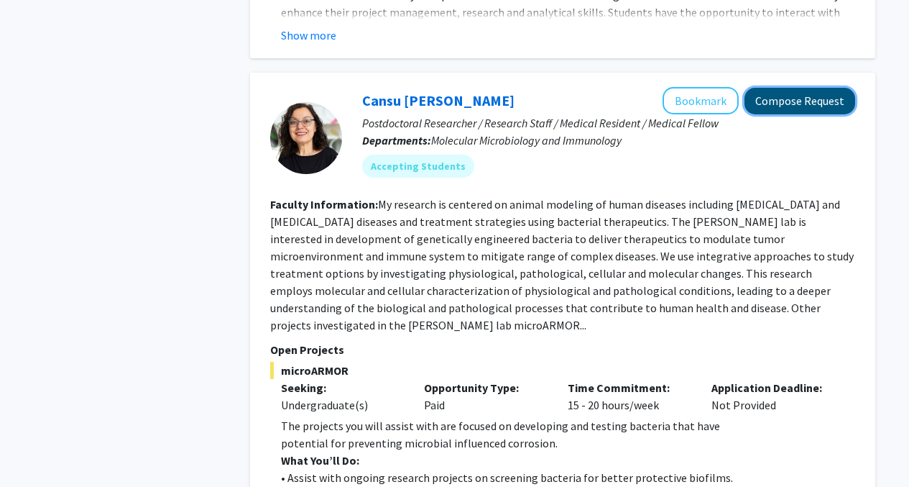
click at [807, 88] on button "Compose Request" at bounding box center [800, 101] width 111 height 27
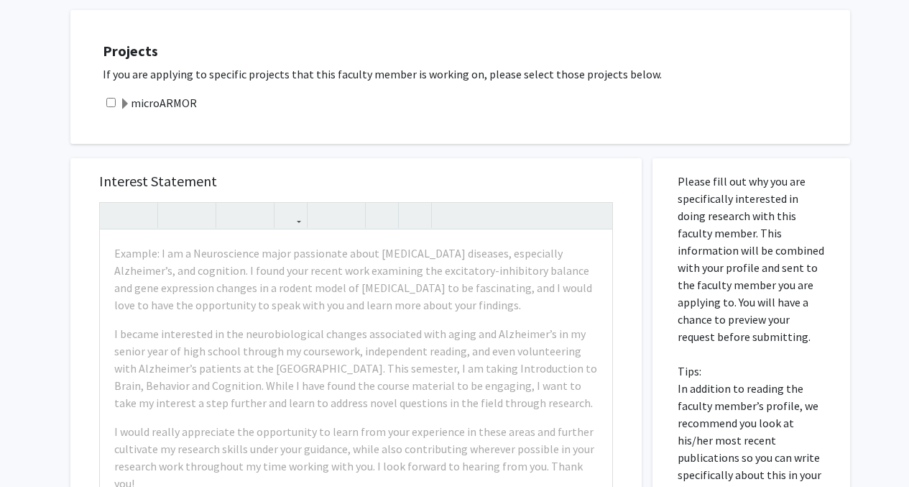
scroll to position [606, 0]
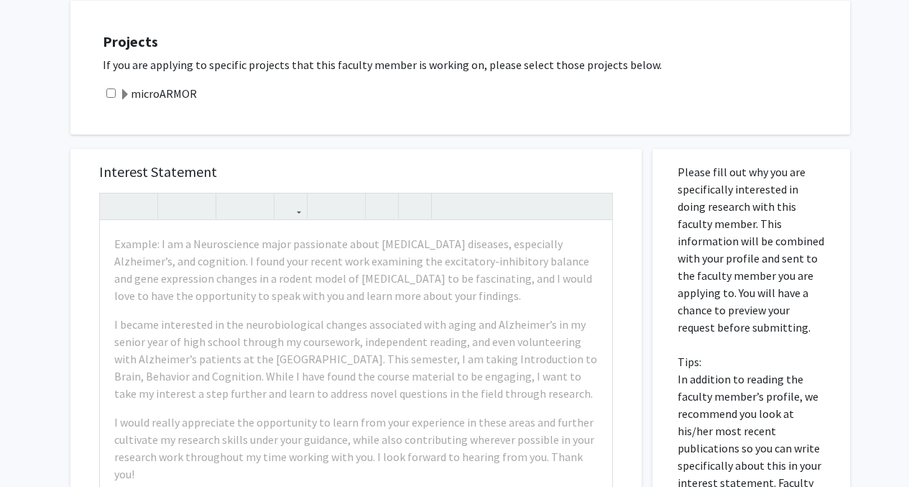
click at [134, 93] on label "microARMOR" at bounding box center [158, 93] width 78 height 17
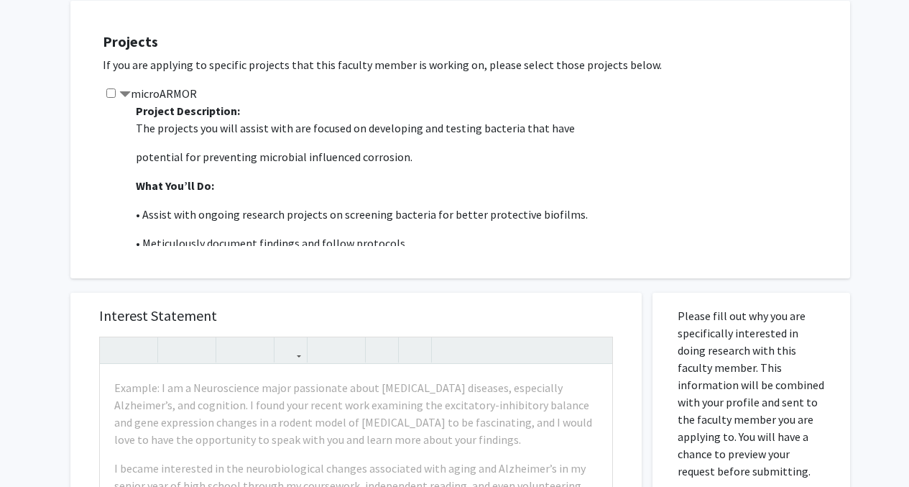
click at [110, 92] on input "checkbox" at bounding box center [110, 92] width 9 height 9
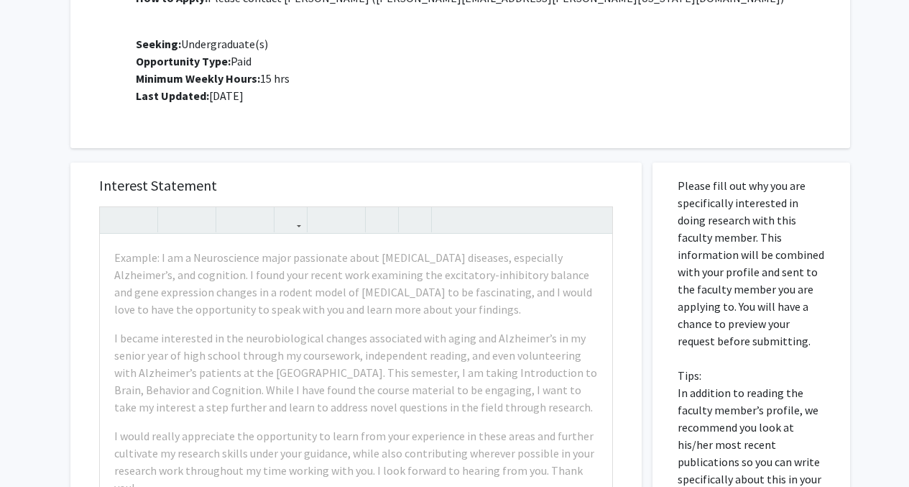
scroll to position [738, 0]
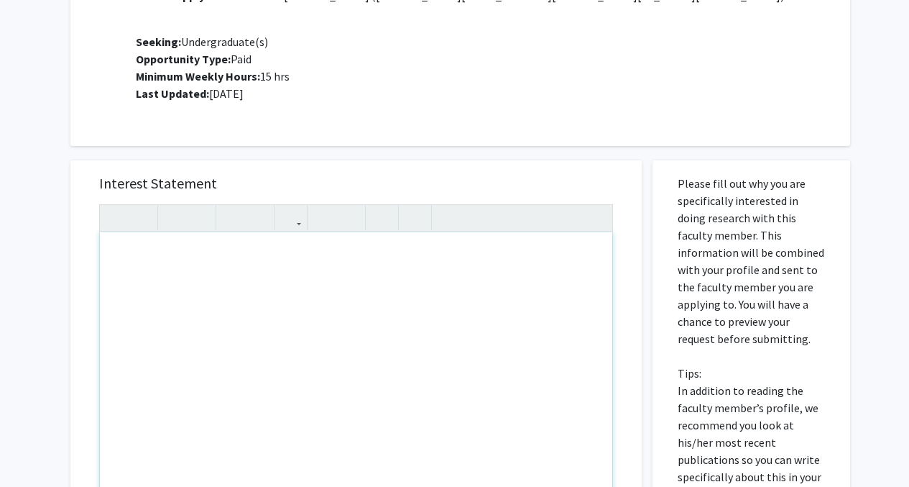
click at [175, 259] on div "Note to users with screen readers: Please press Alt+0 or Option+0 to deactivate…" at bounding box center [356, 396] width 512 height 329
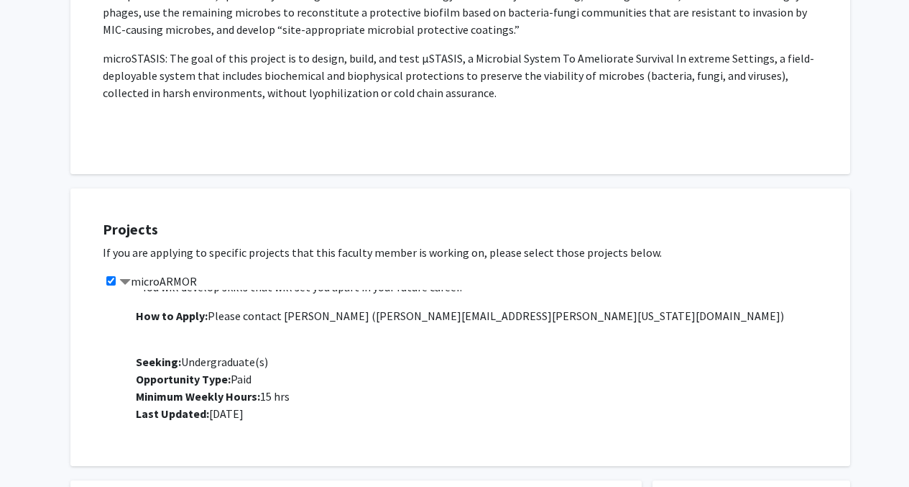
scroll to position [425, 0]
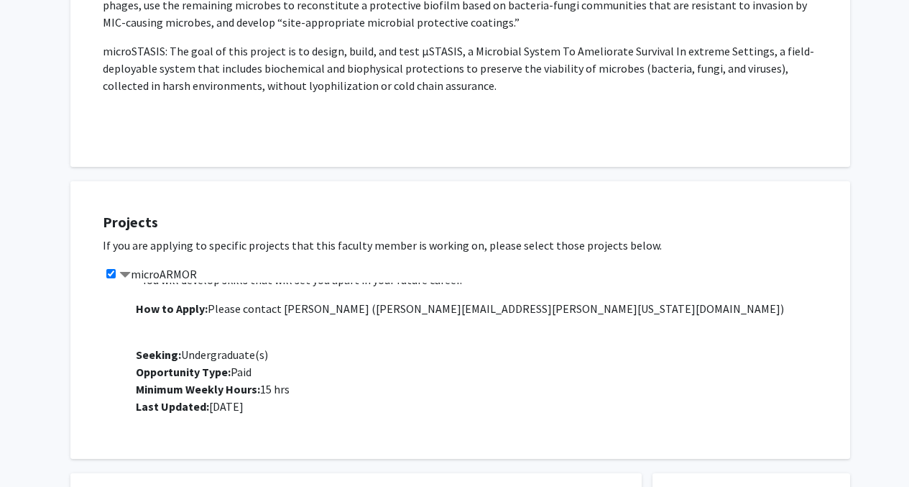
click at [114, 272] on input "checkbox" at bounding box center [110, 273] width 9 height 9
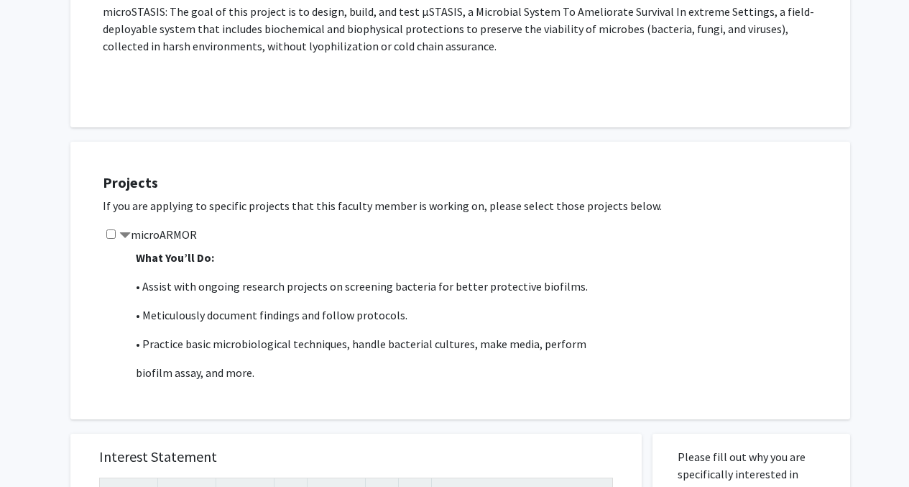
scroll to position [61, 0]
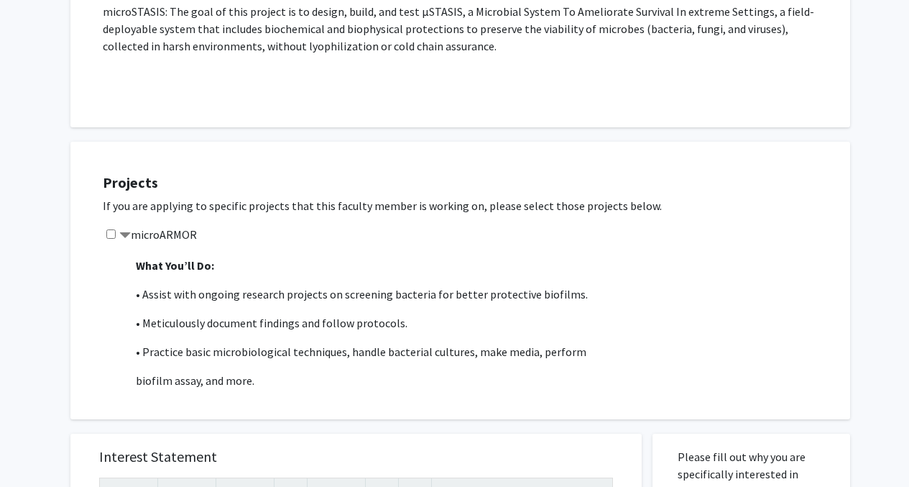
click at [116, 233] on div "microARMOR Project Description: The projects you will assist with are focused o…" at bounding box center [469, 306] width 733 height 161
click at [109, 231] on input "checkbox" at bounding box center [110, 233] width 9 height 9
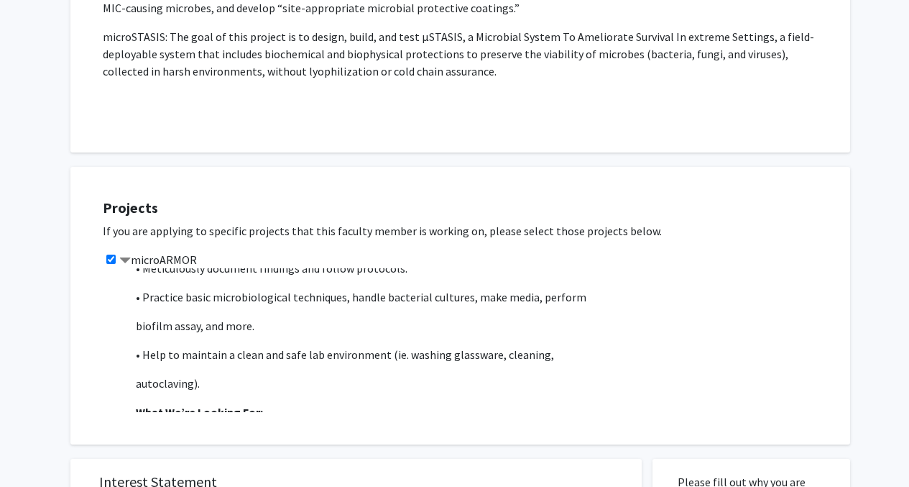
scroll to position [134, 0]
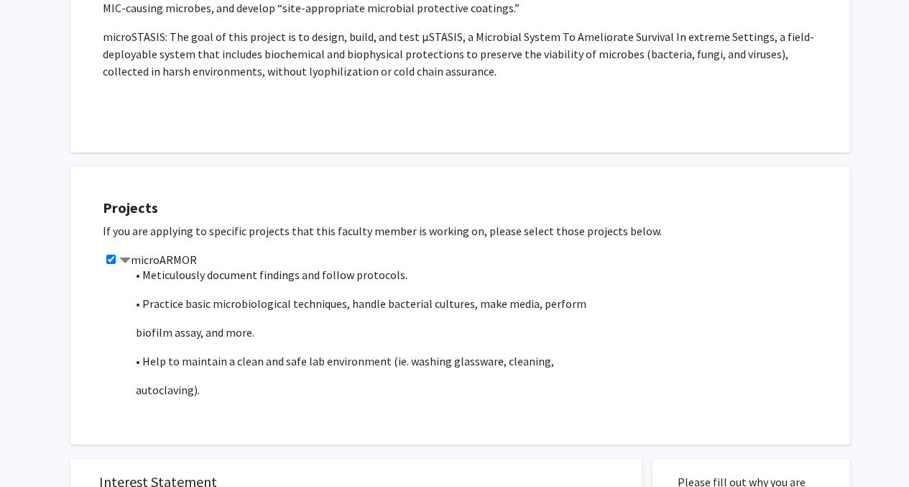
click at [114, 254] on input "checkbox" at bounding box center [110, 258] width 9 height 9
checkbox input "false"
click at [121, 257] on span at bounding box center [124, 260] width 11 height 11
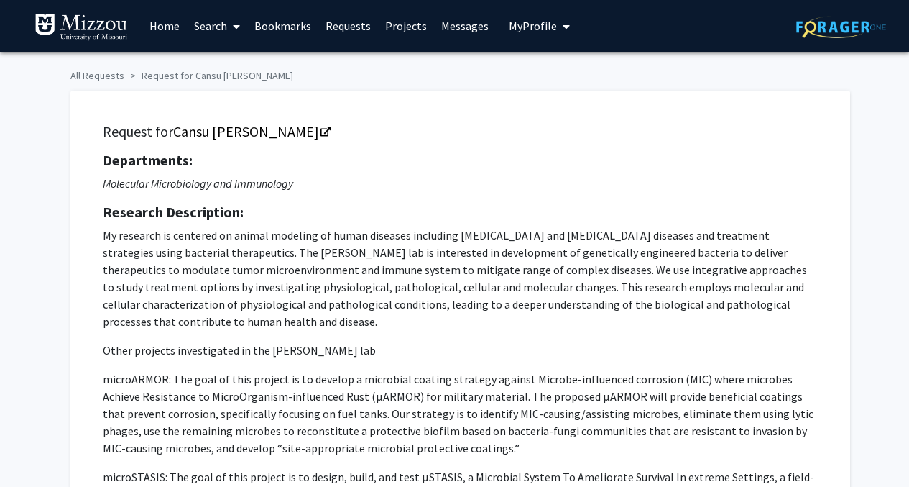
scroll to position [4, 0]
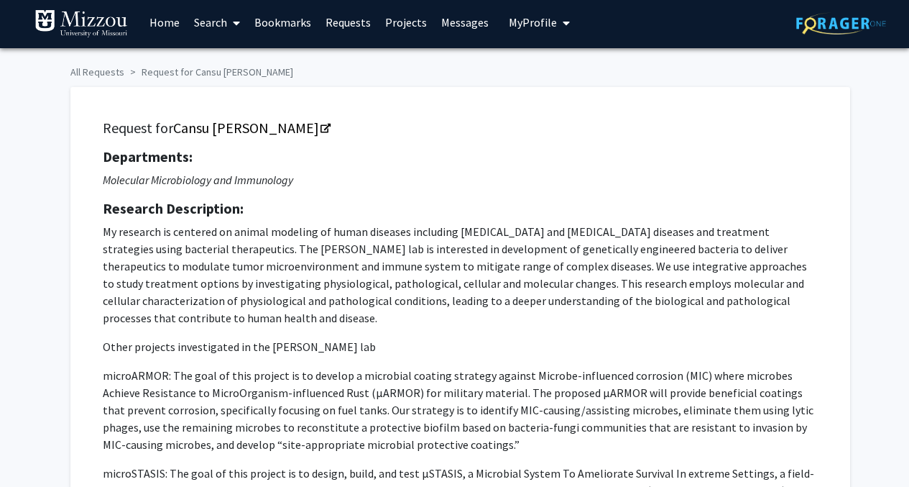
click at [229, 116] on div "Request for Cansu [PERSON_NAME] Departments: Molecular Microbiology and Immunol…" at bounding box center [460, 338] width 744 height 466
click at [229, 129] on link "Cansu [PERSON_NAME]" at bounding box center [251, 128] width 156 height 18
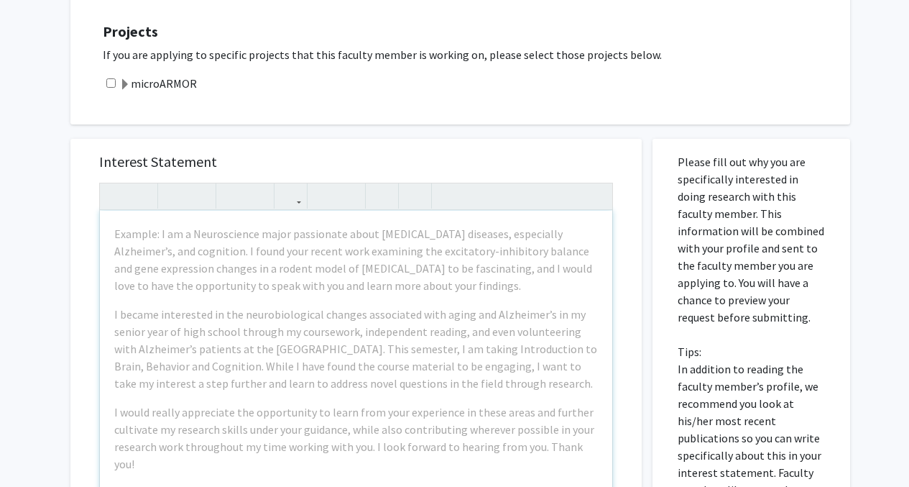
scroll to position [624, 0]
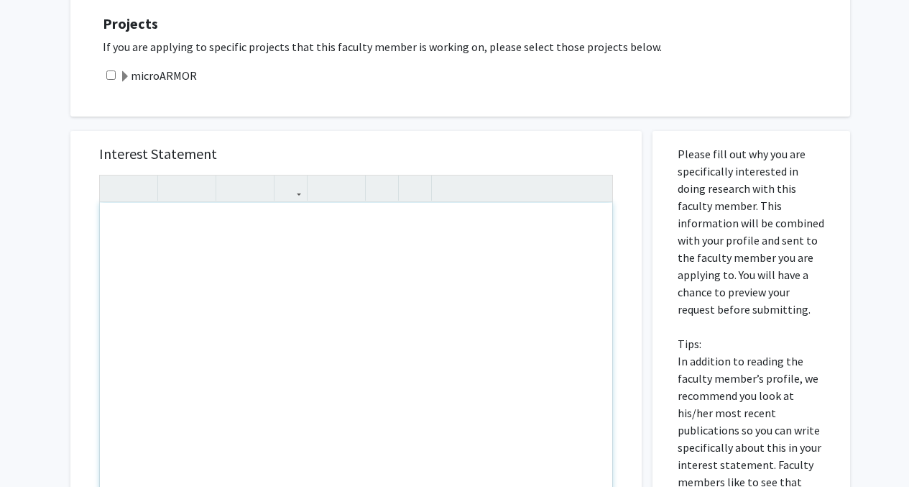
paste div "Note to users with screen readers: Please press Alt+0 or Option+0 to deactivate…"
type textarea "<l>Ip dolo si Ametco Adipis, eli S do e tem-inc Utlaboreet Dolorema aliqu enim …"
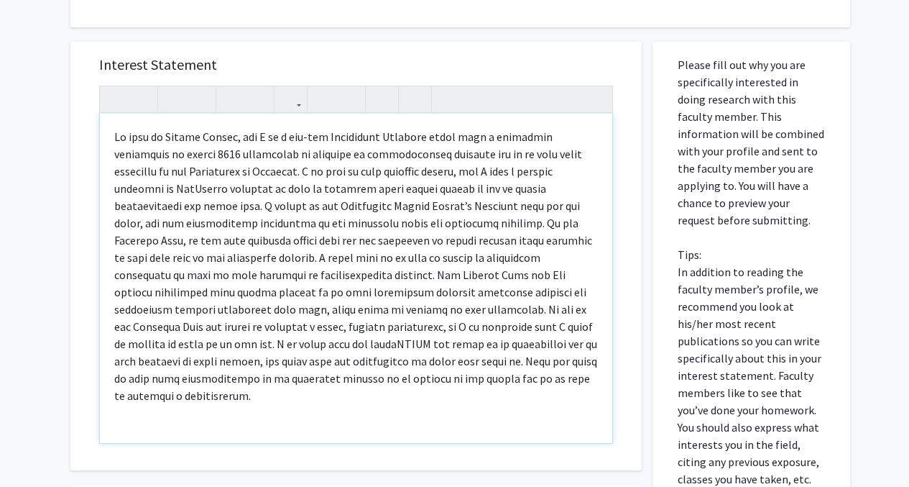
scroll to position [710, 0]
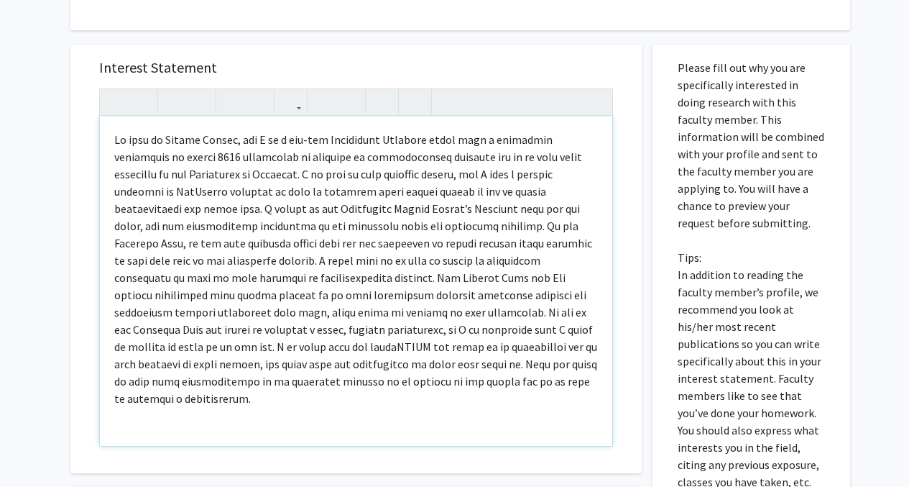
click at [437, 326] on p "Note to users with screen readers: Please press Alt+0 or Option+0 to deactivate…" at bounding box center [356, 269] width 484 height 276
click at [445, 392] on div "Note to users with screen readers: Please press Alt+0 or Option+0 to deactivate…" at bounding box center [356, 280] width 512 height 329
click at [446, 346] on p "Note to users with screen readers: Please press Alt+0 or Option+0 to deactivate…" at bounding box center [356, 269] width 484 height 276
click at [178, 162] on p "Note to users with screen readers: Please press Alt+0 or Option+0 to deactivate…" at bounding box center [356, 269] width 484 height 276
type textarea "<l>Ip dolo si Ametco Adipis, eli S do e tem-inc Utlaboreet Dolorema aliqu enim …"
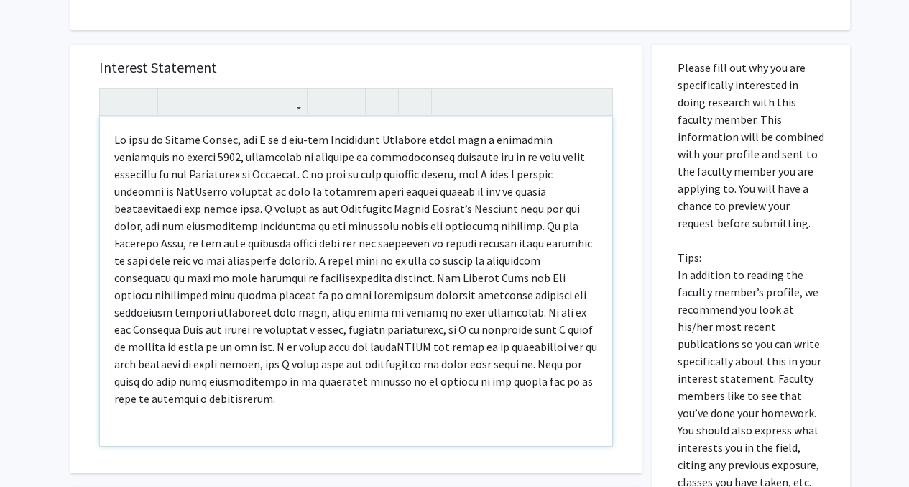
click at [134, 159] on p "Note to users with screen readers: Please press Alt+0 or Option+0 to deactivate…" at bounding box center [356, 269] width 484 height 276
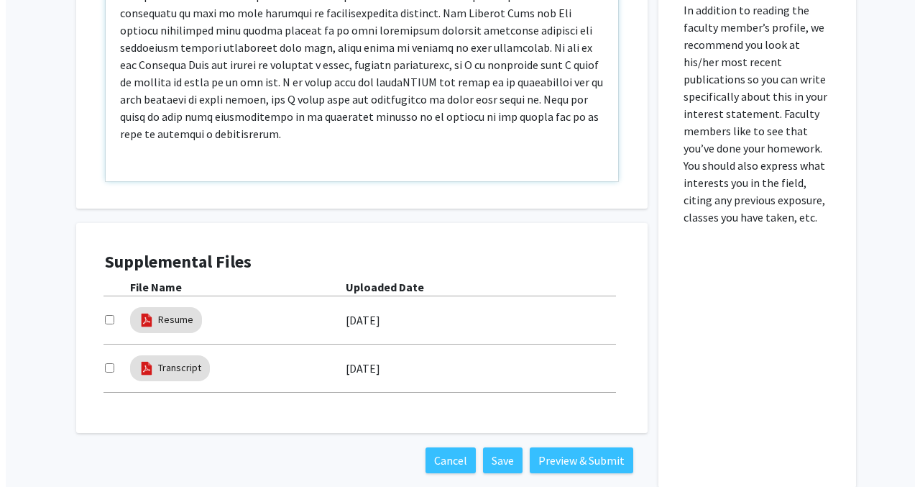
scroll to position [1051, 0]
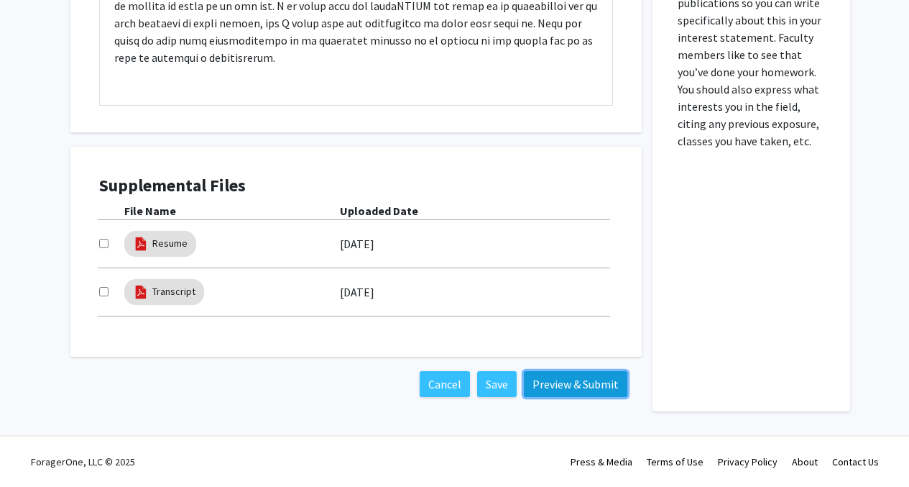
click at [567, 386] on button "Preview & Submit" at bounding box center [575, 384] width 103 height 26
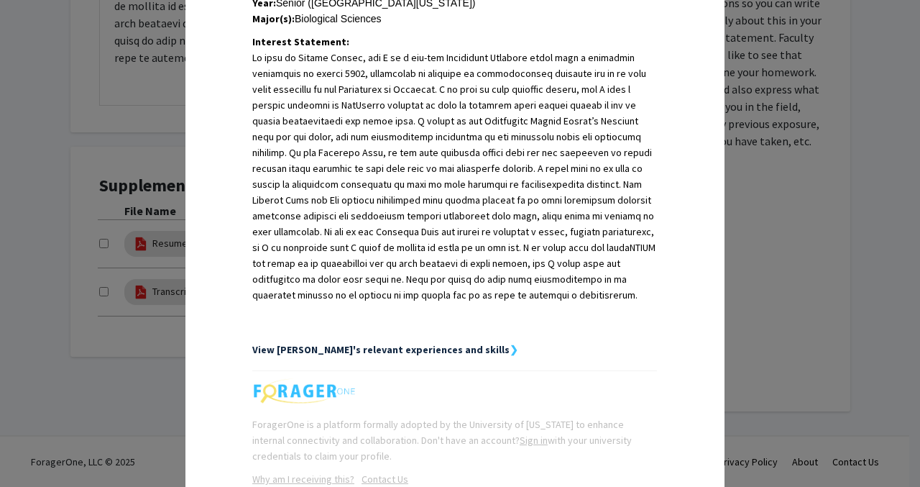
scroll to position [449, 0]
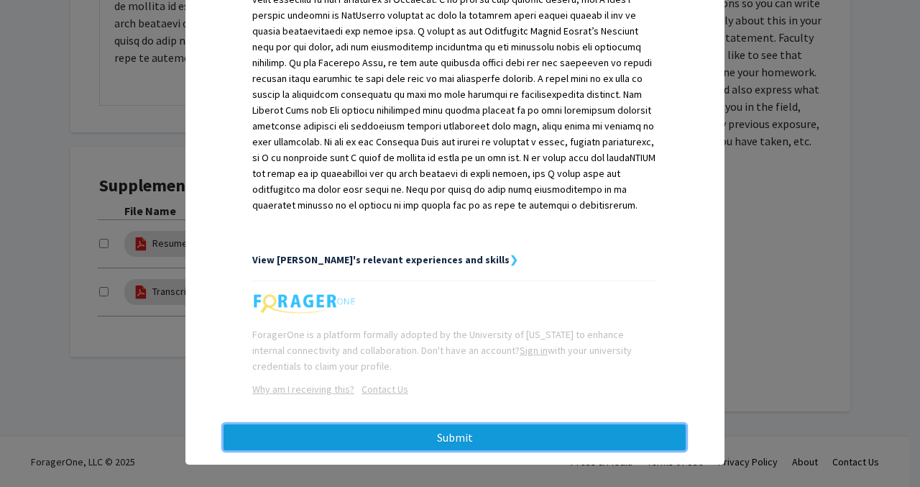
click at [508, 435] on button "Submit" at bounding box center [455, 437] width 462 height 26
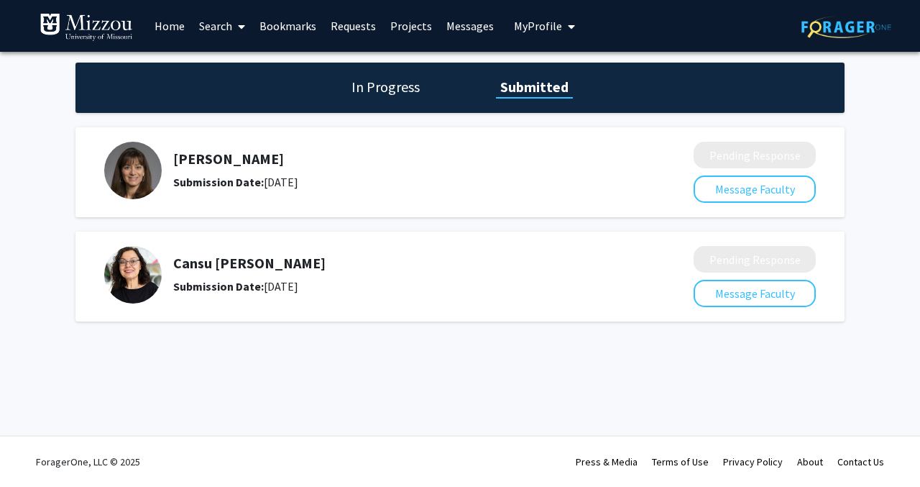
click at [138, 176] on img at bounding box center [132, 170] width 57 height 57
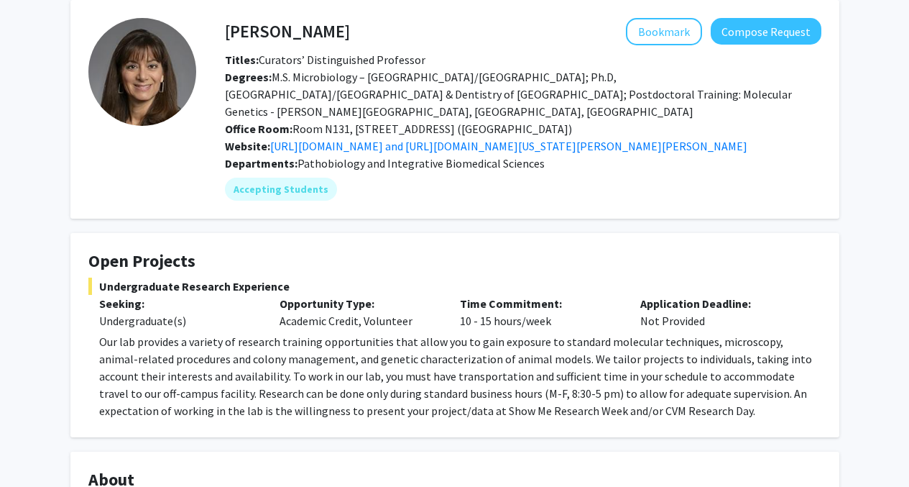
scroll to position [84, 0]
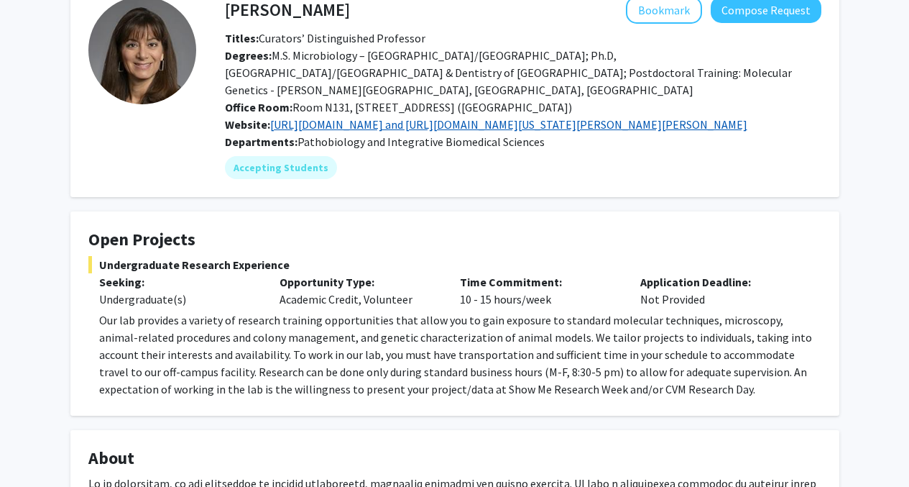
click at [367, 117] on link "http://www.rrrc.us and https://cvm.missouri.edu/veterinary-pathobiology/faculty…" at bounding box center [508, 124] width 477 height 14
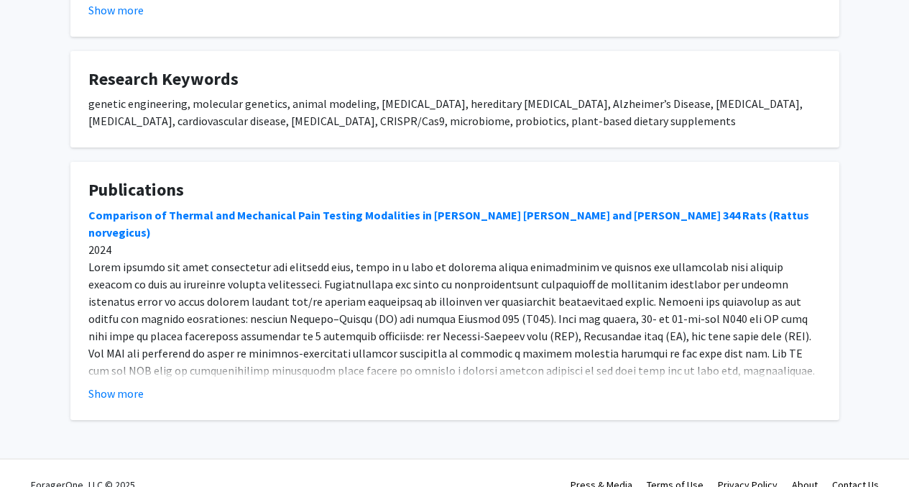
scroll to position [741, 0]
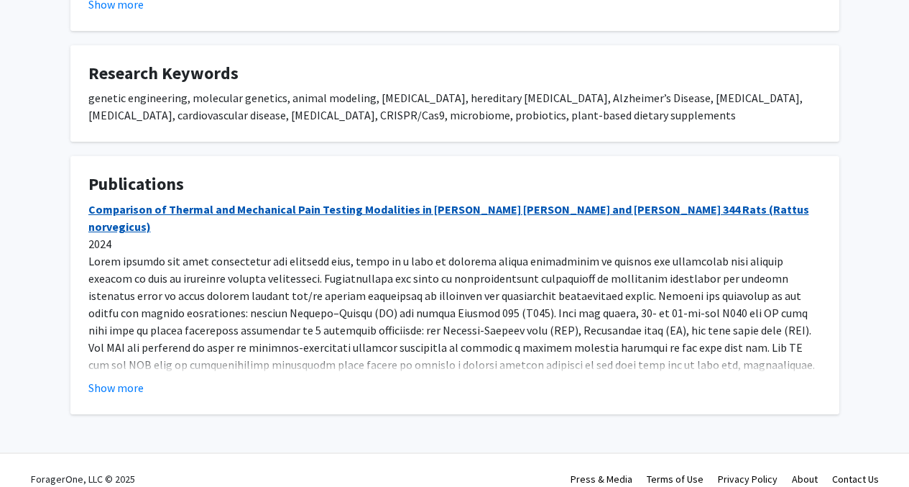
click at [333, 202] on link "Comparison of Thermal and Mechanical Pain Testing Modalities in Sprague Dawley …" at bounding box center [448, 218] width 721 height 32
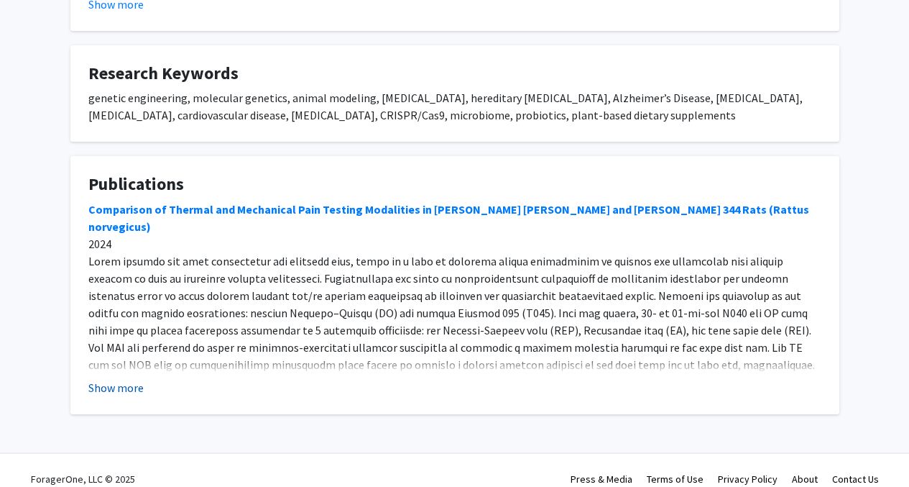
click at [116, 379] on button "Show more" at bounding box center [115, 387] width 55 height 17
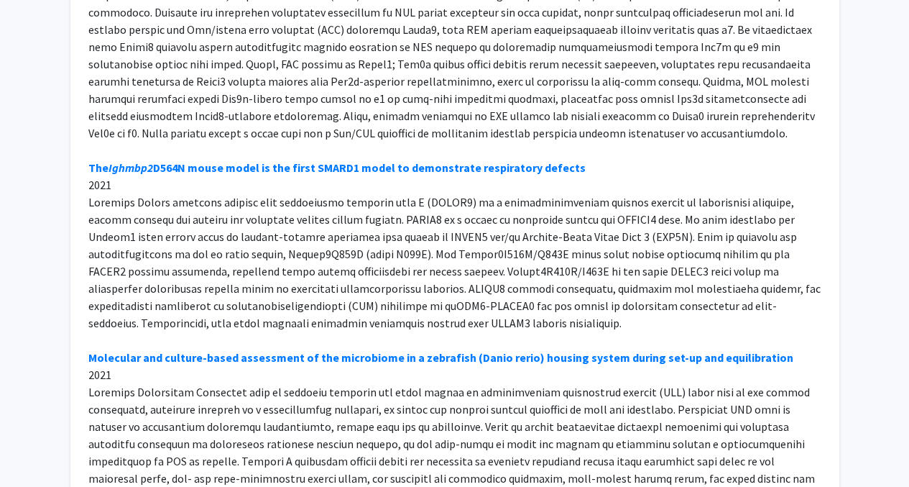
scroll to position [2698, 0]
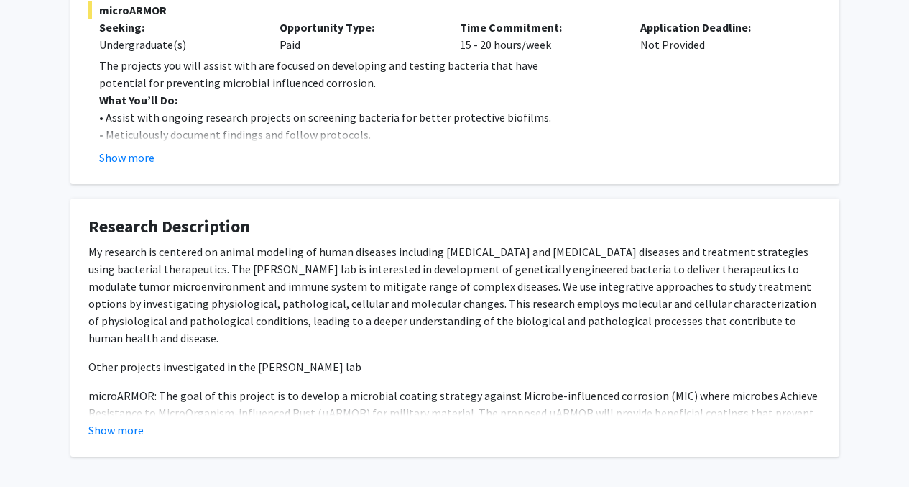
scroll to position [323, 0]
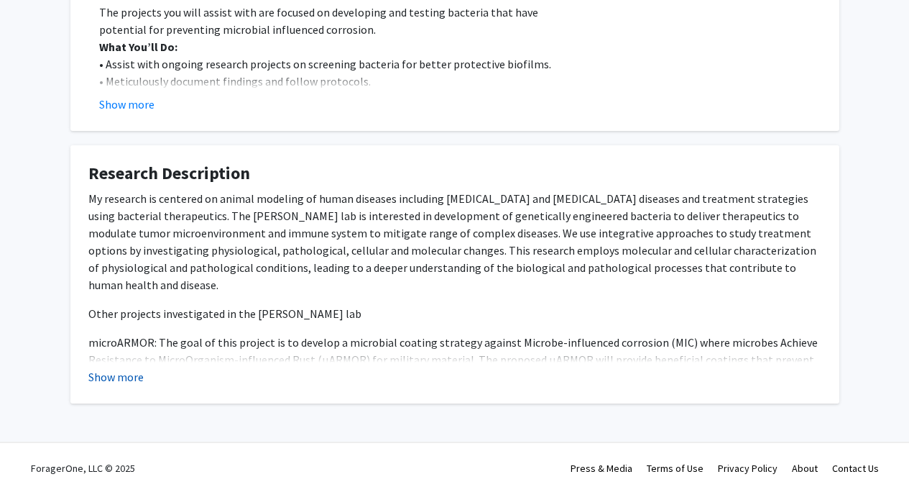
click at [124, 368] on button "Show more" at bounding box center [115, 376] width 55 height 17
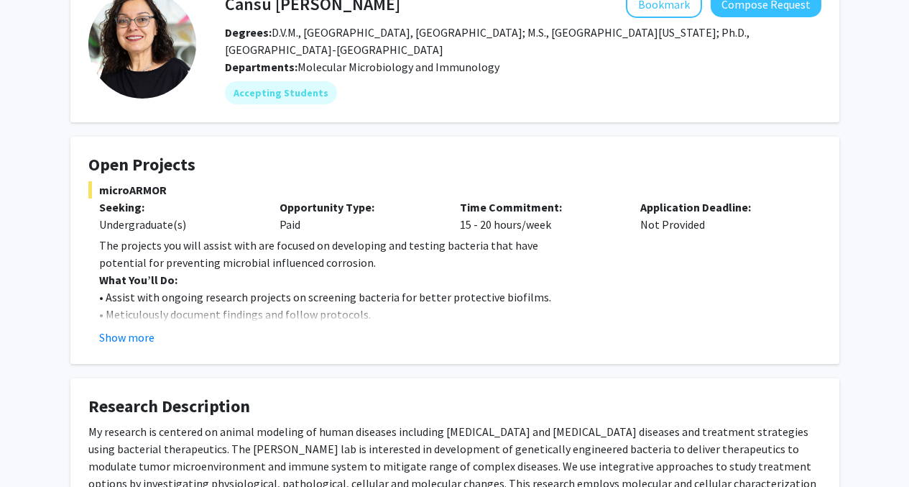
scroll to position [91, 0]
click at [149, 331] on button "Show more" at bounding box center [126, 336] width 55 height 17
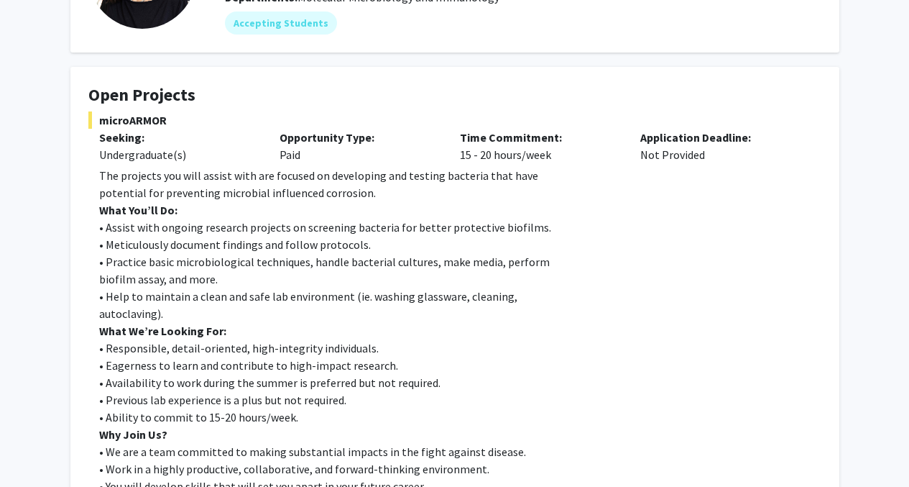
scroll to position [0, 0]
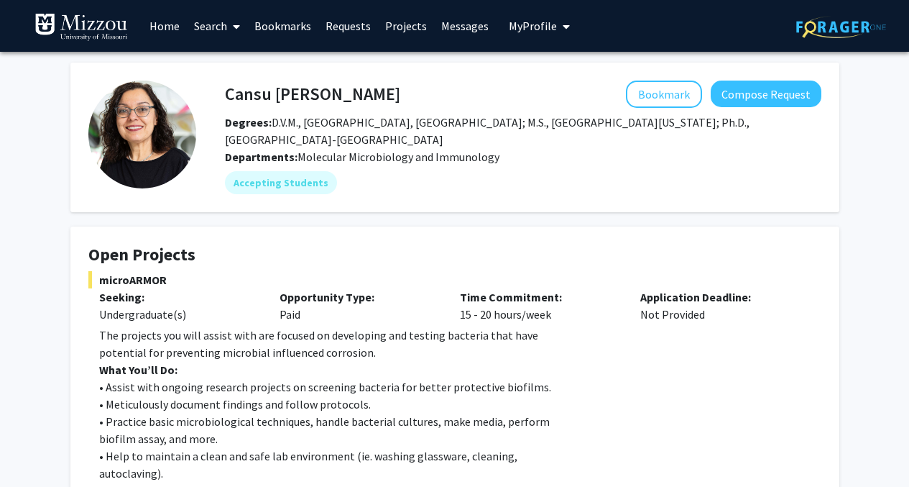
click at [292, 96] on h4 "Cansu [PERSON_NAME]" at bounding box center [312, 93] width 175 height 27
click at [291, 149] on b "Departments:" at bounding box center [261, 156] width 73 height 14
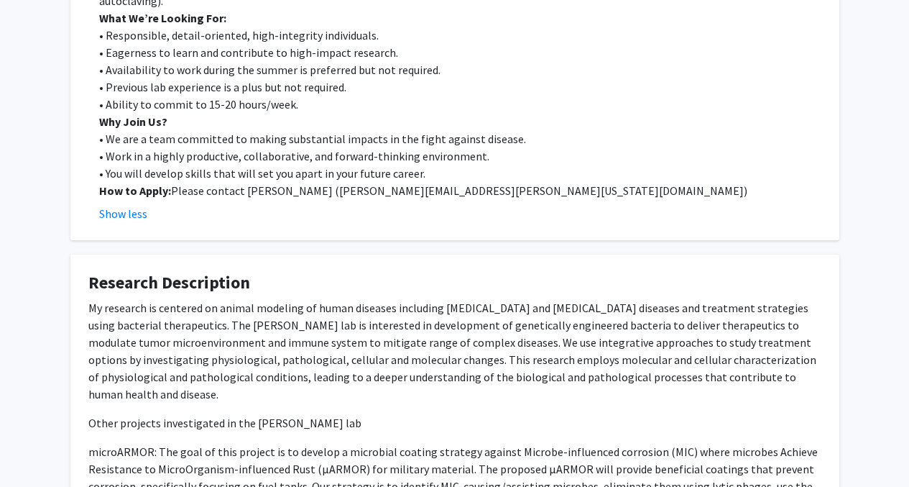
scroll to position [374, 0]
